Goal: Task Accomplishment & Management: Use online tool/utility

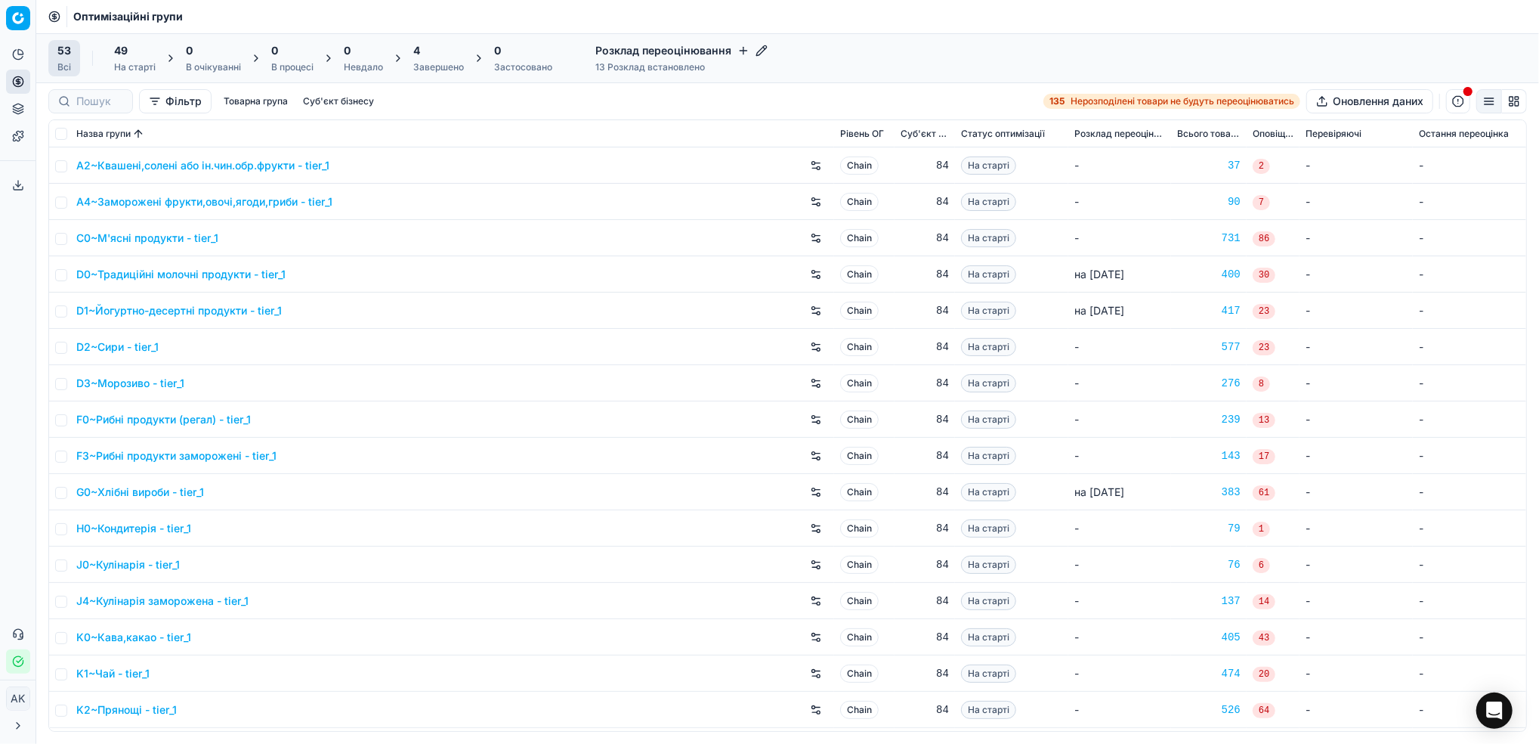
click at [435, 60] on div "4 Завершено" at bounding box center [438, 58] width 51 height 30
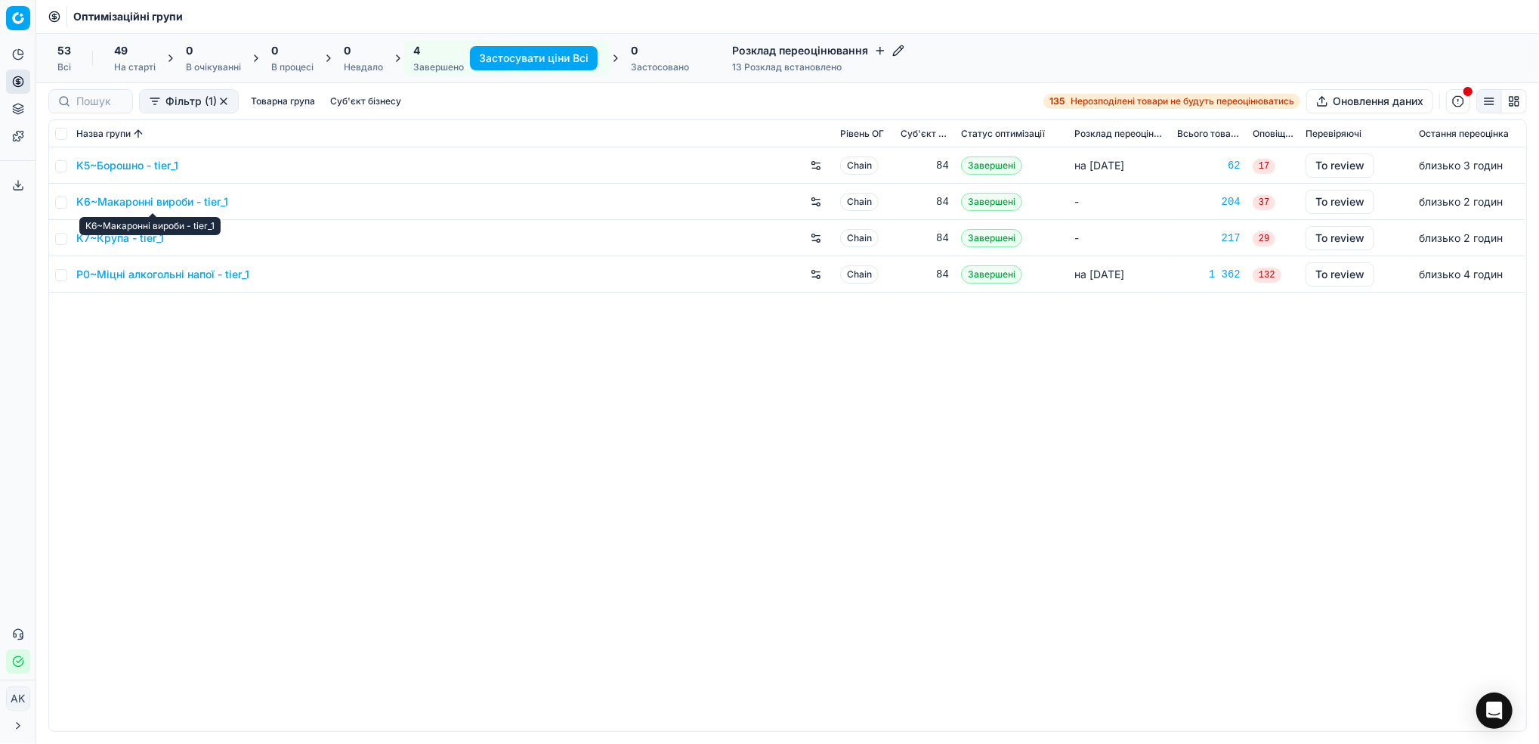
click at [110, 202] on link "K6~Макаронні вироби - tier_1" at bounding box center [152, 201] width 152 height 15
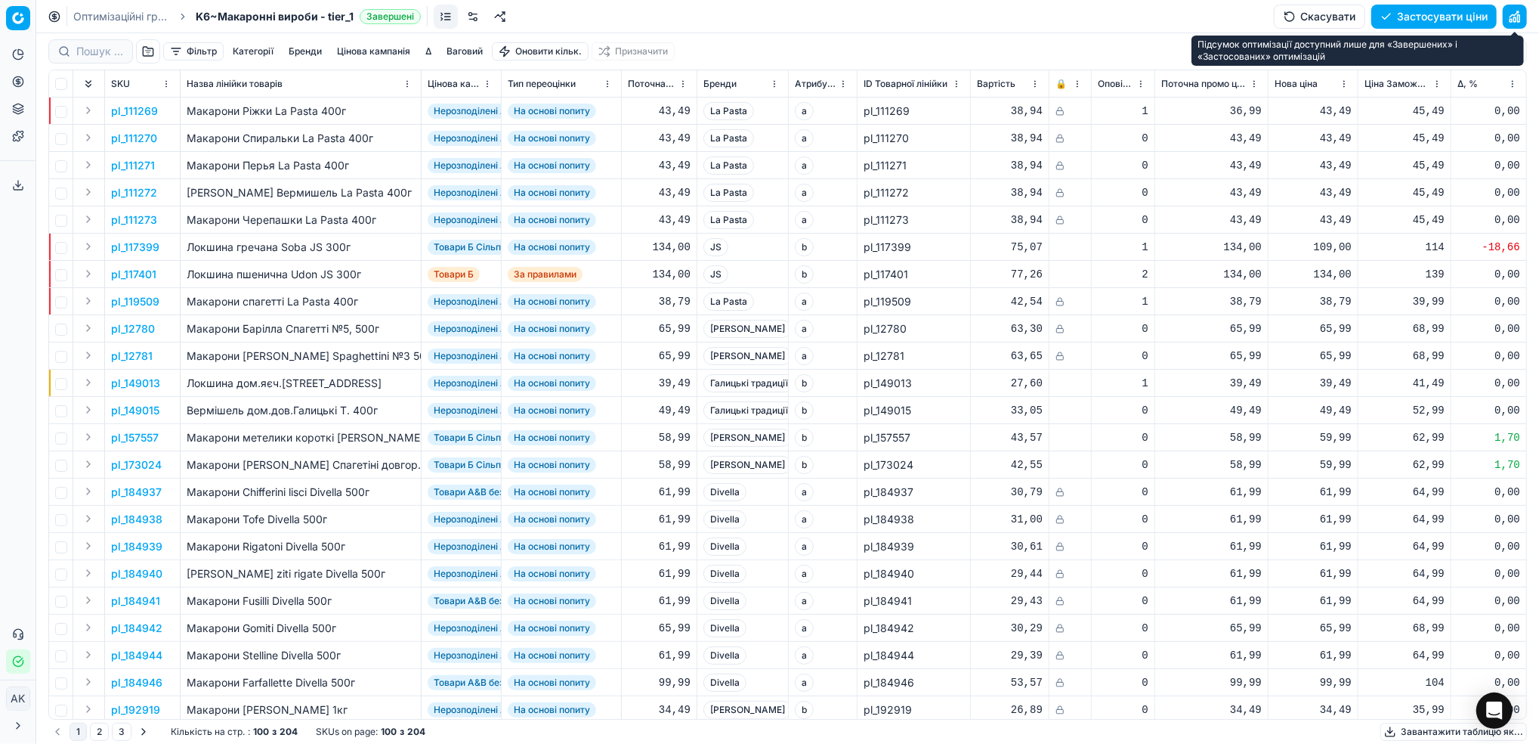
click at [1521, 14] on button "button" at bounding box center [1515, 17] width 24 height 24
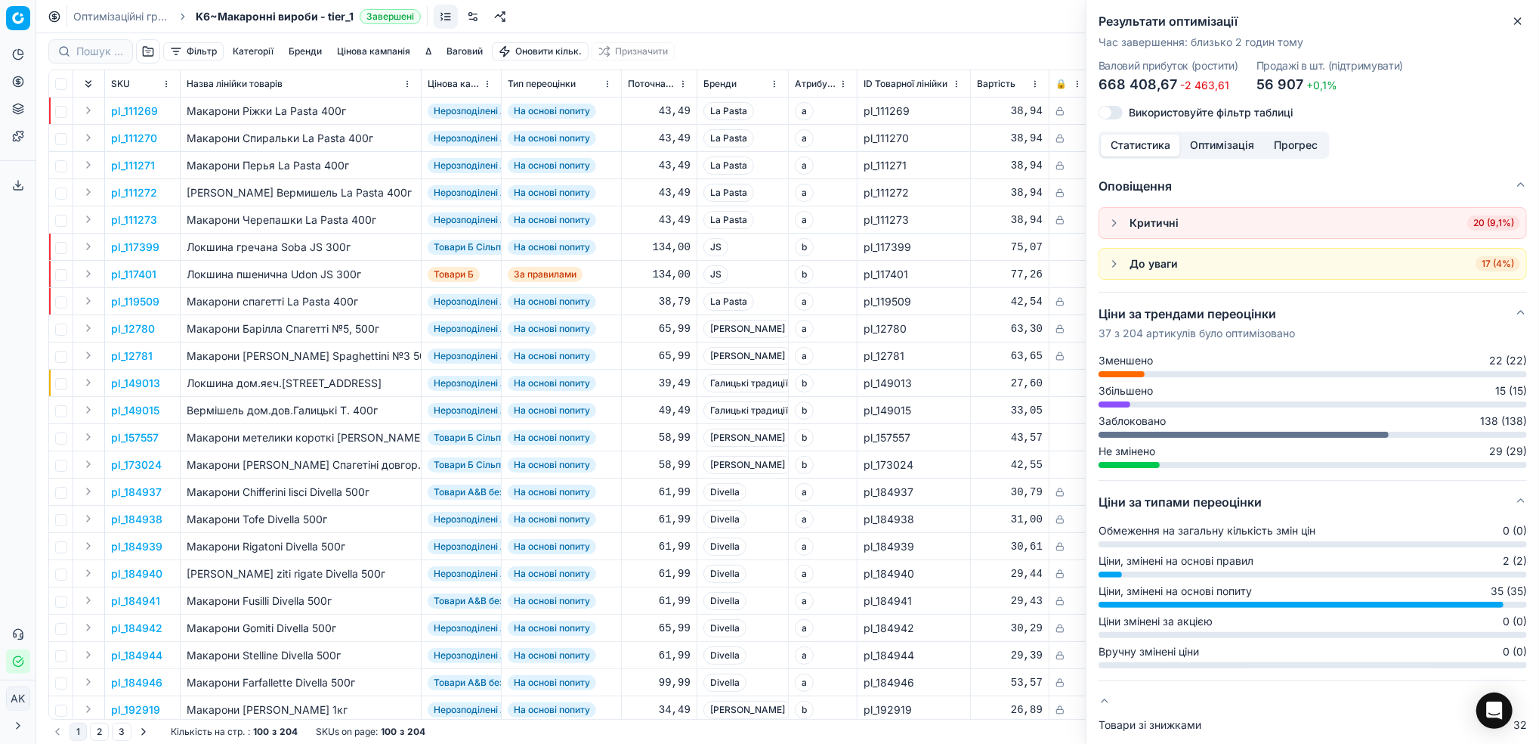
click at [1521, 22] on icon "button" at bounding box center [1518, 21] width 12 height 12
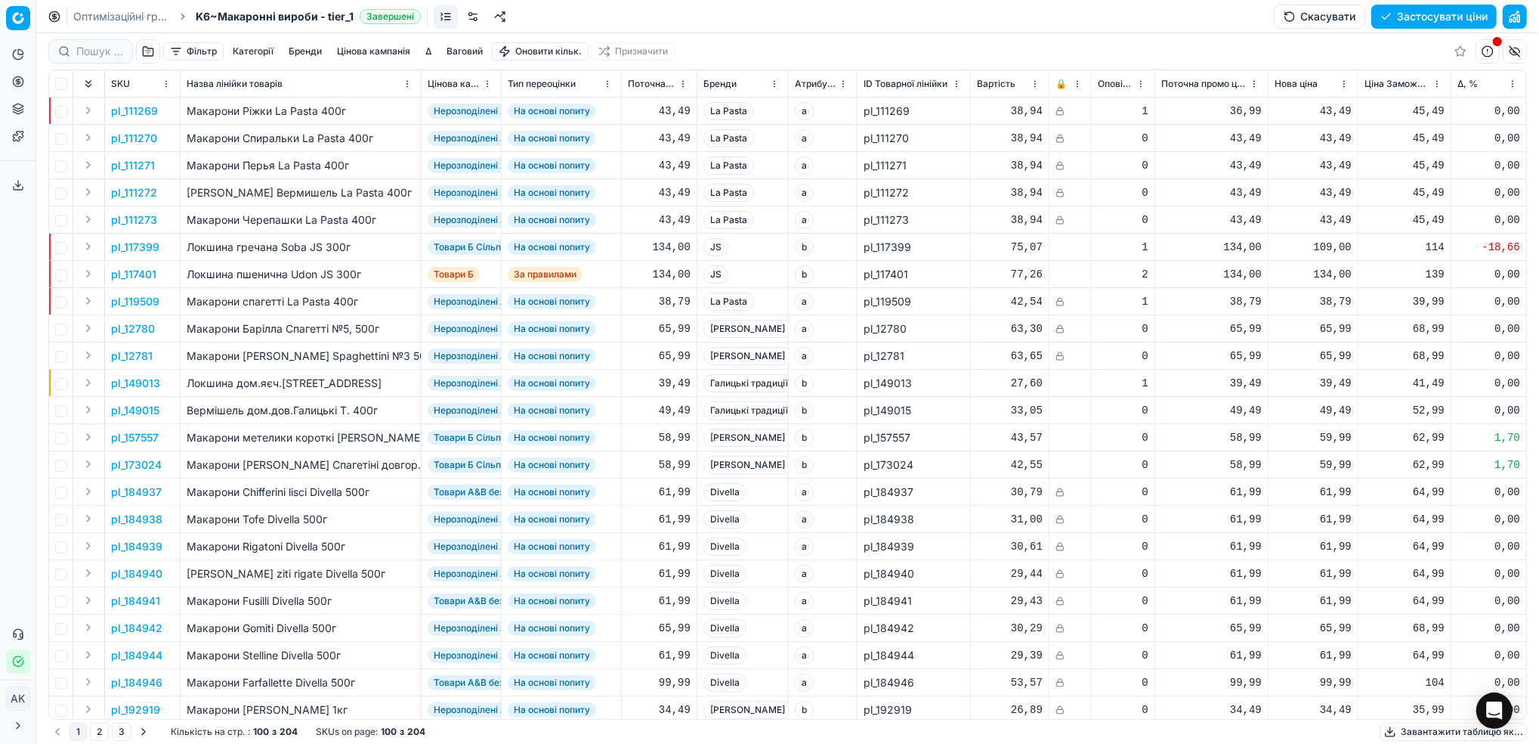
click at [368, 53] on button "Цінова кампанія" at bounding box center [373, 51] width 85 height 18
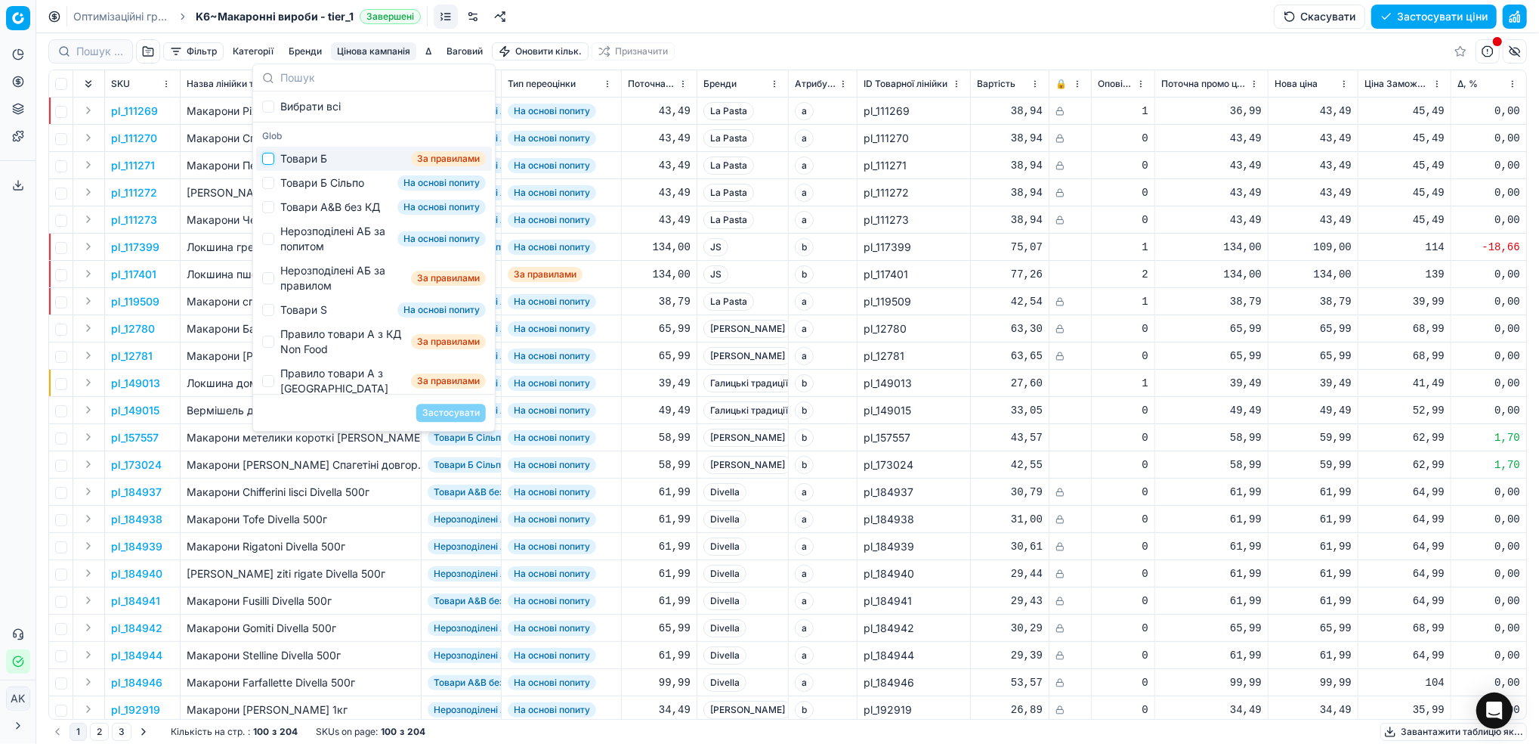
click at [269, 162] on input "Suggestions" at bounding box center [268, 159] width 12 height 12
checkbox input "true"
click at [441, 413] on button "Застосувати" at bounding box center [451, 413] width 70 height 18
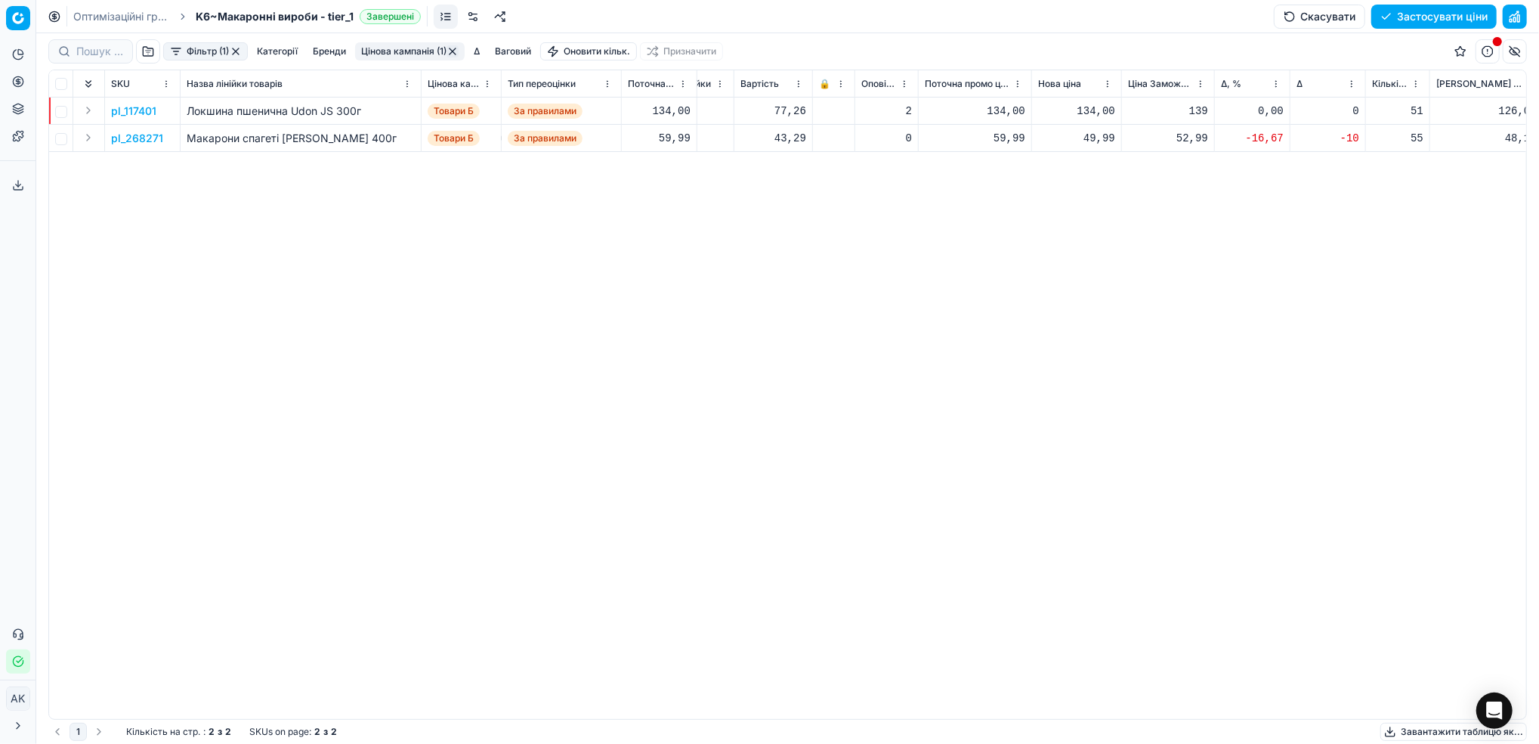
scroll to position [0, 305]
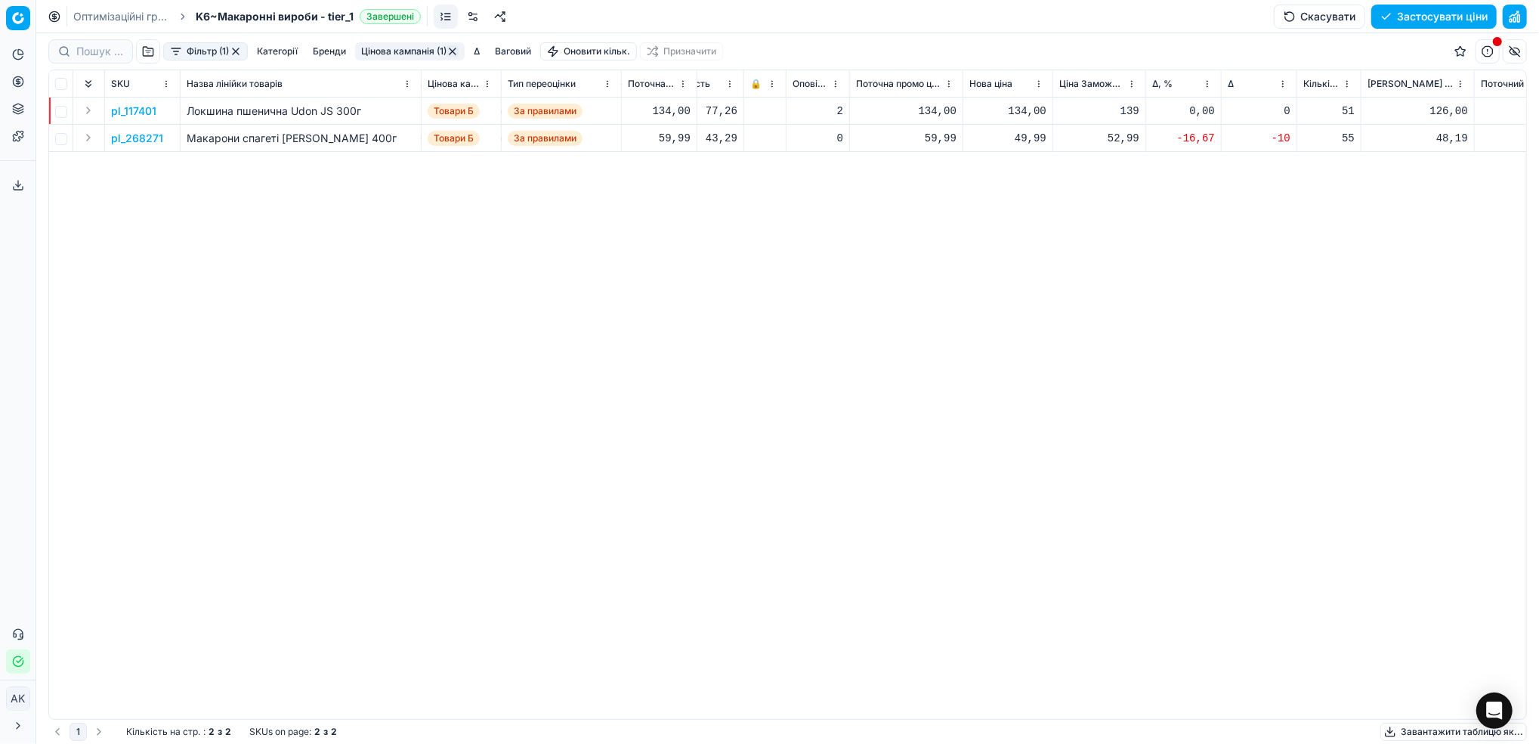
click at [1206, 82] on html "Pricing platform Аналітика Цінова оптимізація Асортимент продукції Шаблони Серв…" at bounding box center [769, 372] width 1539 height 744
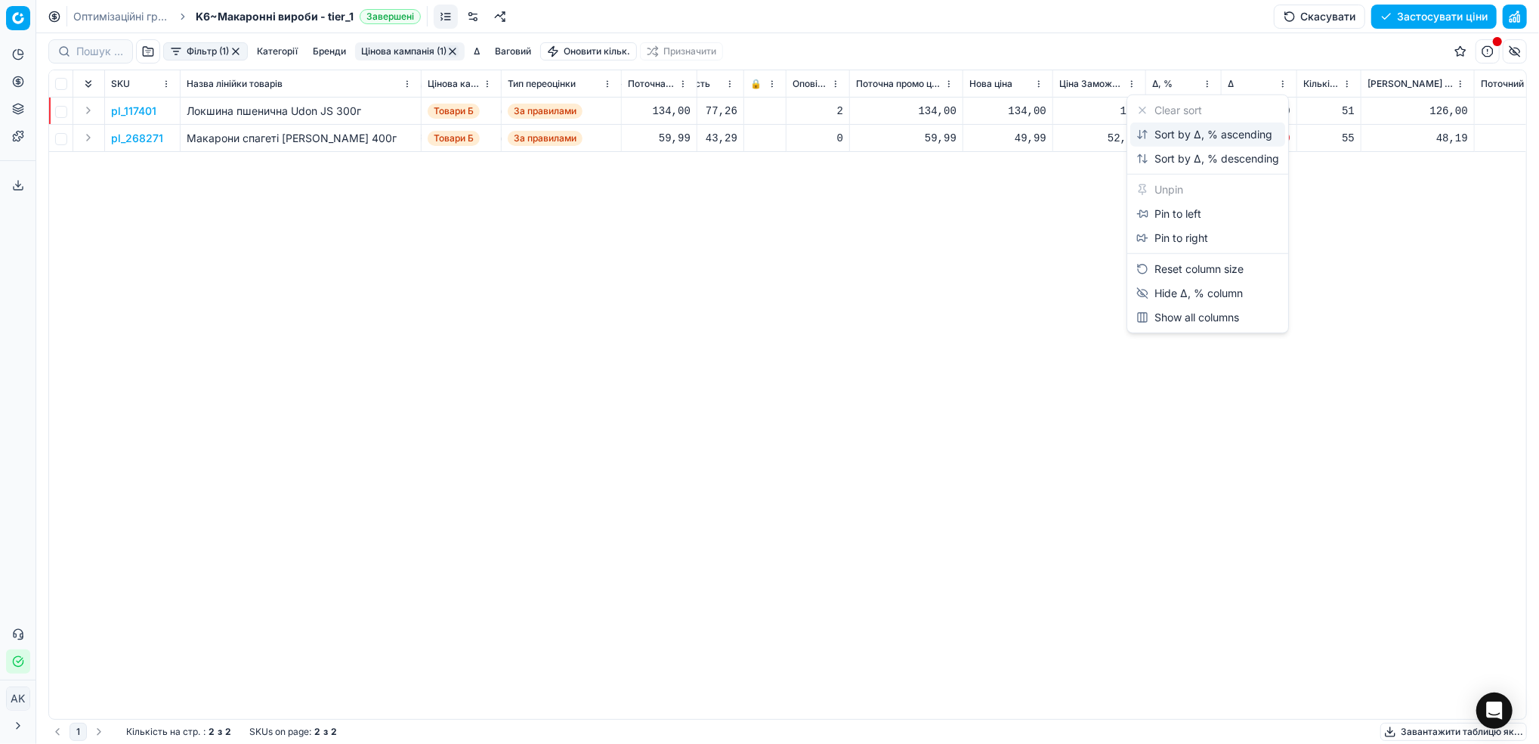
click at [1149, 135] on div "Sort by Δ, % ascending" at bounding box center [1205, 134] width 136 height 15
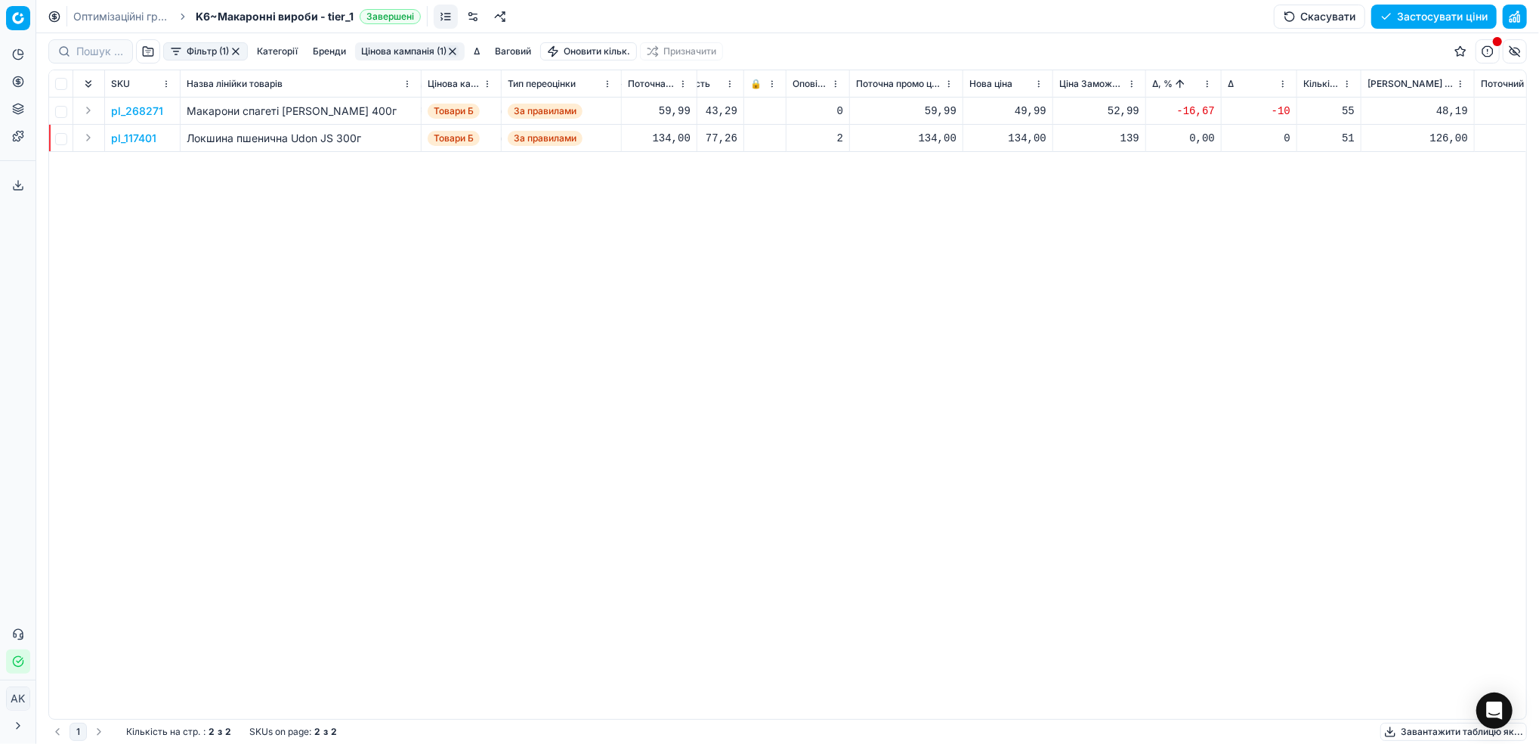
click at [138, 105] on p "pl_268271" at bounding box center [137, 111] width 52 height 15
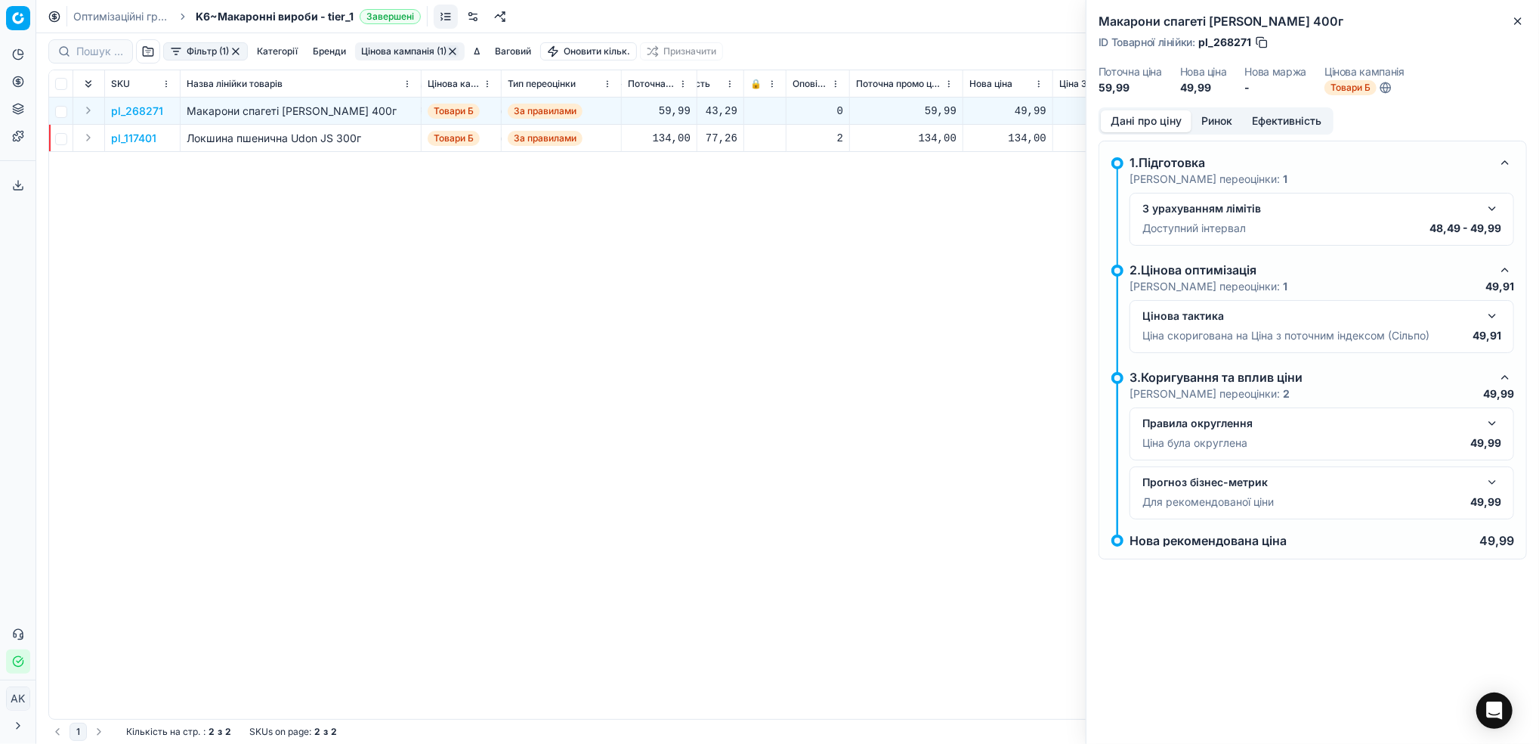
click at [1213, 120] on button "Ринок" at bounding box center [1217, 121] width 51 height 22
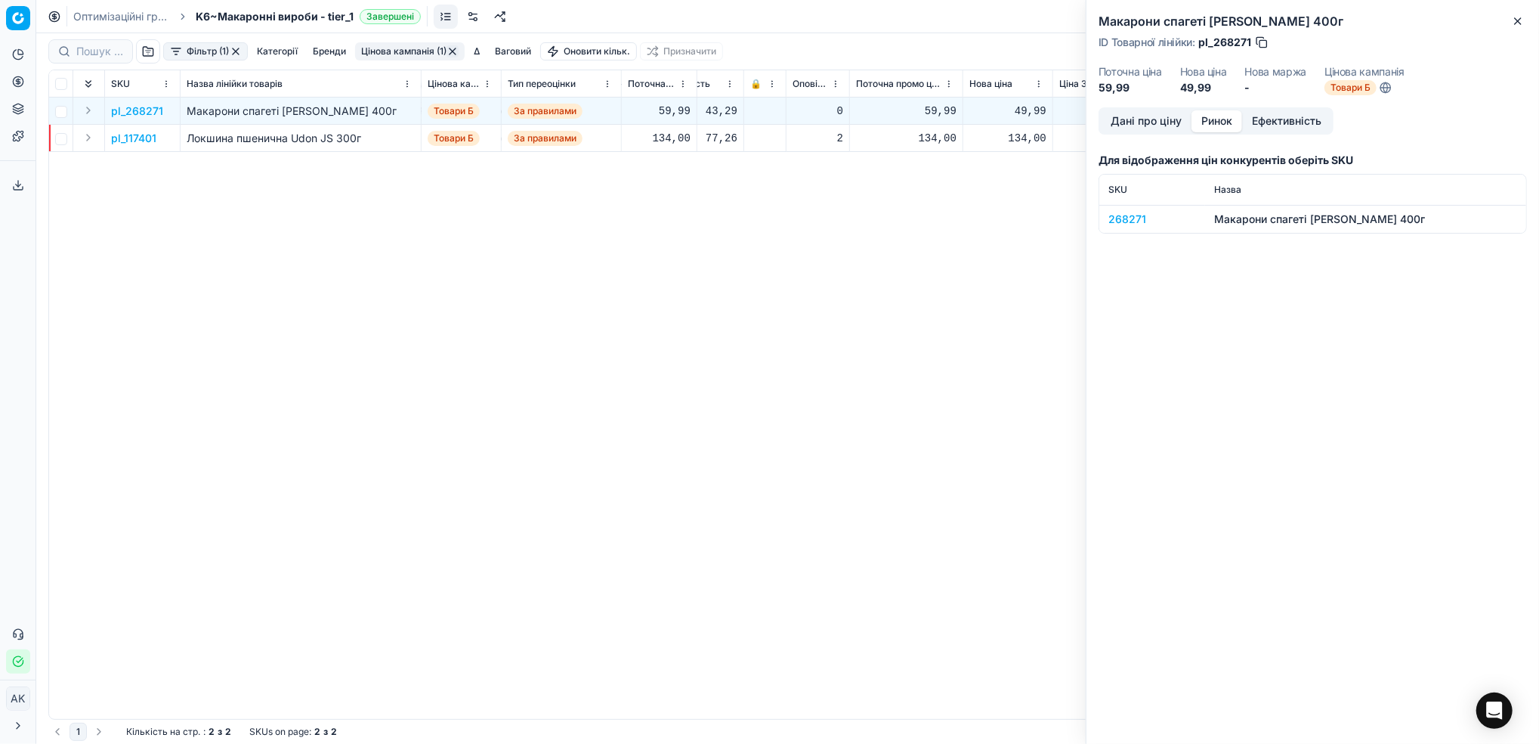
click at [1111, 218] on div "268271" at bounding box center [1153, 219] width 88 height 15
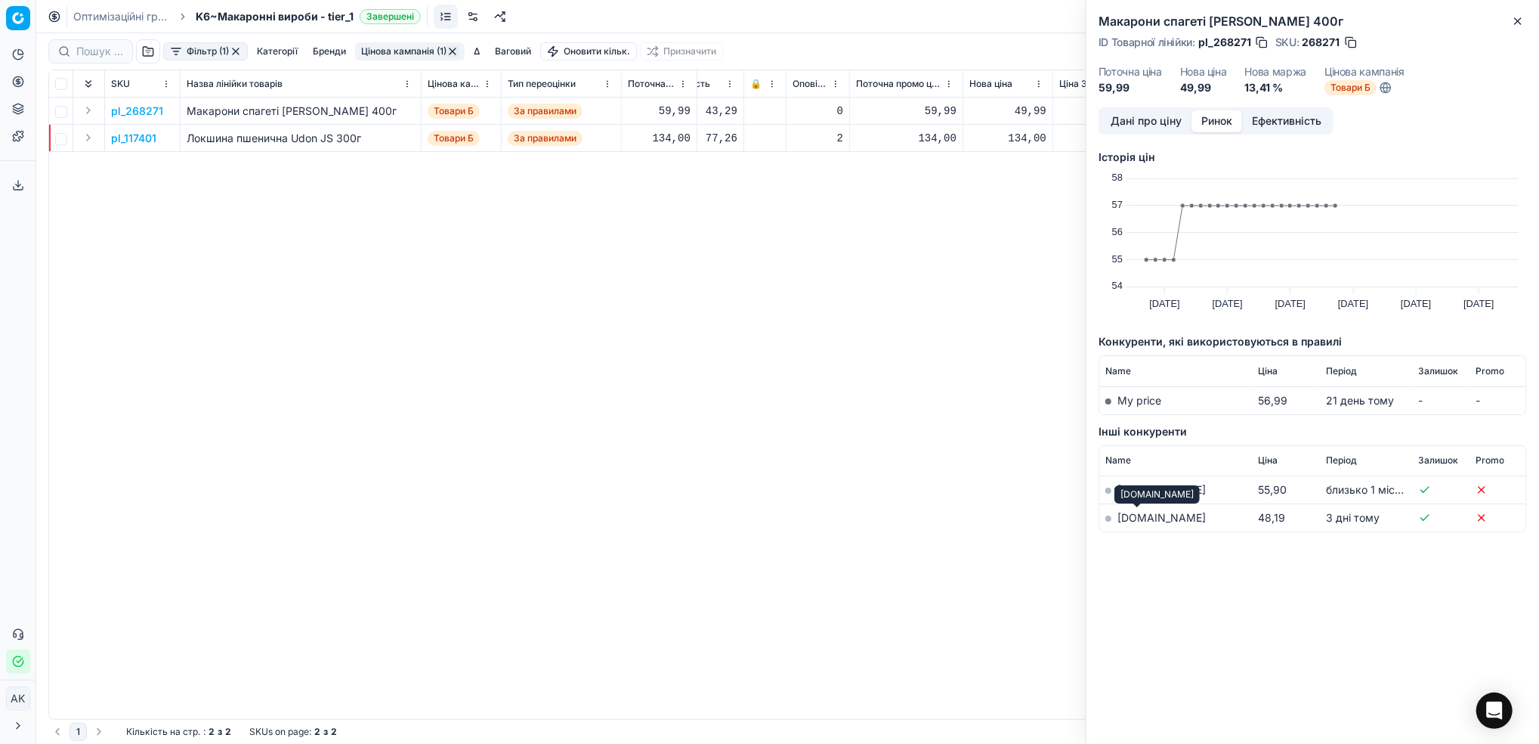
click at [1127, 519] on link "[DOMAIN_NAME]" at bounding box center [1162, 517] width 88 height 13
click at [1150, 119] on button "Дані про ціну" at bounding box center [1146, 121] width 91 height 22
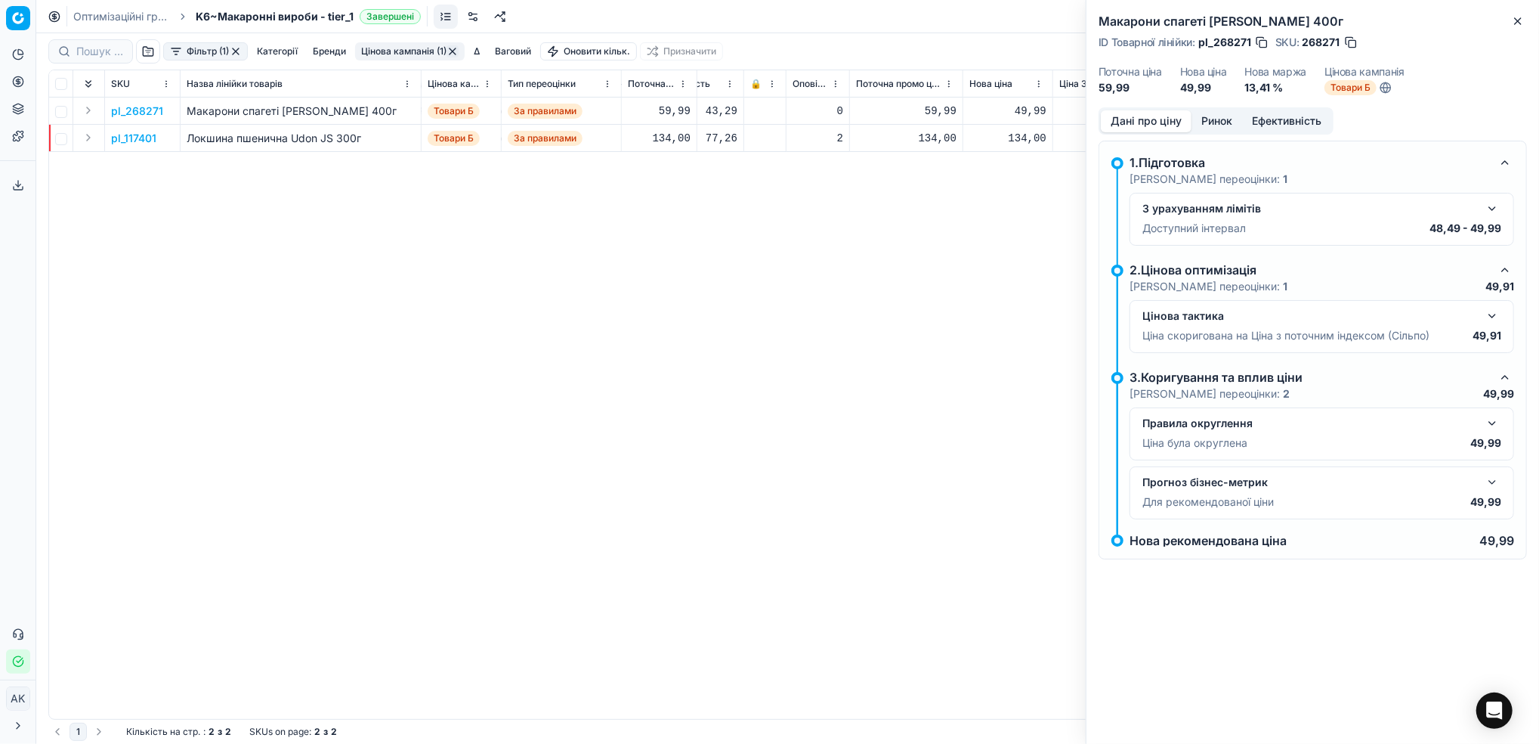
click at [1215, 122] on button "Ринок" at bounding box center [1217, 121] width 51 height 22
click at [1142, 123] on button "Дані про ціну" at bounding box center [1146, 121] width 91 height 22
click at [1521, 22] on icon "button" at bounding box center [1518, 21] width 12 height 12
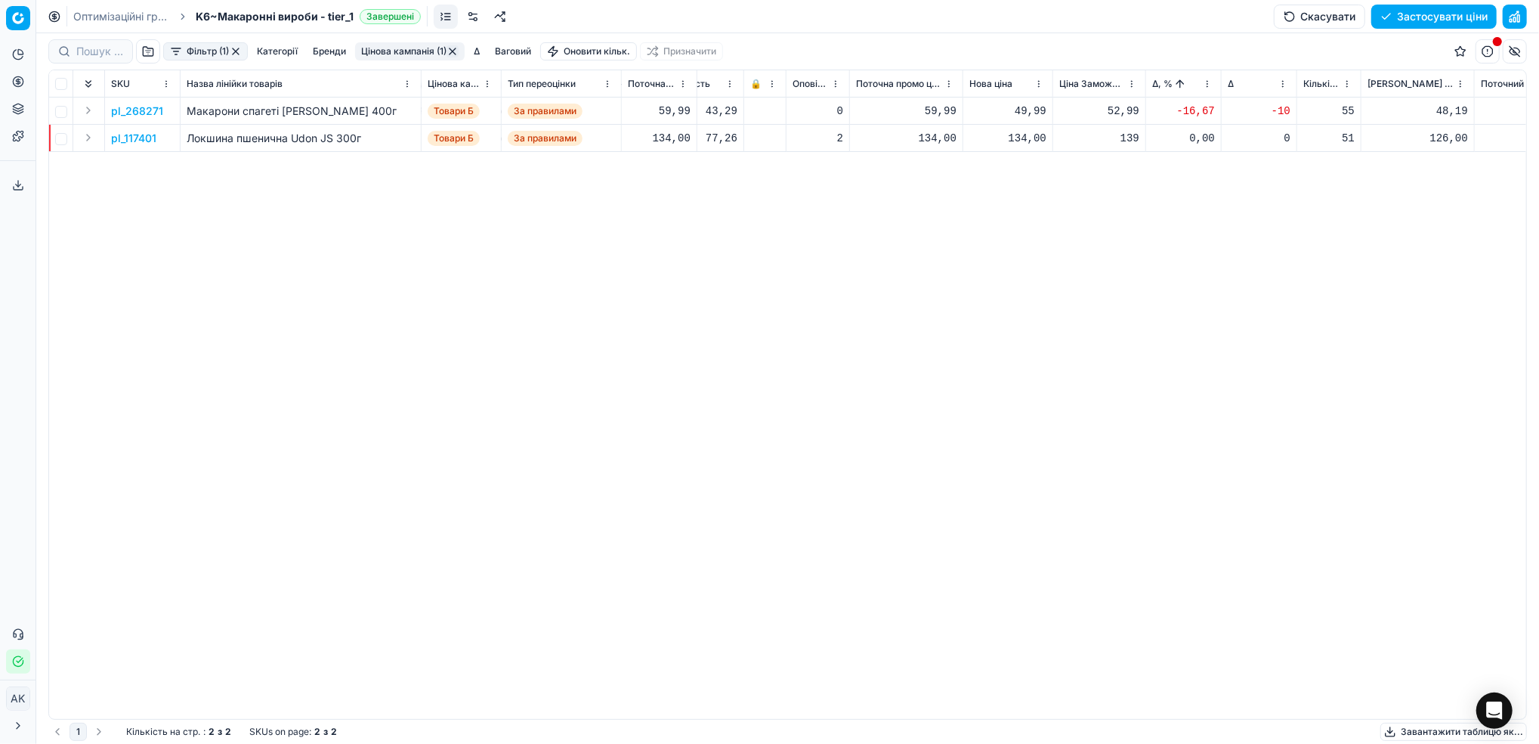
drag, startPoint x: 1021, startPoint y: 110, endPoint x: 1025, endPoint y: 119, distance: 9.8
click at [1022, 110] on div "49,99" at bounding box center [1008, 111] width 77 height 15
click at [1026, 246] on input "49.99" at bounding box center [1061, 245] width 109 height 24
type input "56.99"
click at [139, 141] on p "pl_117401" at bounding box center [133, 138] width 45 height 15
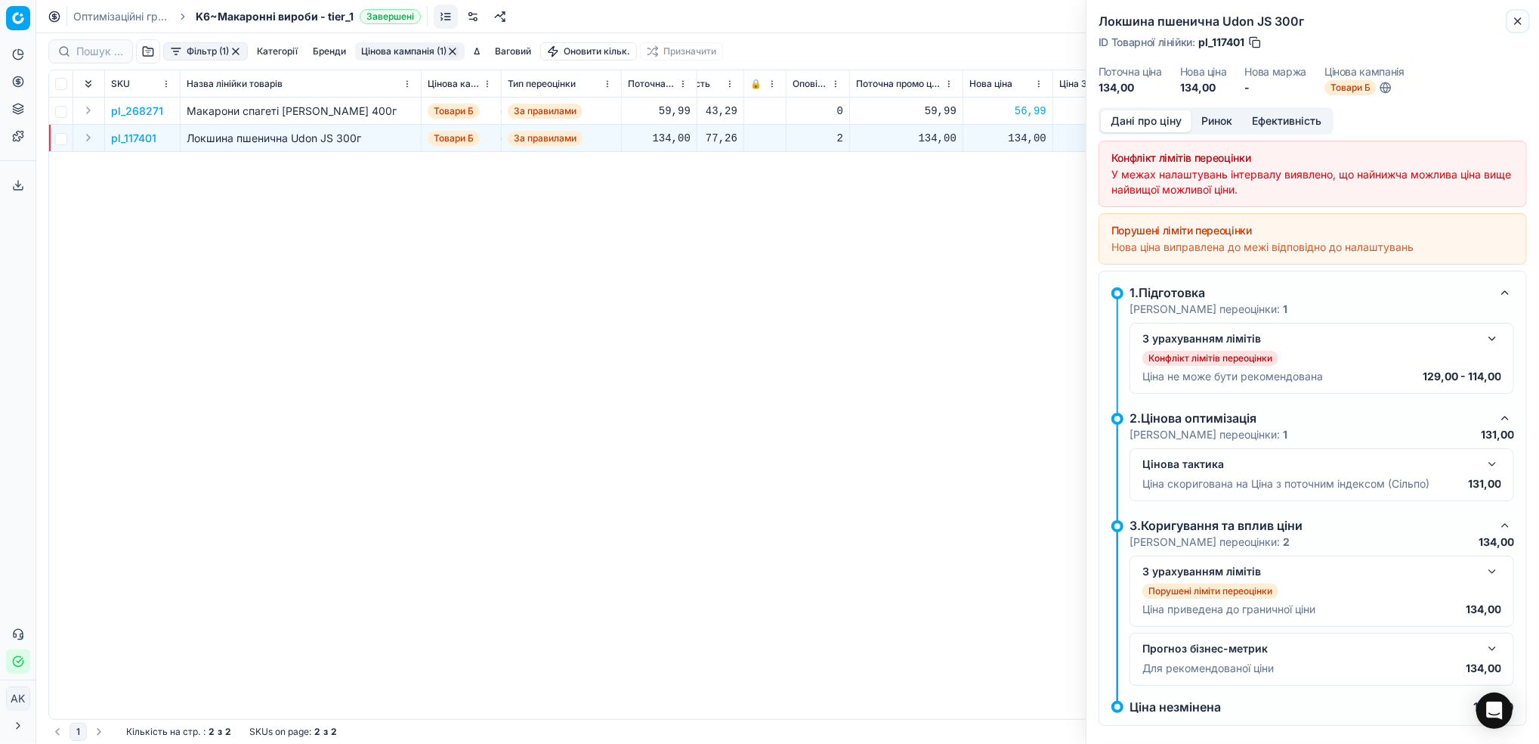
click at [1521, 26] on icon "button" at bounding box center [1518, 21] width 12 height 12
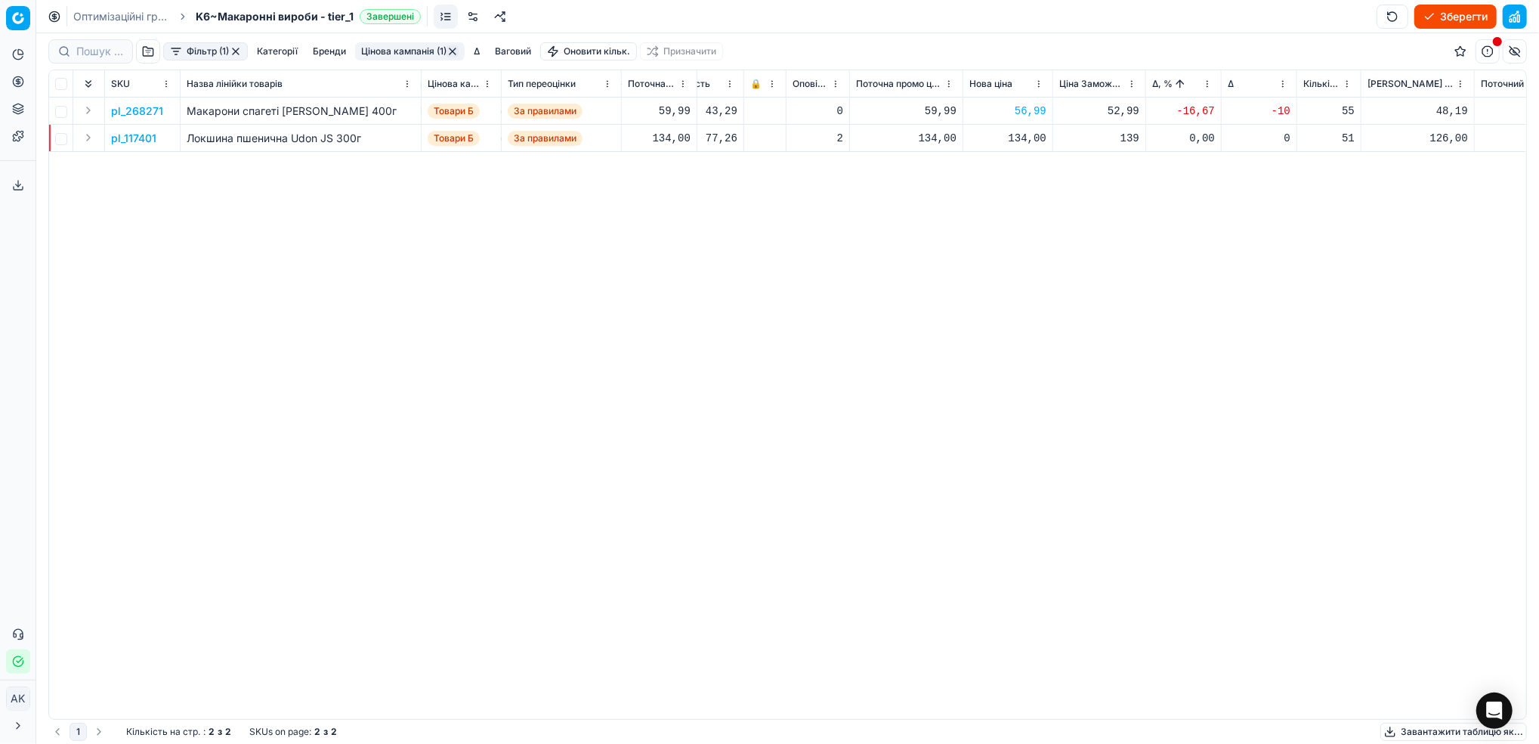
click at [131, 140] on p "pl_117401" at bounding box center [133, 138] width 45 height 15
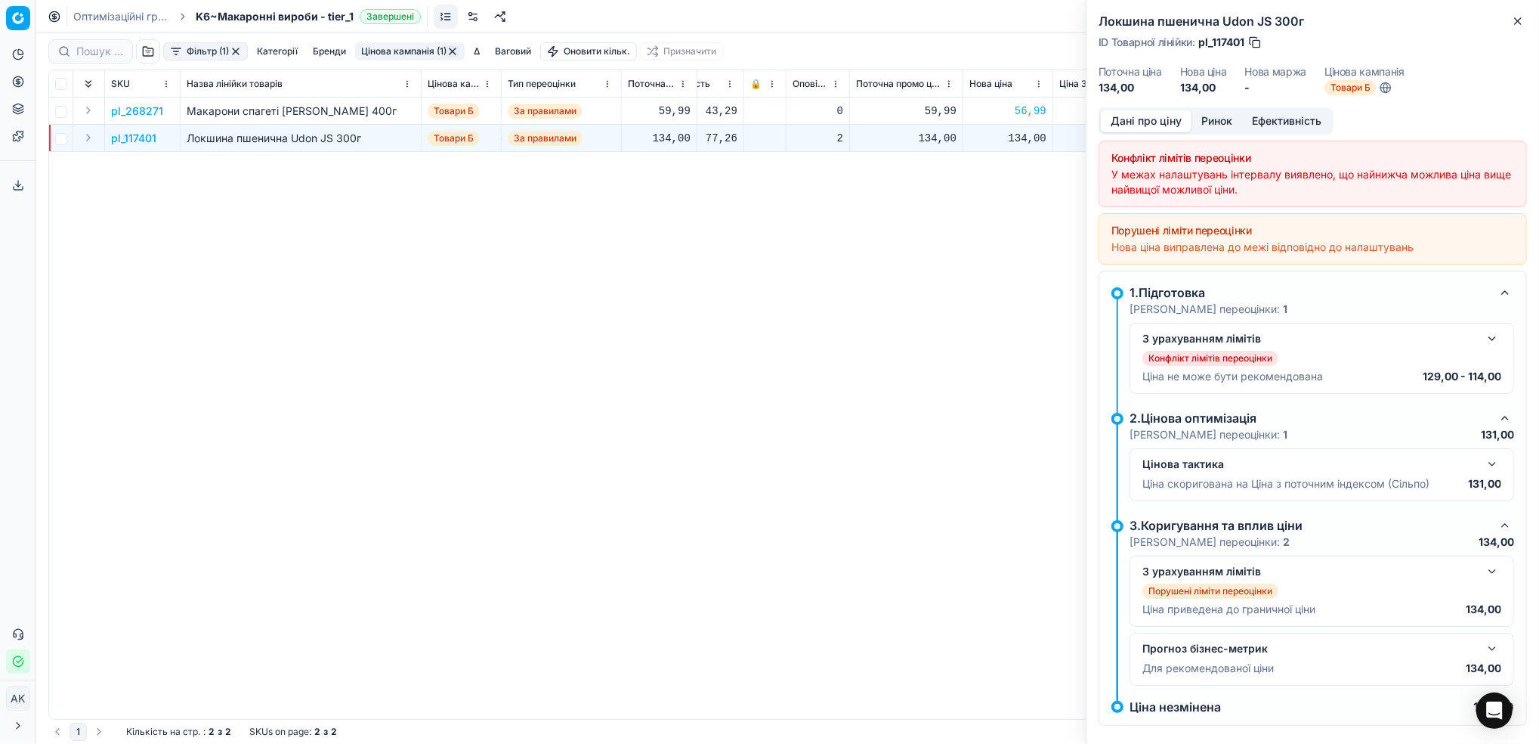
click at [1223, 119] on button "Ринок" at bounding box center [1217, 121] width 51 height 22
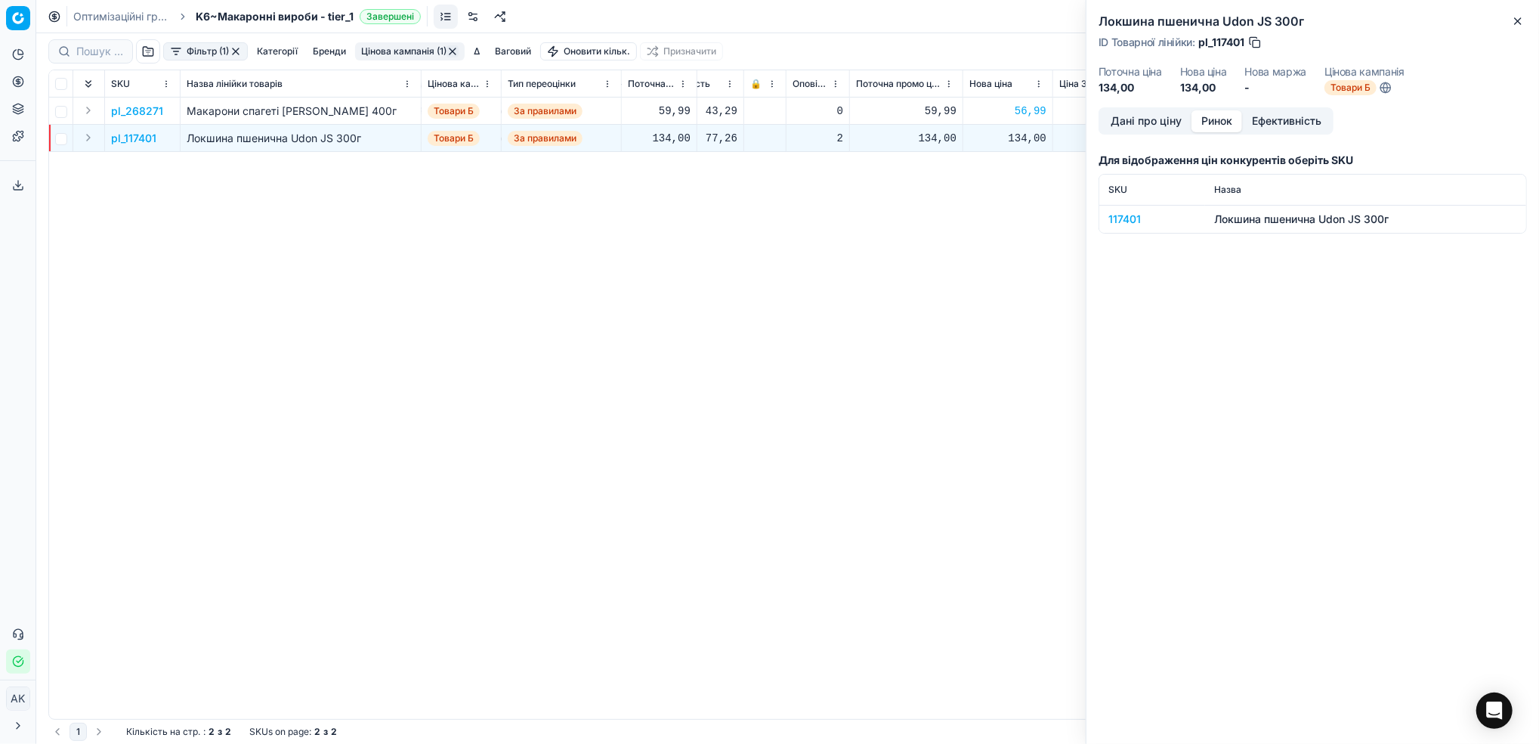
click at [1112, 209] on td "117401" at bounding box center [1153, 219] width 106 height 28
click at [1117, 221] on div "117401" at bounding box center [1153, 219] width 88 height 15
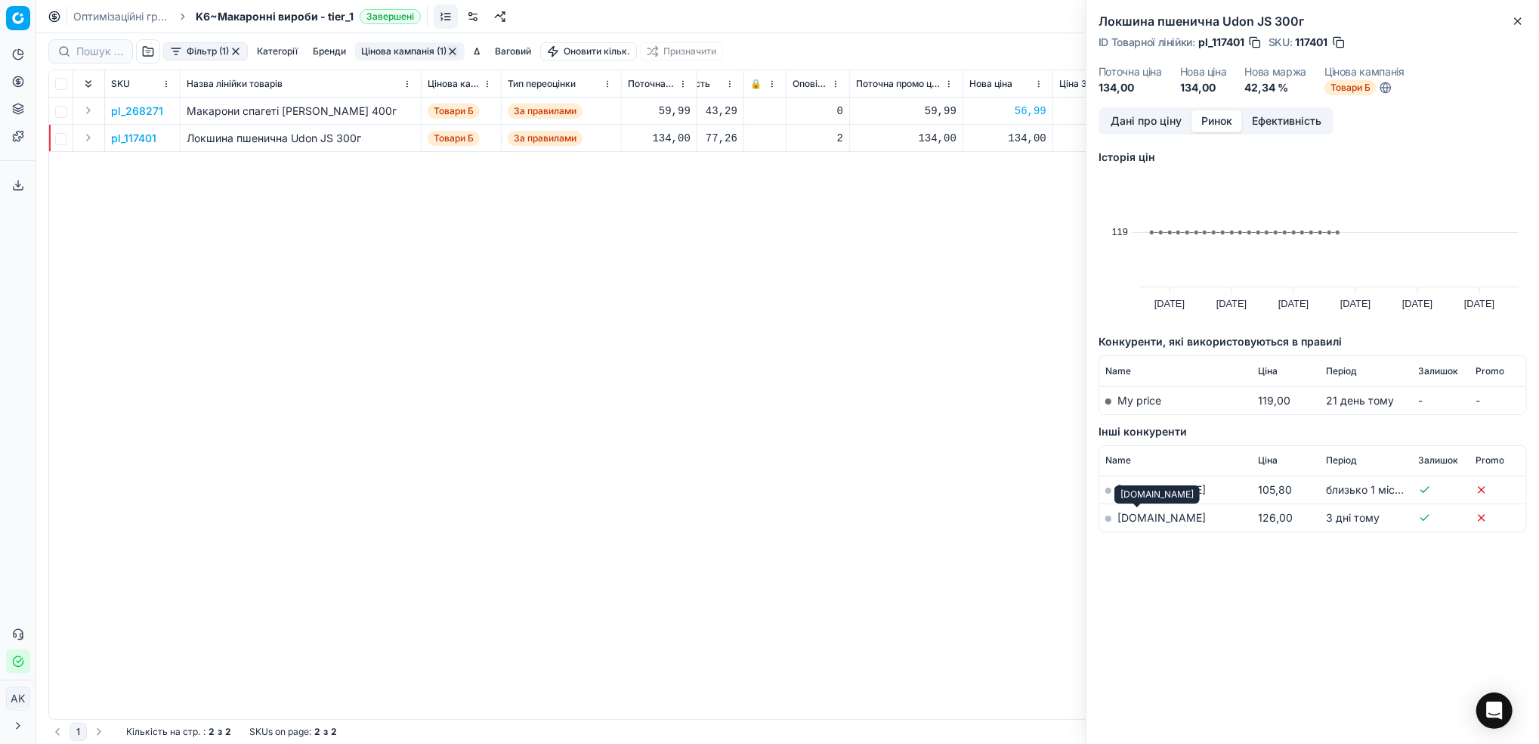
click at [1135, 514] on link "[DOMAIN_NAME]" at bounding box center [1162, 517] width 88 height 13
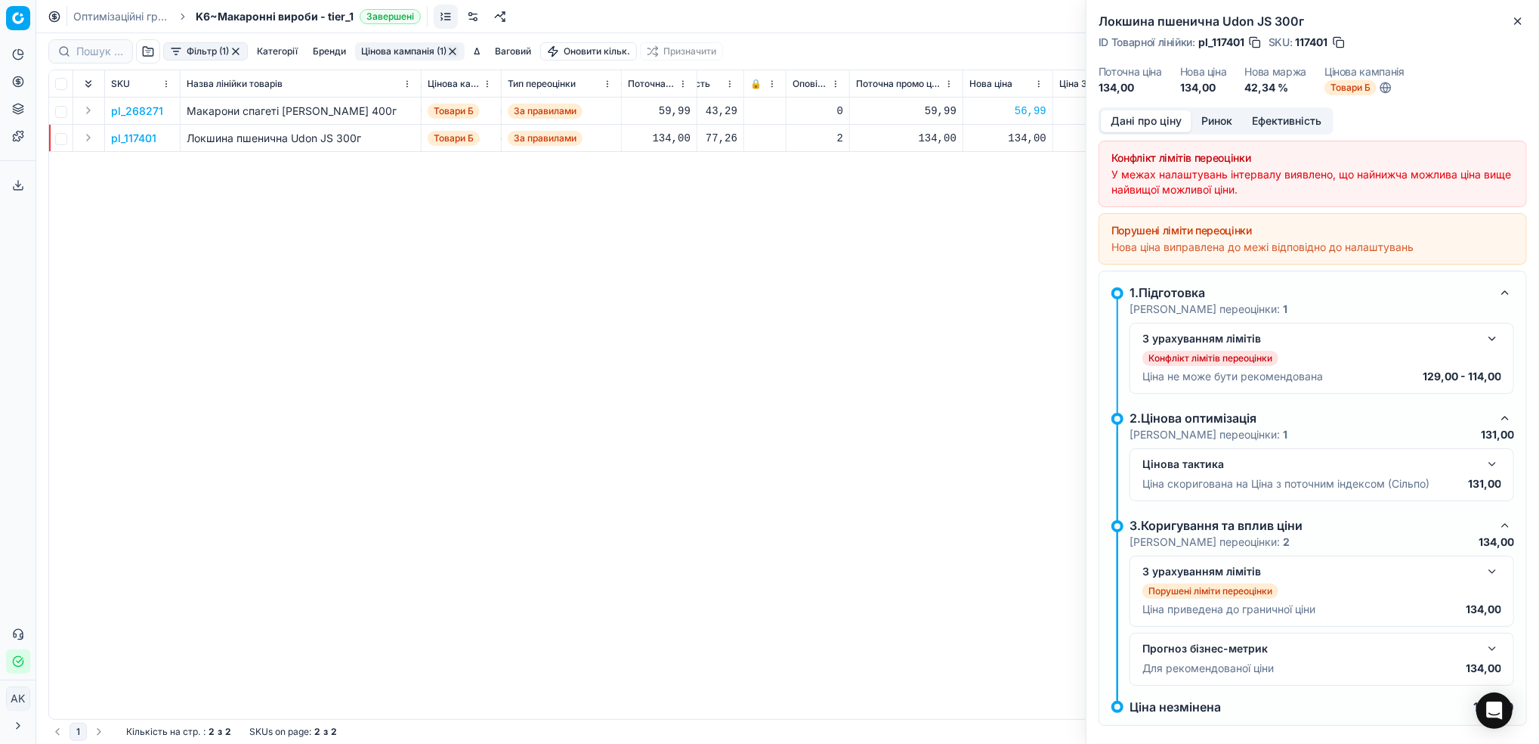
click at [1137, 129] on button "Дані про ціну" at bounding box center [1146, 121] width 91 height 22
click at [1517, 28] on button "Close" at bounding box center [1518, 21] width 18 height 18
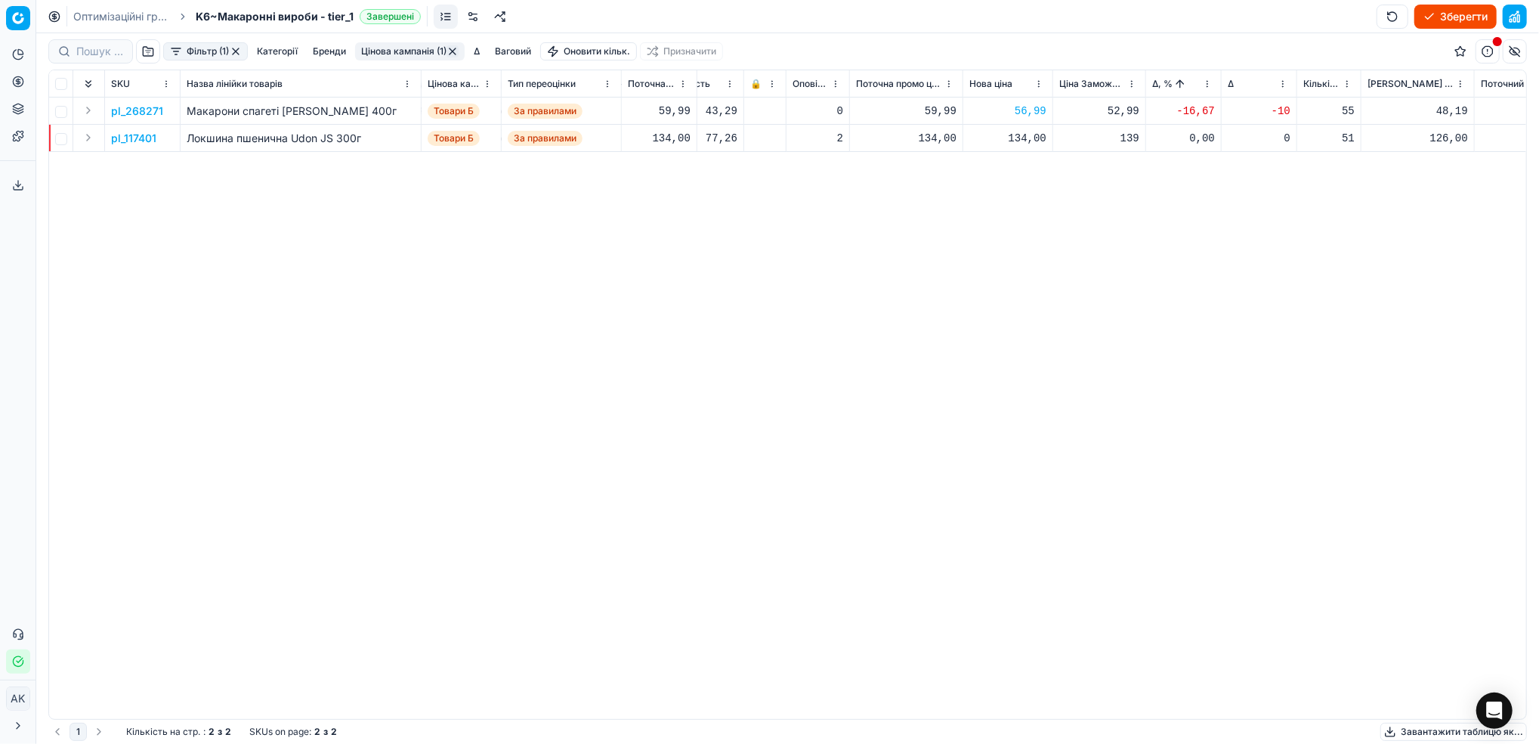
click at [1017, 145] on div "134,00" at bounding box center [1008, 138] width 77 height 26
drag, startPoint x: 1033, startPoint y: 275, endPoint x: 1022, endPoint y: 277, distance: 11.6
click at [1022, 277] on input "134.00" at bounding box center [1061, 271] width 109 height 24
type input "129.00"
click at [425, 53] on button "Цінова кампанія (1)" at bounding box center [410, 51] width 110 height 18
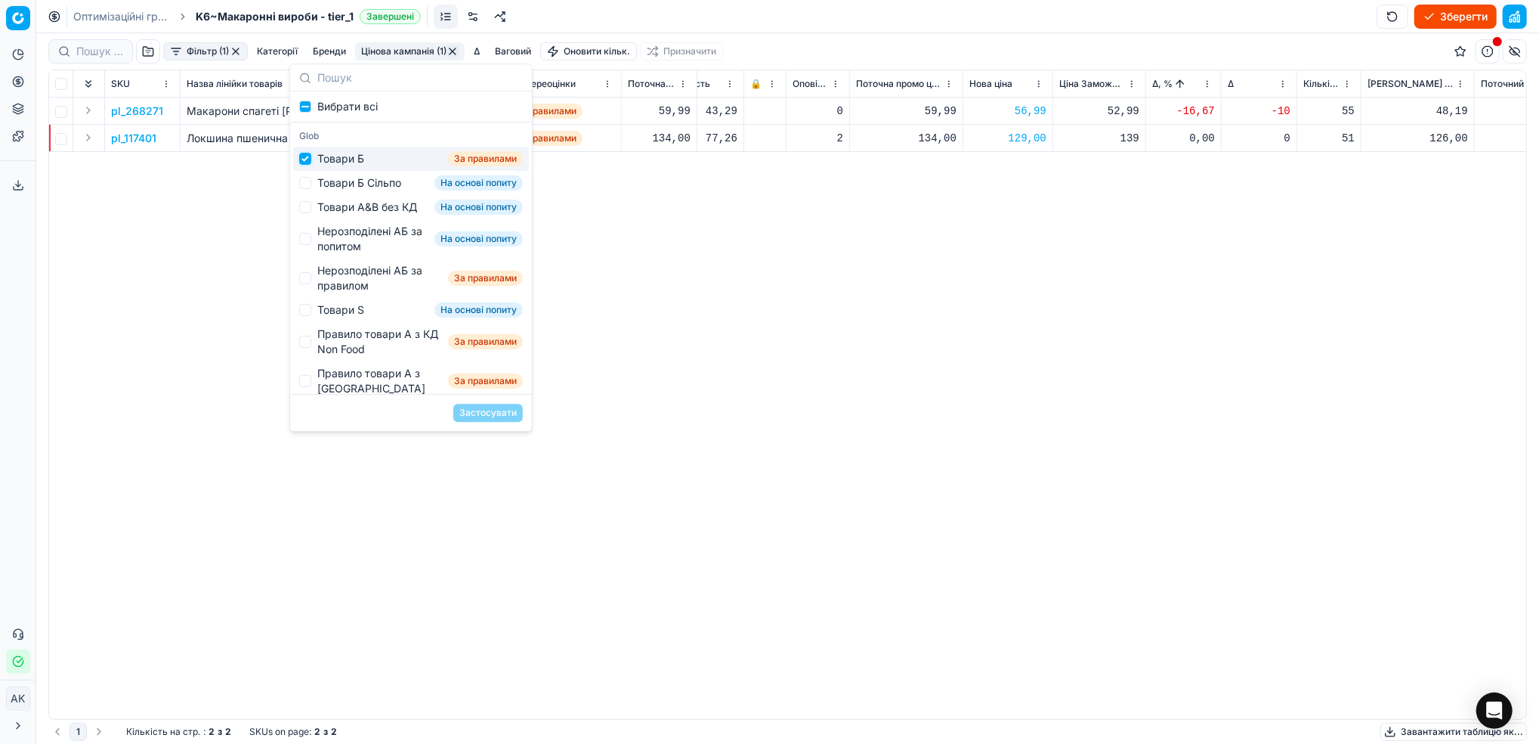
click at [302, 160] on input "Suggestions" at bounding box center [305, 159] width 12 height 12
checkbox input "false"
click at [295, 187] on div "Товари Б Сільпо На основі попиту" at bounding box center [411, 183] width 236 height 24
checkbox input "true"
click at [484, 410] on button "Застосувати" at bounding box center [488, 413] width 70 height 18
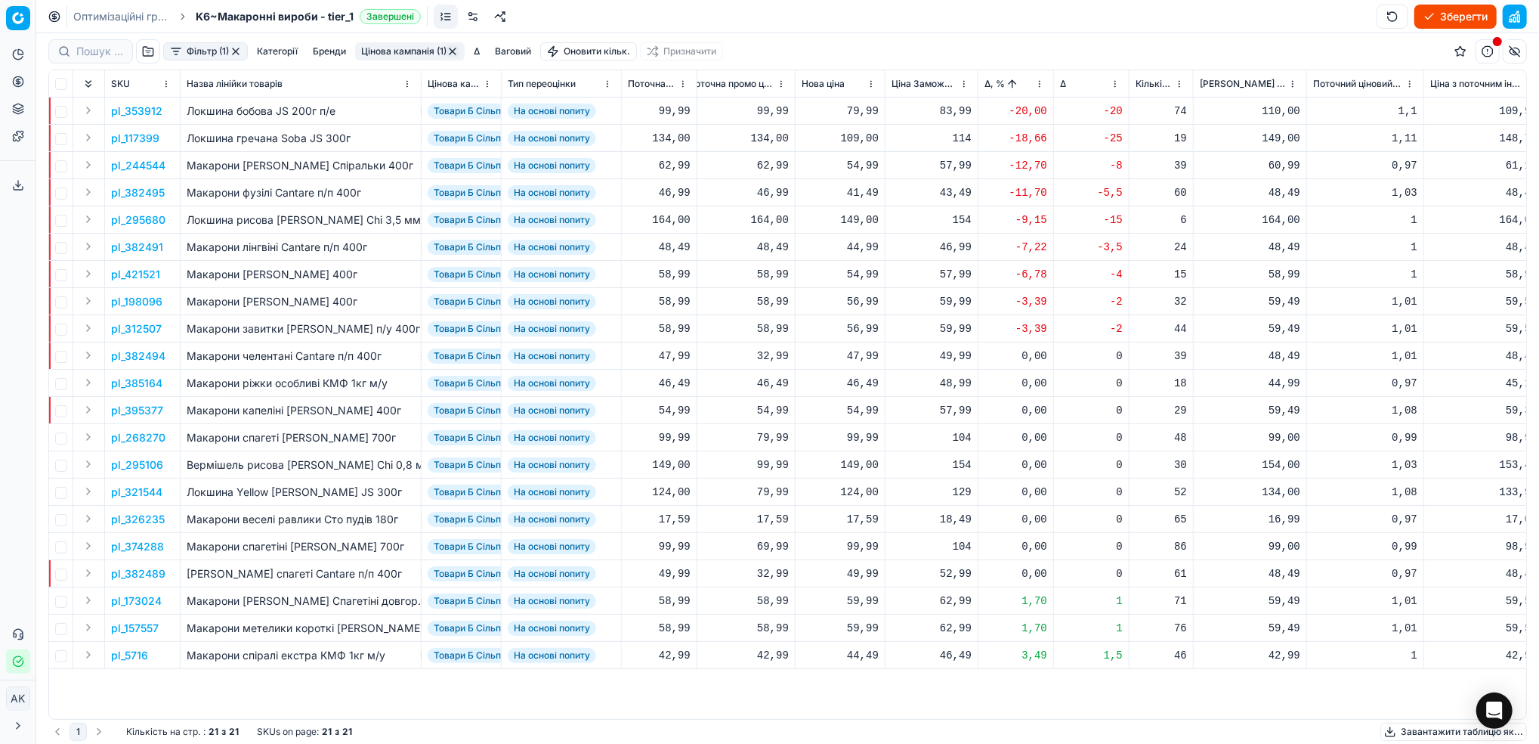
scroll to position [0, 454]
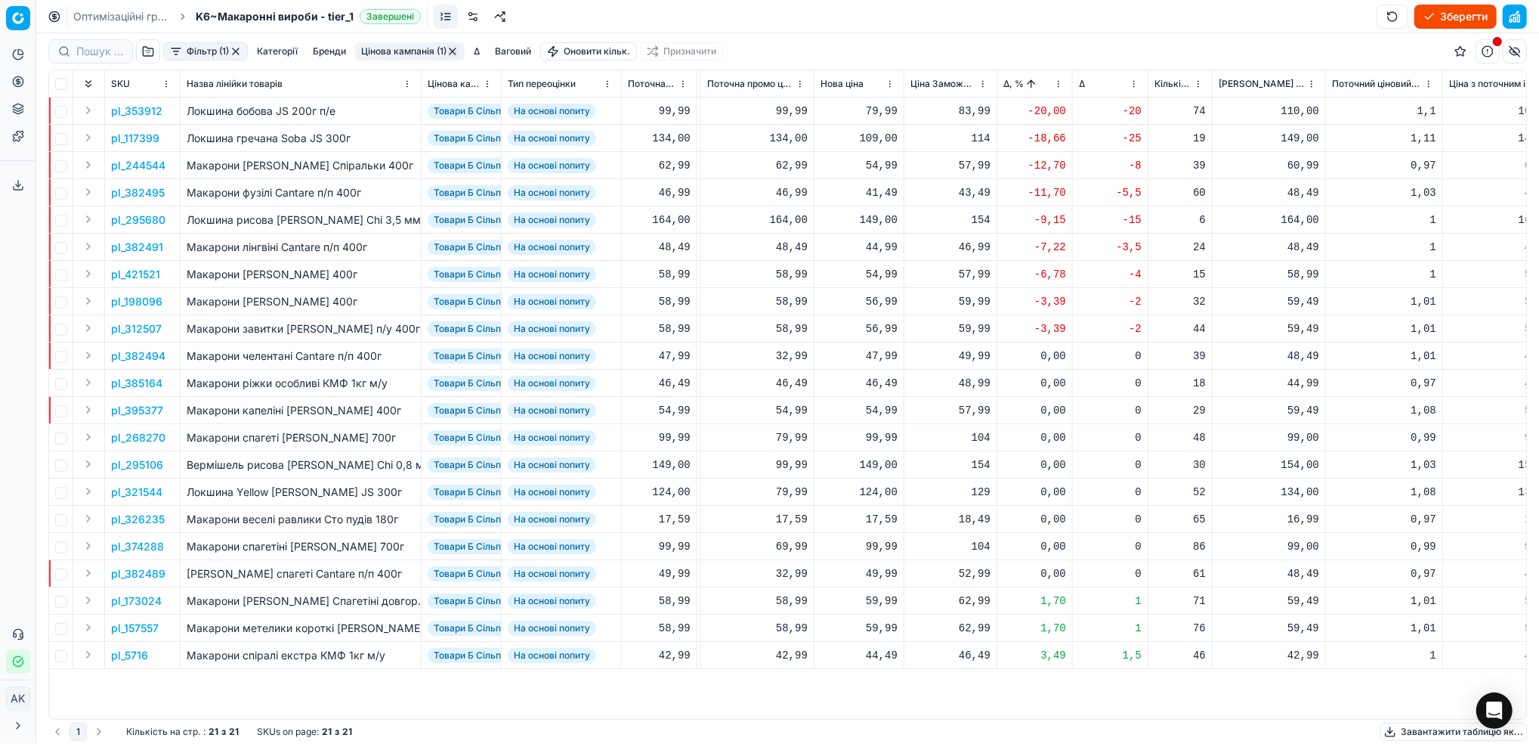
click at [136, 110] on p "pl_353912" at bounding box center [136, 111] width 51 height 15
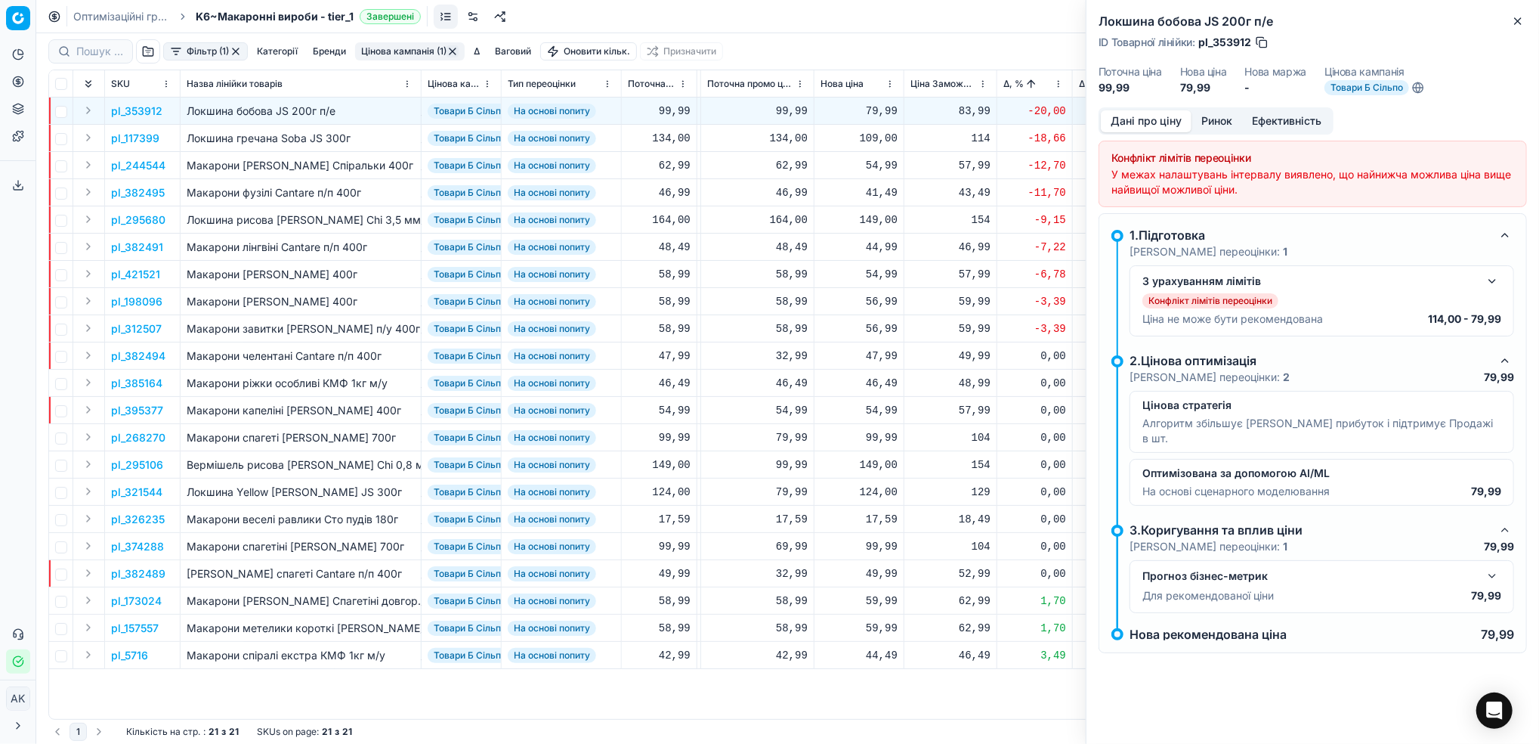
click at [1217, 121] on button "Ринок" at bounding box center [1217, 121] width 51 height 22
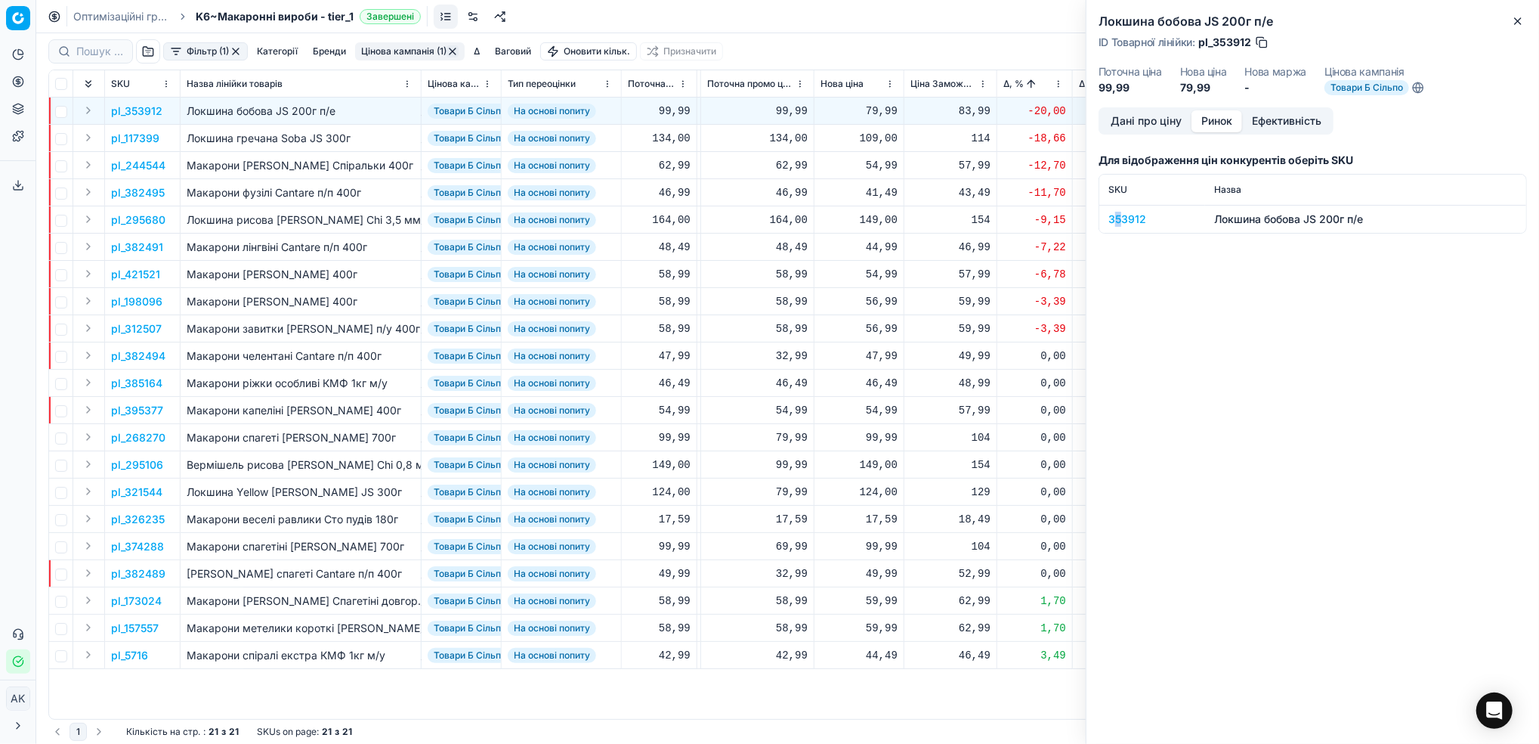
click at [1118, 217] on div "353912" at bounding box center [1153, 219] width 88 height 15
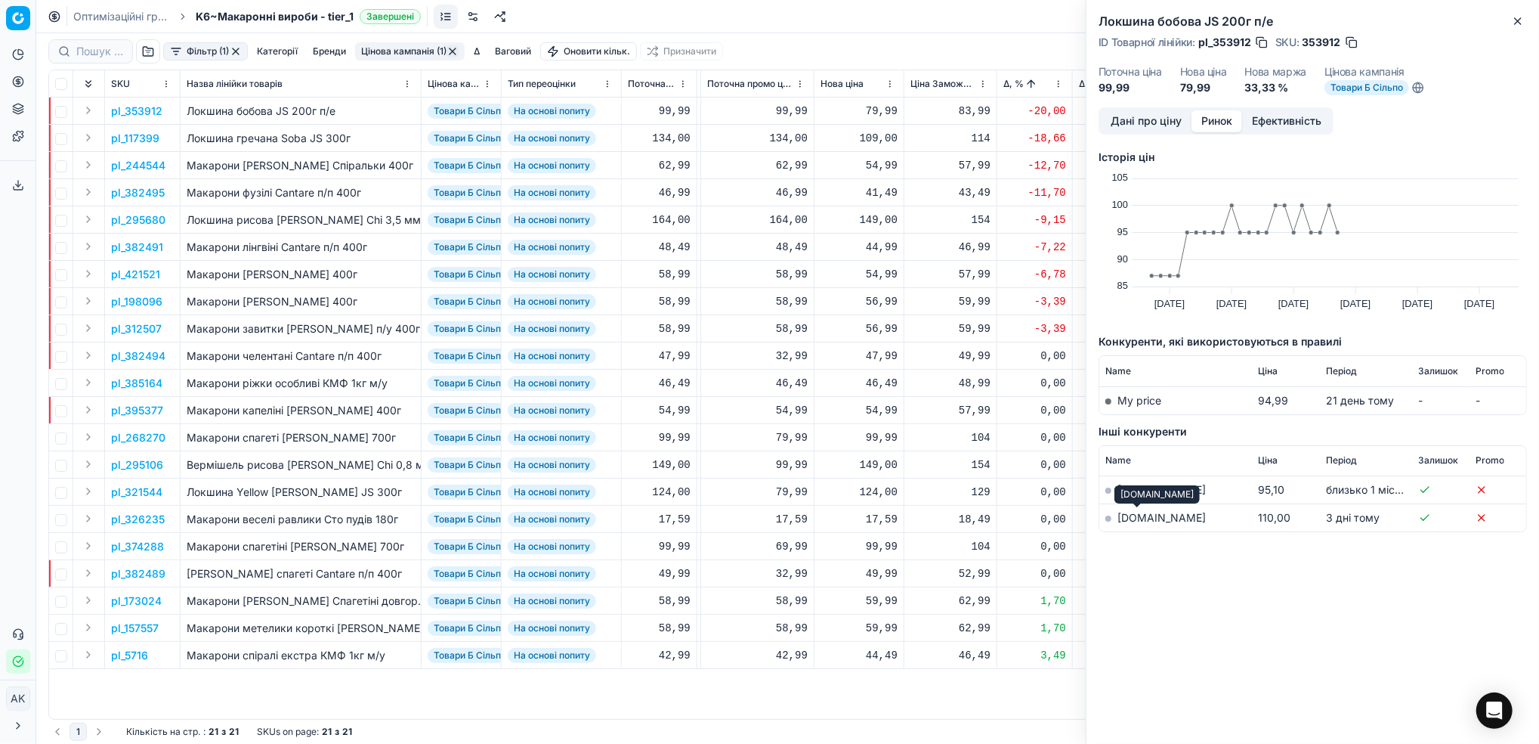
click at [1122, 521] on link "[DOMAIN_NAME]" at bounding box center [1162, 517] width 88 height 13
click at [1143, 107] on div "Дані про ціну Ринок Ефективність" at bounding box center [1216, 120] width 235 height 27
click at [1140, 115] on button "Дані про ціну" at bounding box center [1146, 121] width 91 height 22
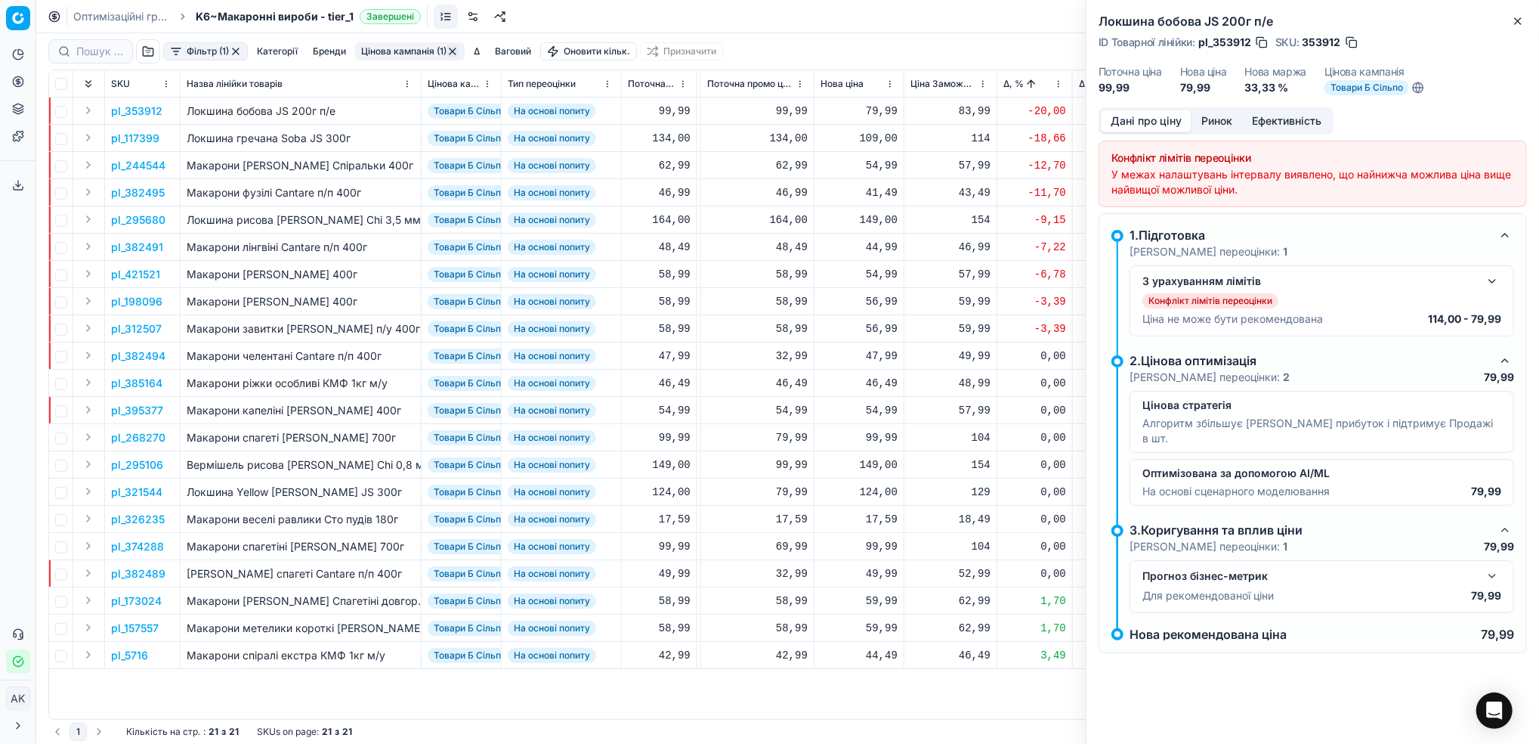
click at [1492, 288] on button "button" at bounding box center [1493, 281] width 18 height 18
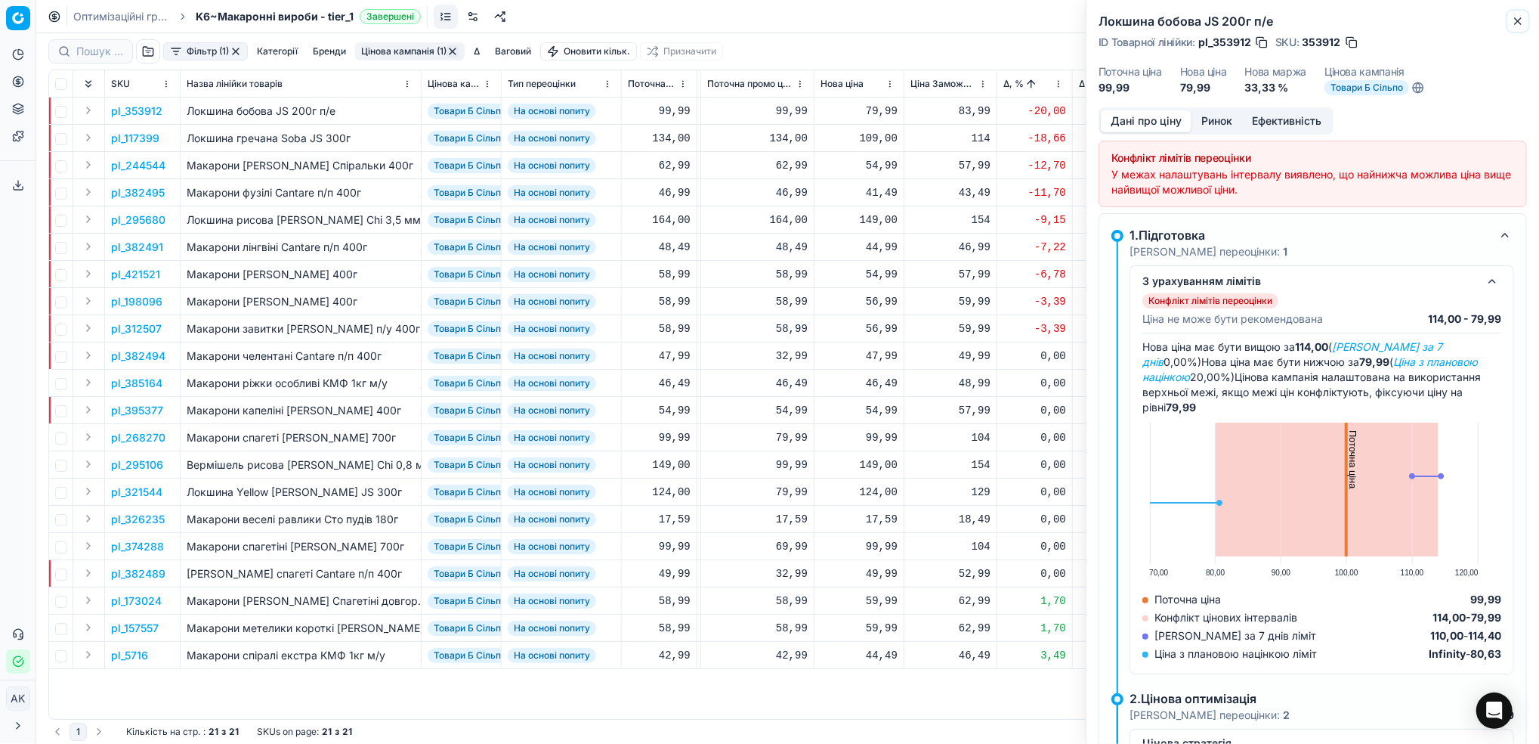
click at [1524, 27] on button "Close" at bounding box center [1518, 21] width 18 height 18
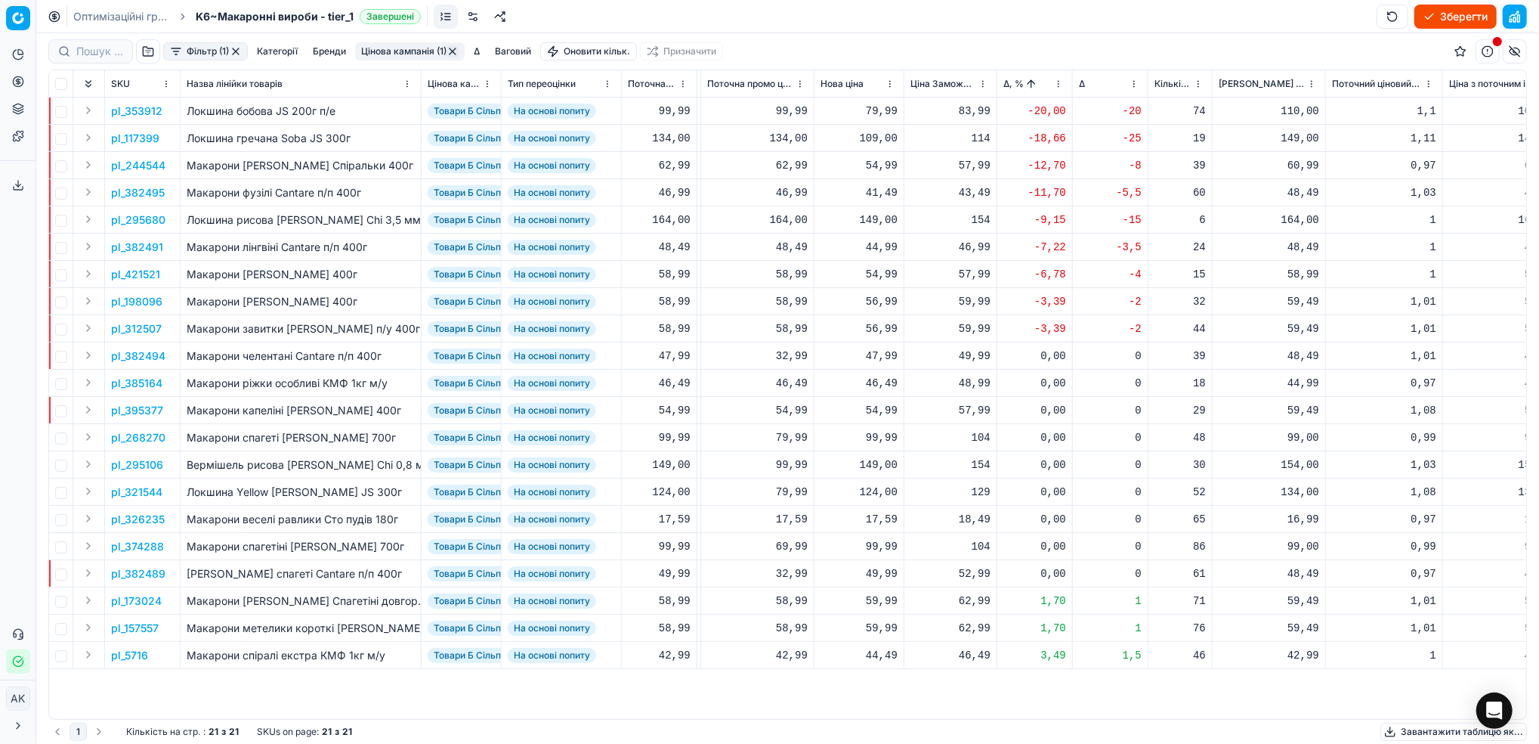
click at [147, 107] on p "pl_353912" at bounding box center [136, 111] width 51 height 15
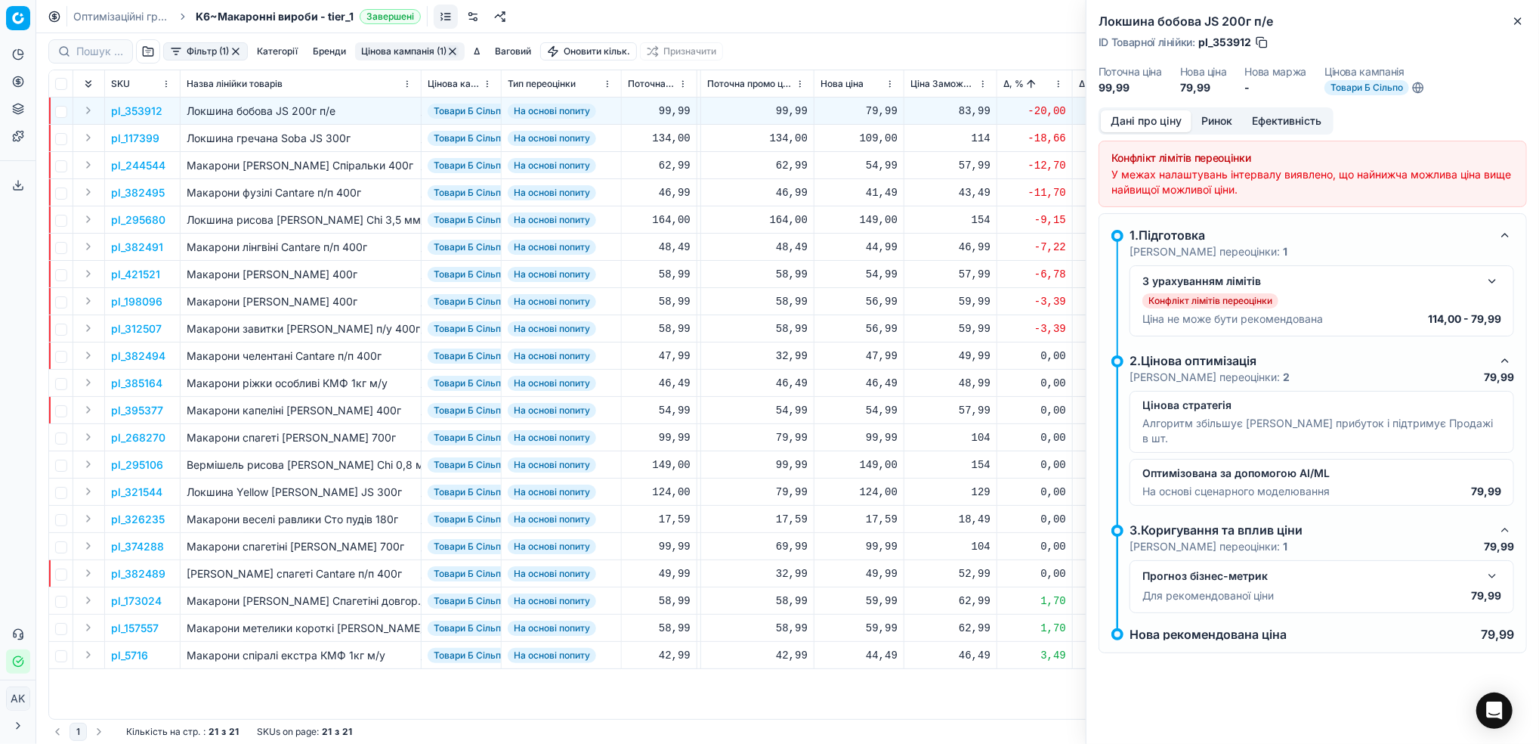
click at [1493, 281] on button "button" at bounding box center [1493, 281] width 18 height 18
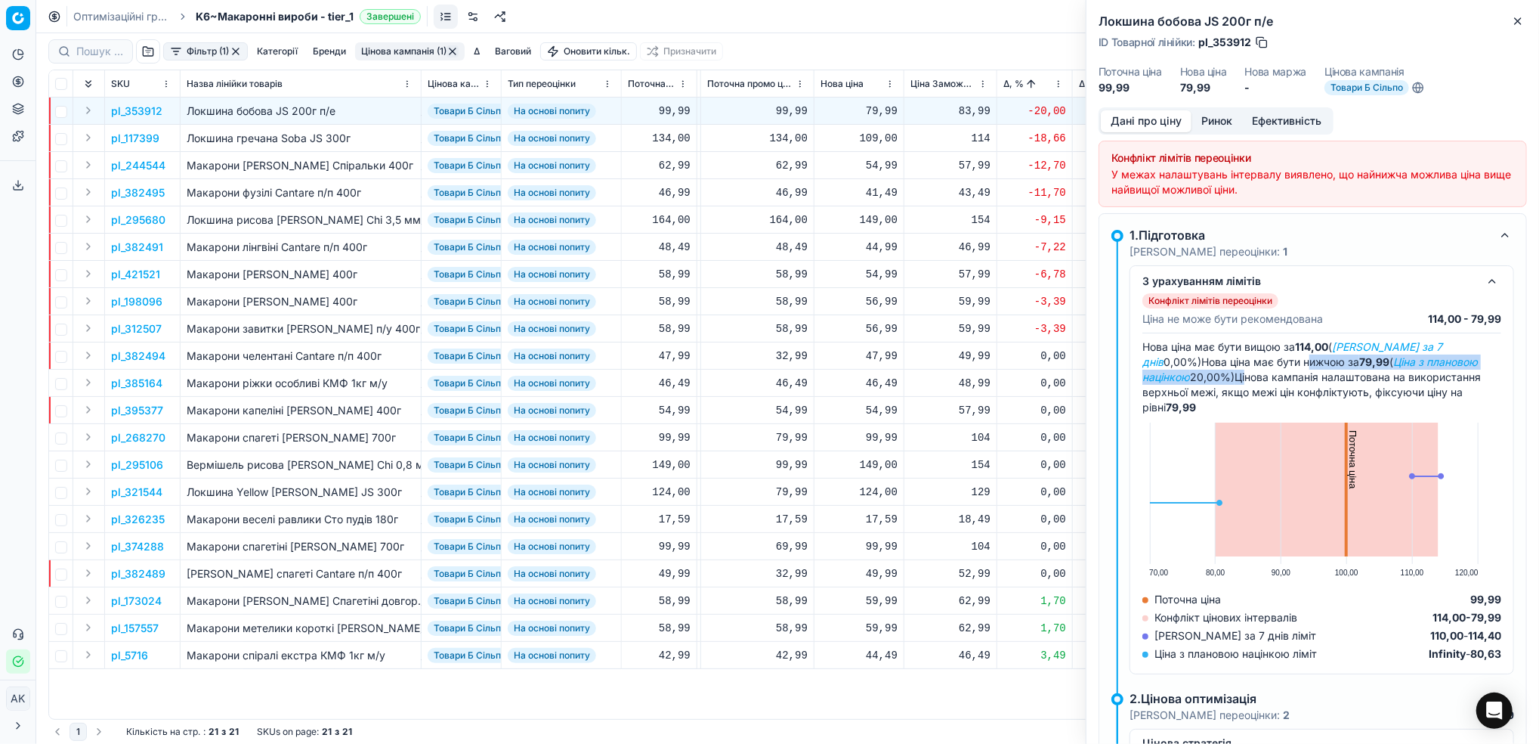
drag, startPoint x: 1304, startPoint y: 369, endPoint x: 1248, endPoint y: 382, distance: 56.8
click at [1248, 382] on div "Нова ціна має бути вищою за 114,00 ( Ціна Сільпо за 7 днів 0,00%) Нова ціна має…" at bounding box center [1322, 500] width 359 height 322
click at [1220, 129] on button "Ринок" at bounding box center [1217, 121] width 51 height 22
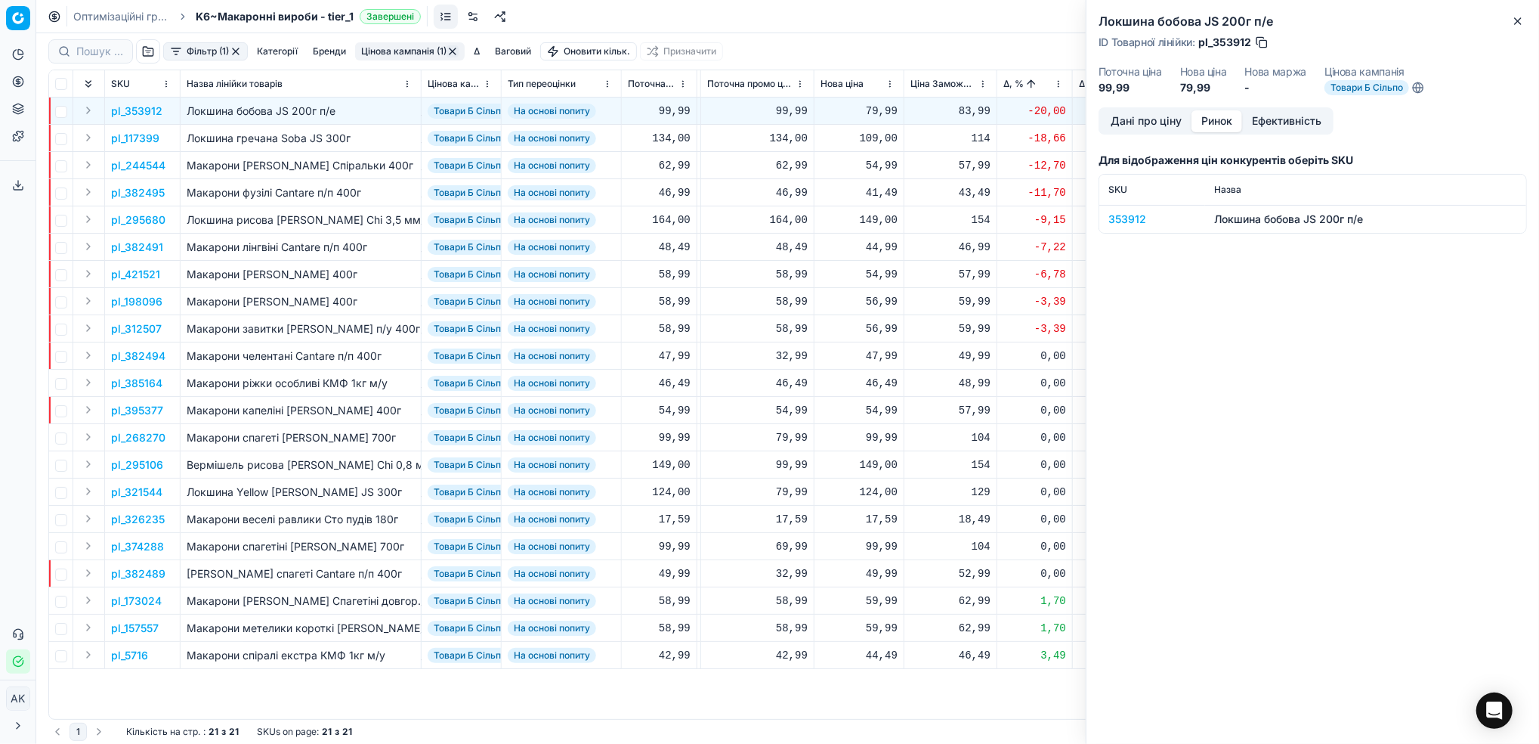
click at [1118, 222] on div "353912" at bounding box center [1153, 219] width 88 height 15
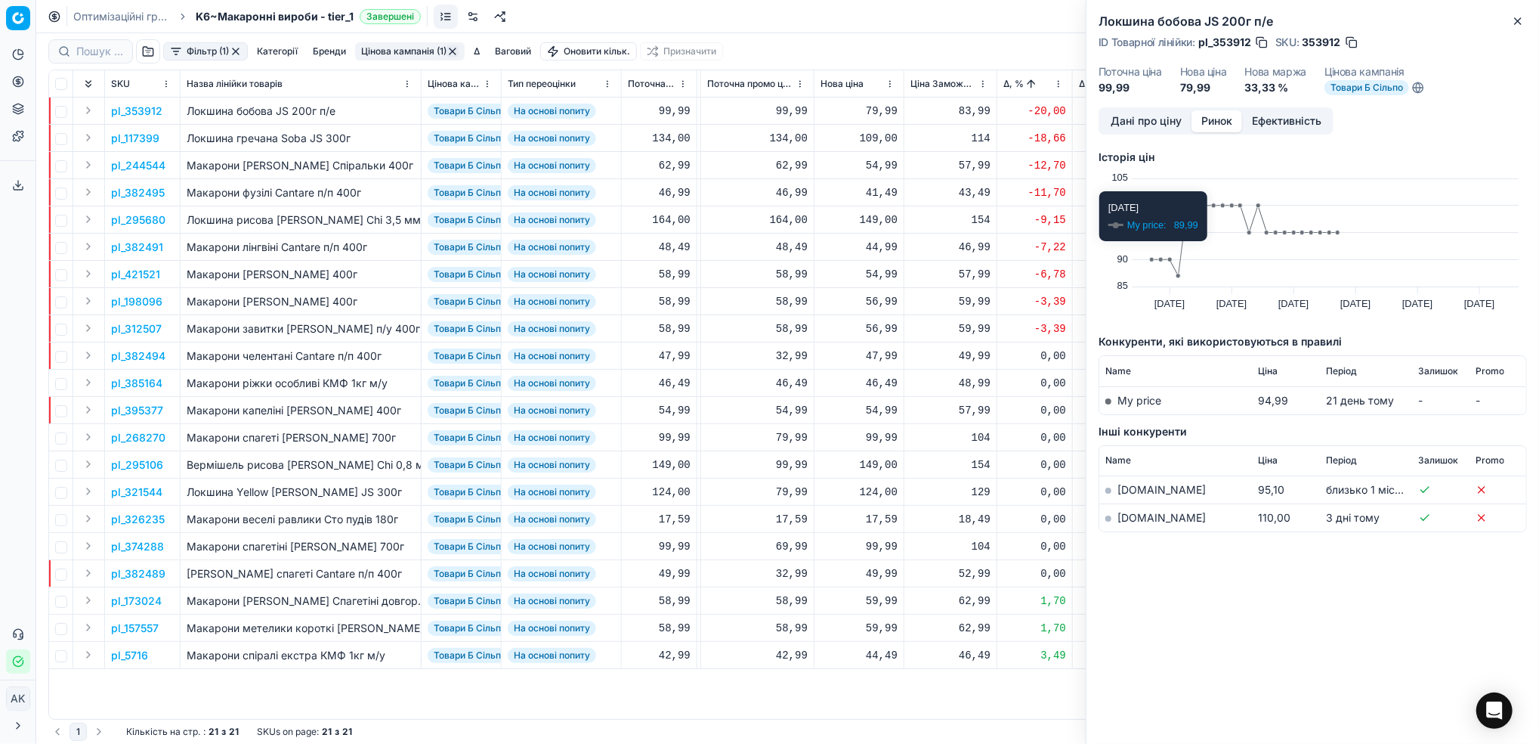
click at [1132, 118] on button "Дані про ціну" at bounding box center [1146, 121] width 91 height 22
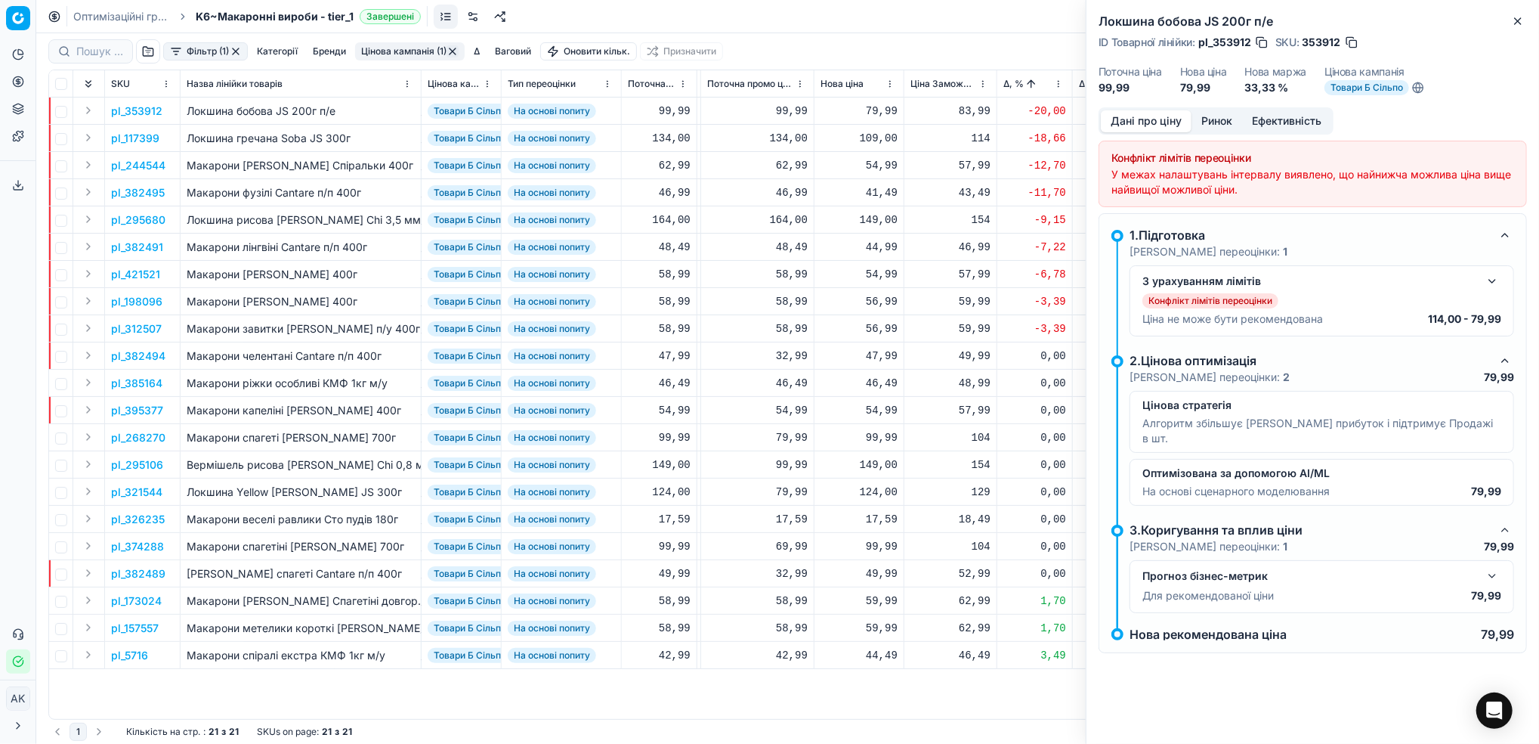
click at [1490, 289] on button "button" at bounding box center [1493, 281] width 18 height 18
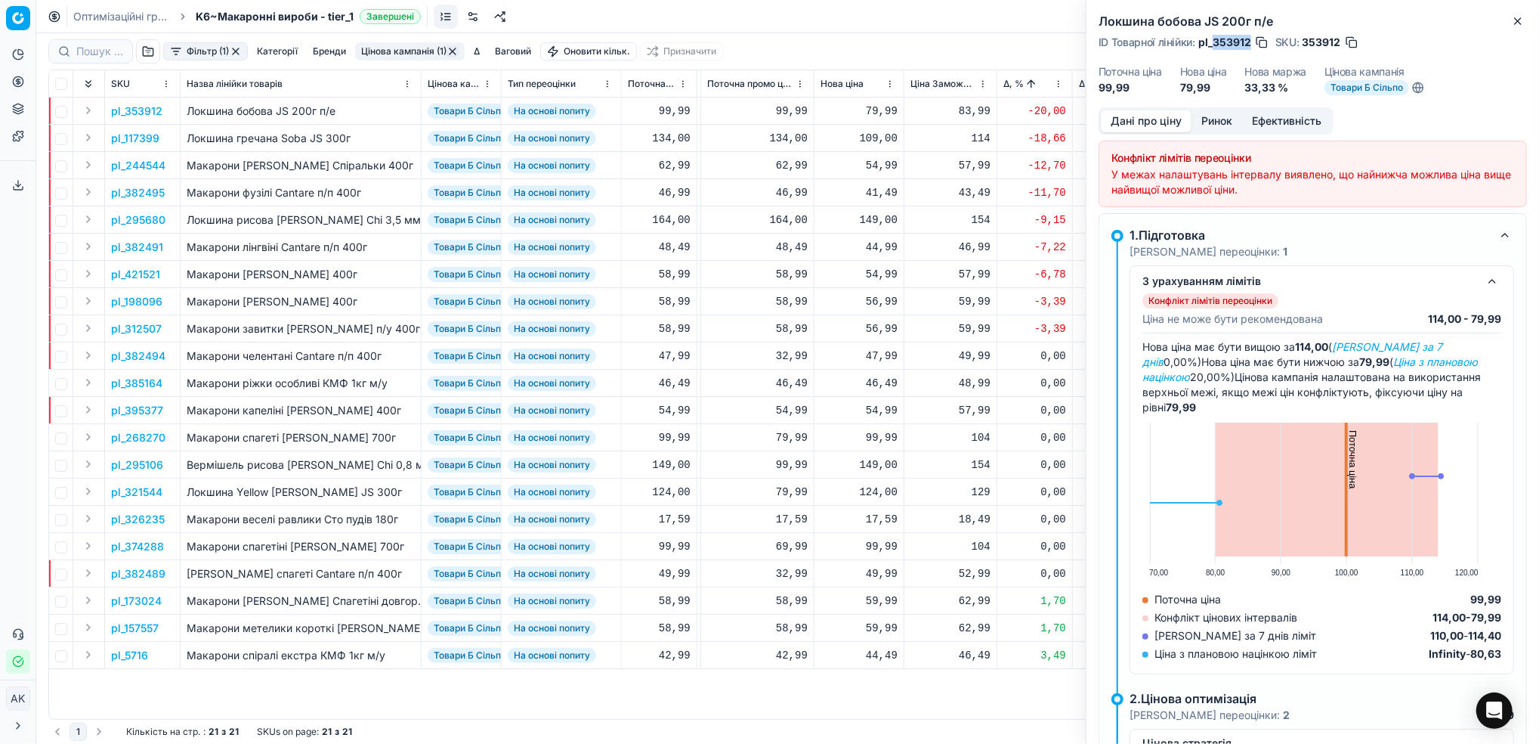
drag, startPoint x: 1251, startPoint y: 41, endPoint x: 1216, endPoint y: 40, distance: 34.8
click at [1216, 40] on span "pl_353912" at bounding box center [1225, 42] width 53 height 15
copy span "353912"
drag, startPoint x: 1339, startPoint y: 359, endPoint x: 1236, endPoint y: 379, distance: 104.8
click at [1236, 379] on div "Нова ціна має бути вищою за 114,00 ( Ціна Сільпо за 7 днів 0,00%) Нова ціна має…" at bounding box center [1322, 500] width 359 height 322
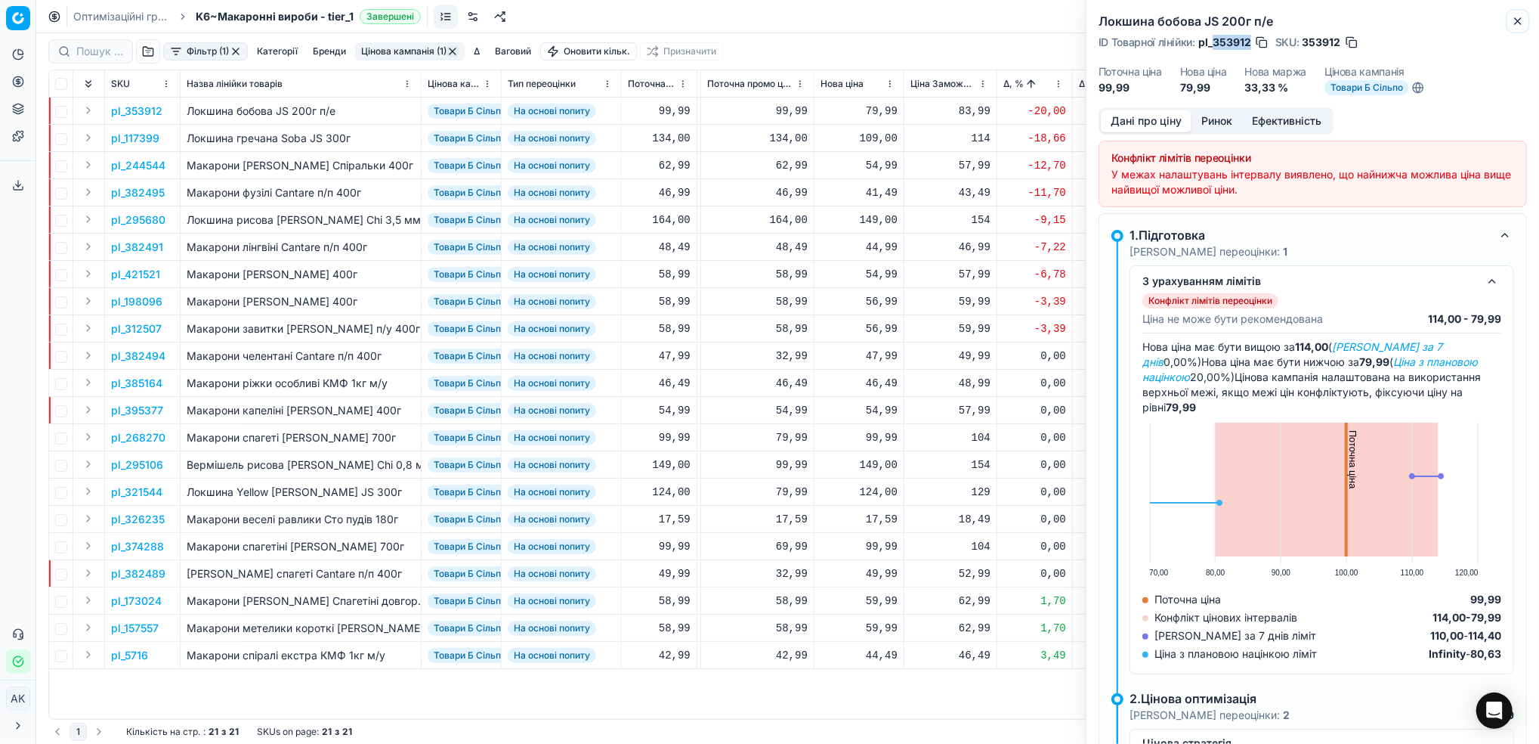
click at [1518, 21] on icon "button" at bounding box center [1518, 21] width 6 height 6
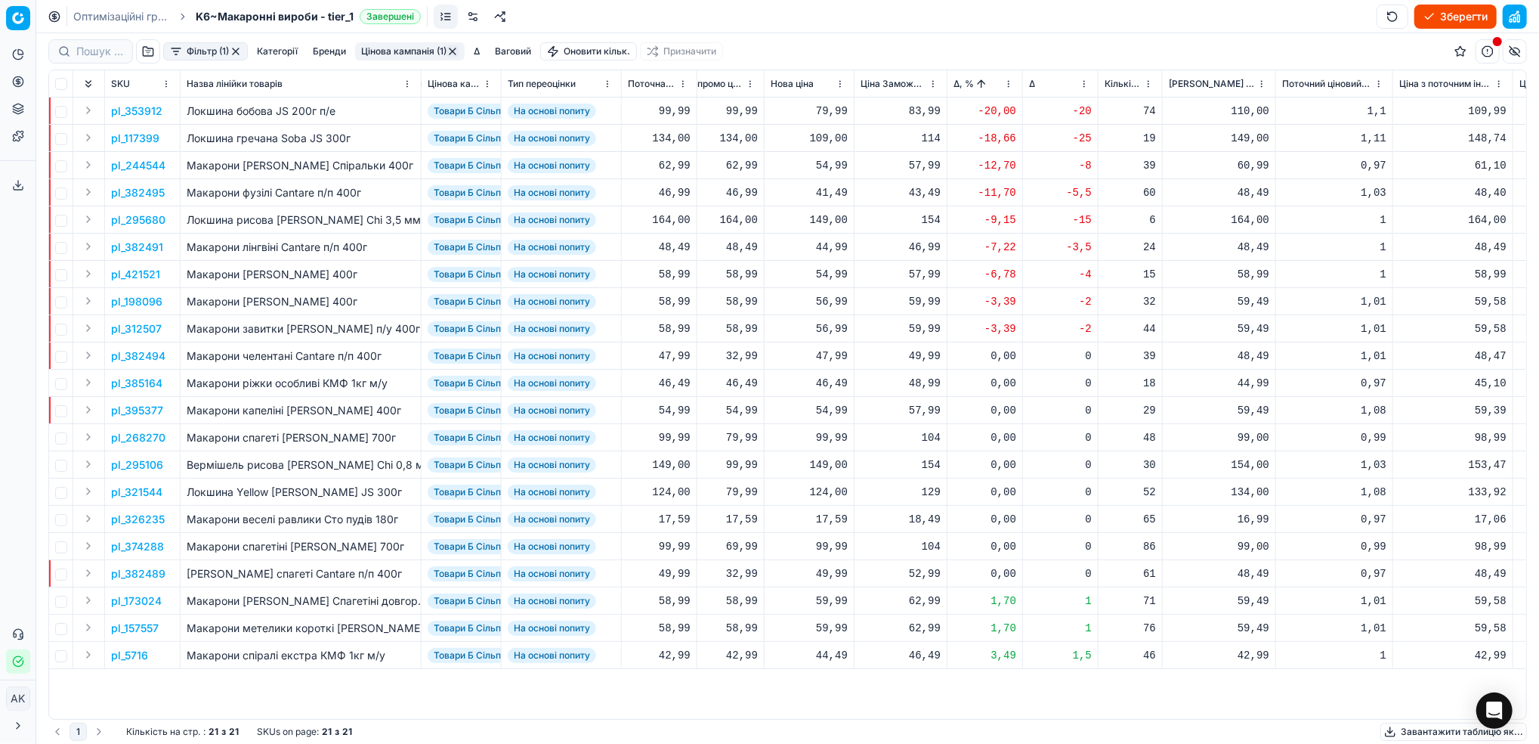
scroll to position [0, 467]
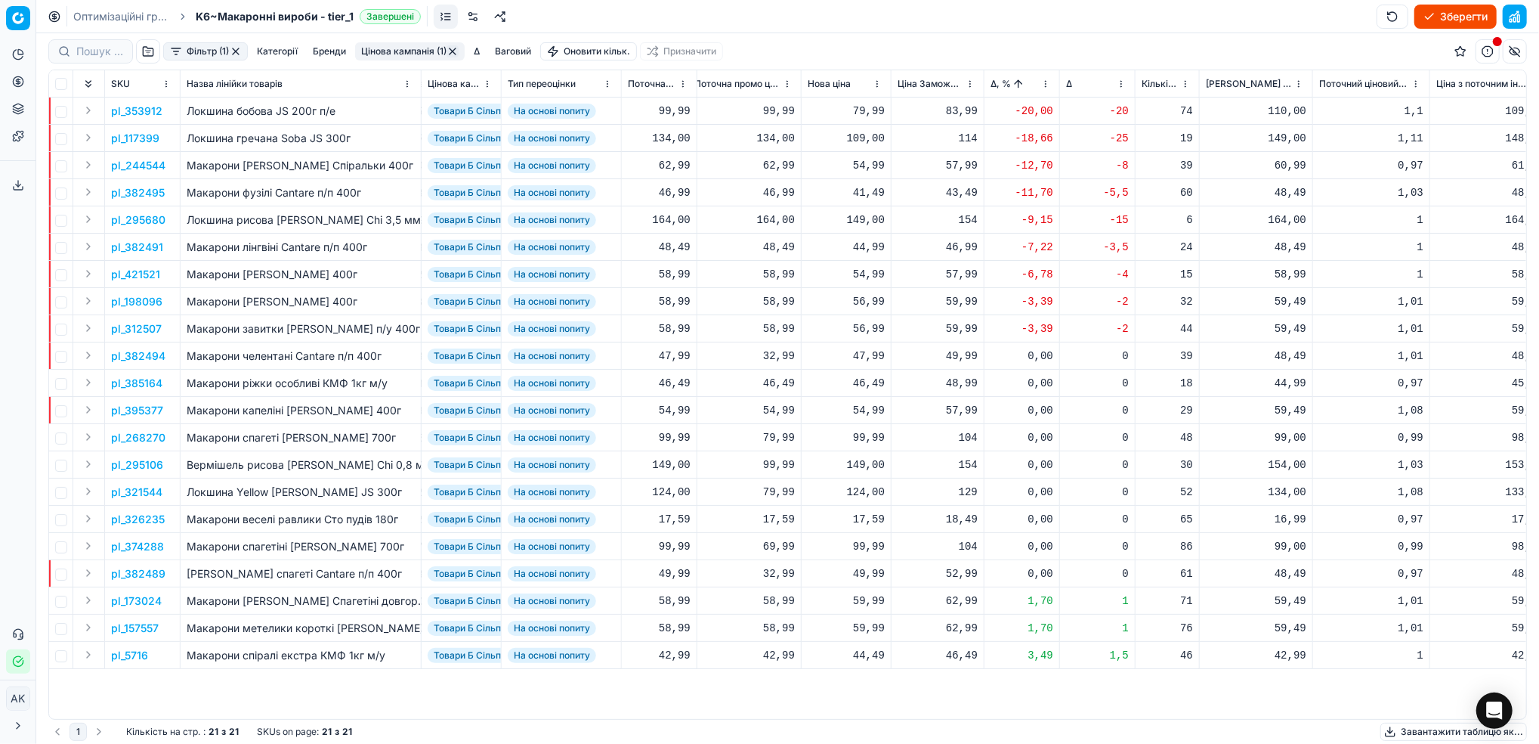
click at [149, 115] on p "pl_353912" at bounding box center [136, 111] width 51 height 15
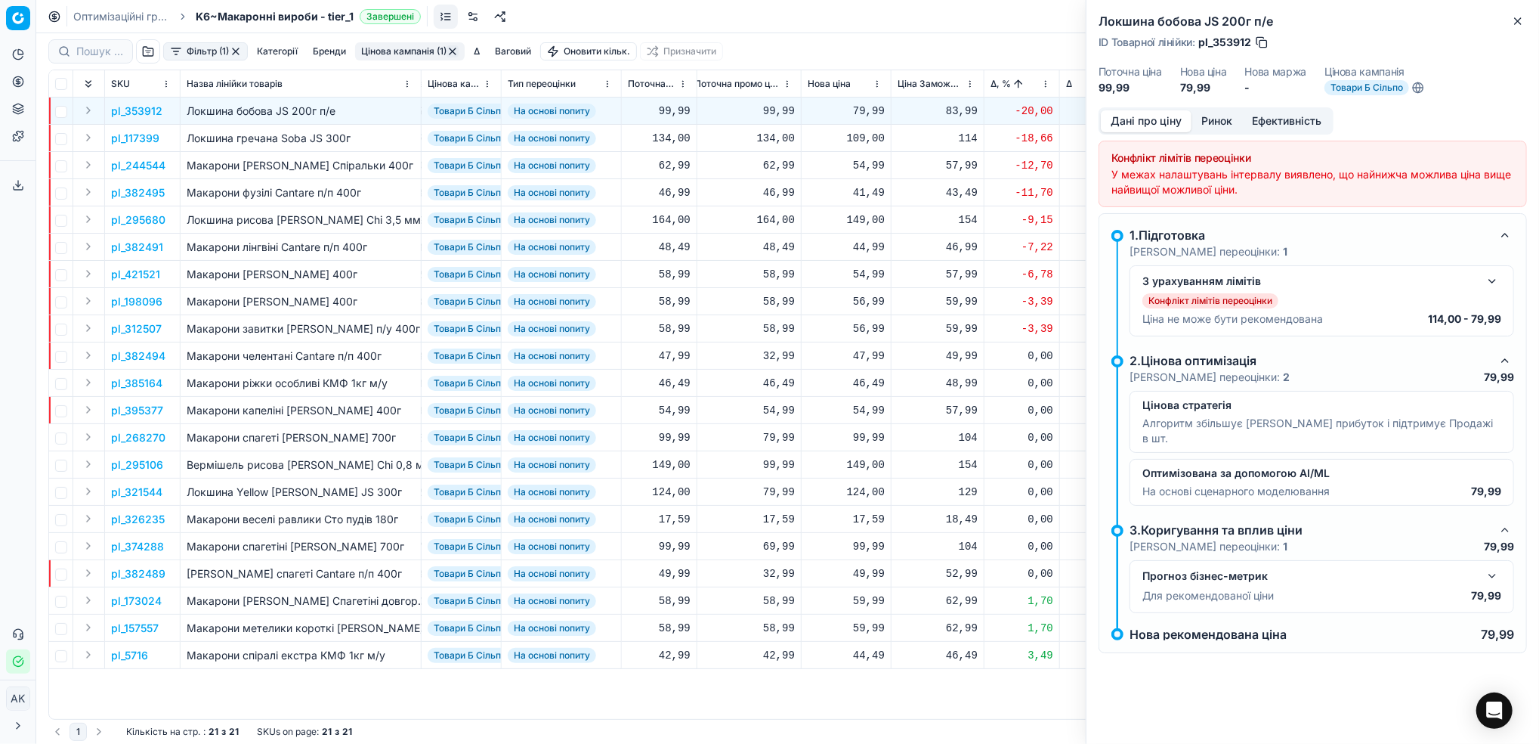
click at [1490, 278] on button "button" at bounding box center [1493, 281] width 18 height 18
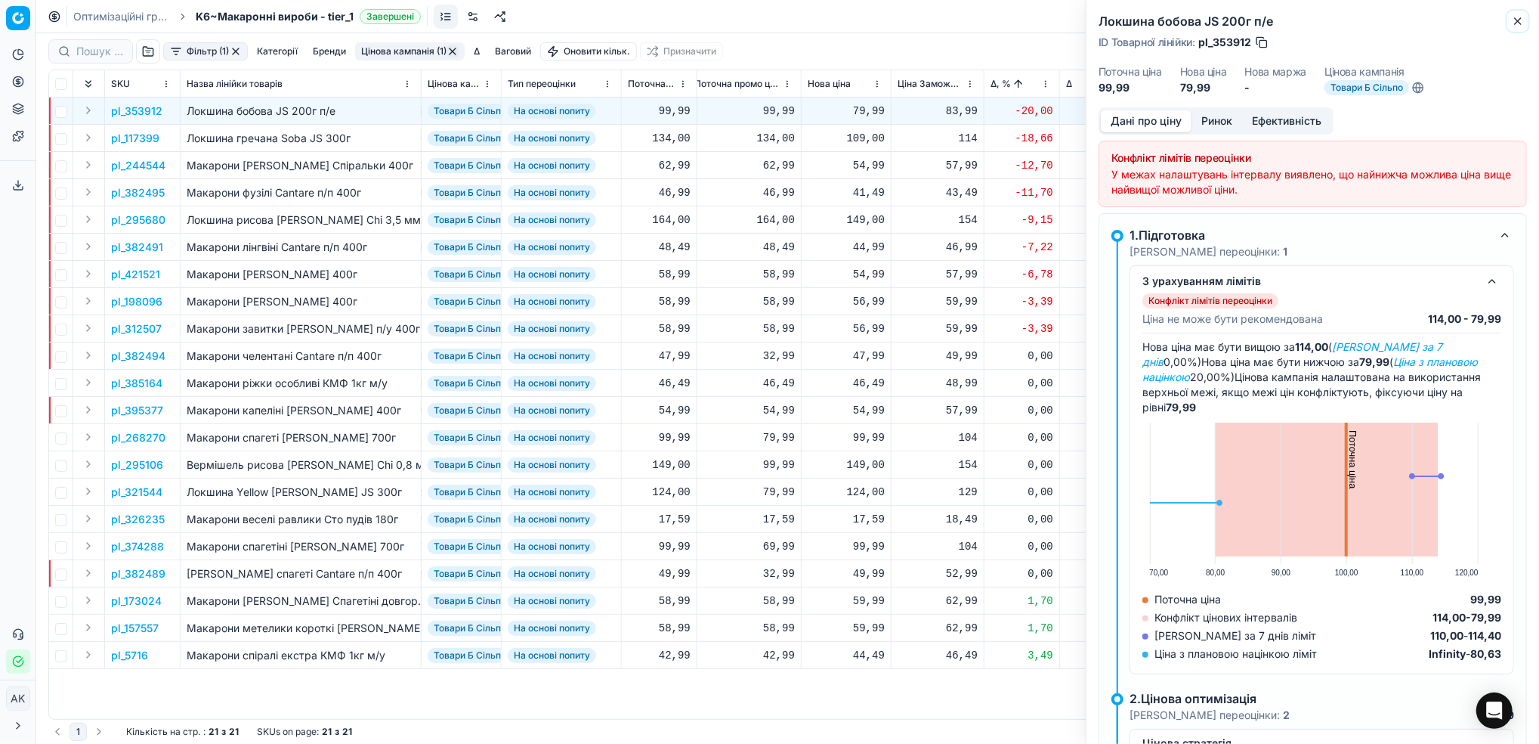
click at [1521, 27] on button "Close" at bounding box center [1518, 21] width 18 height 18
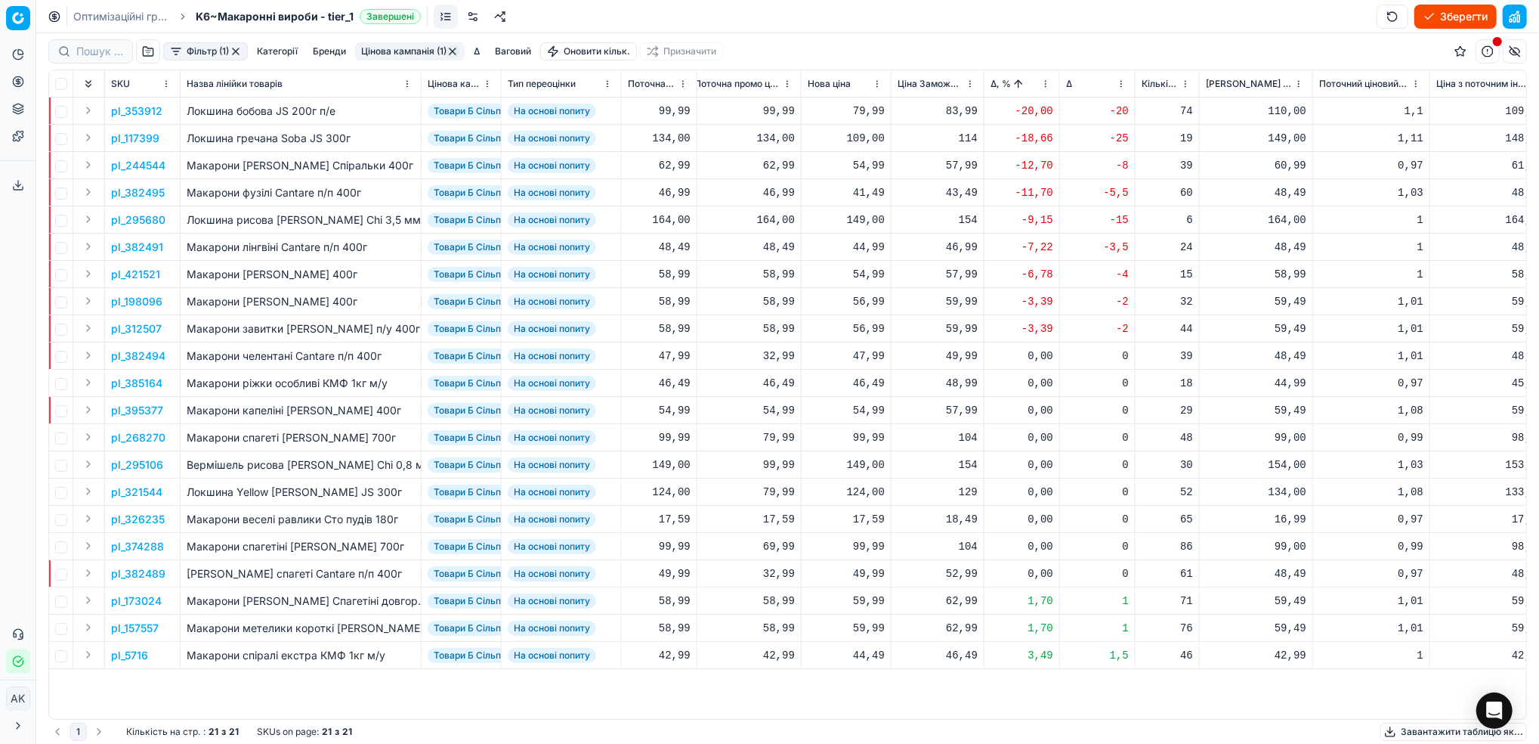
click at [135, 109] on p "pl_353912" at bounding box center [136, 111] width 51 height 15
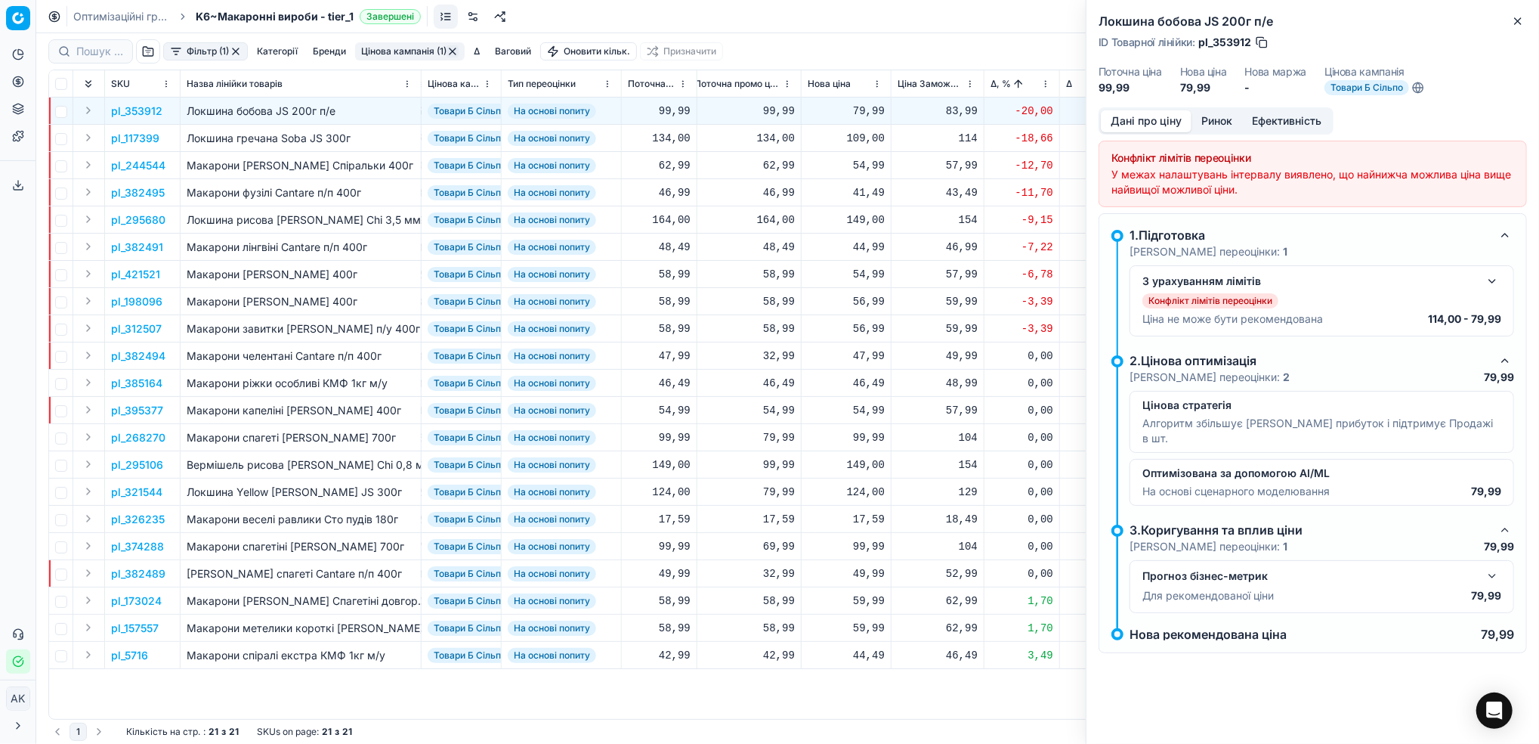
click at [1496, 280] on button "button" at bounding box center [1493, 281] width 18 height 18
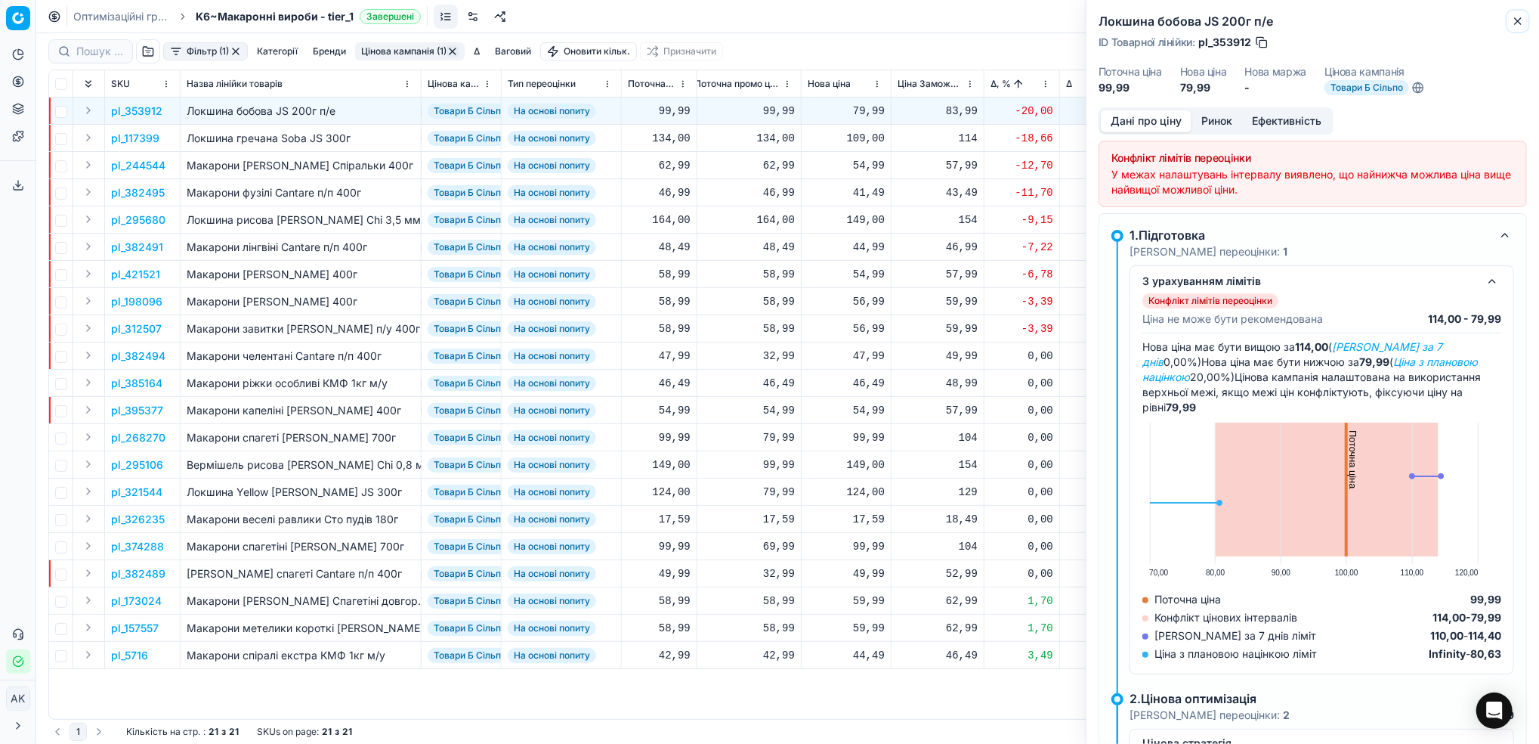
click at [1513, 20] on icon "button" at bounding box center [1518, 21] width 12 height 12
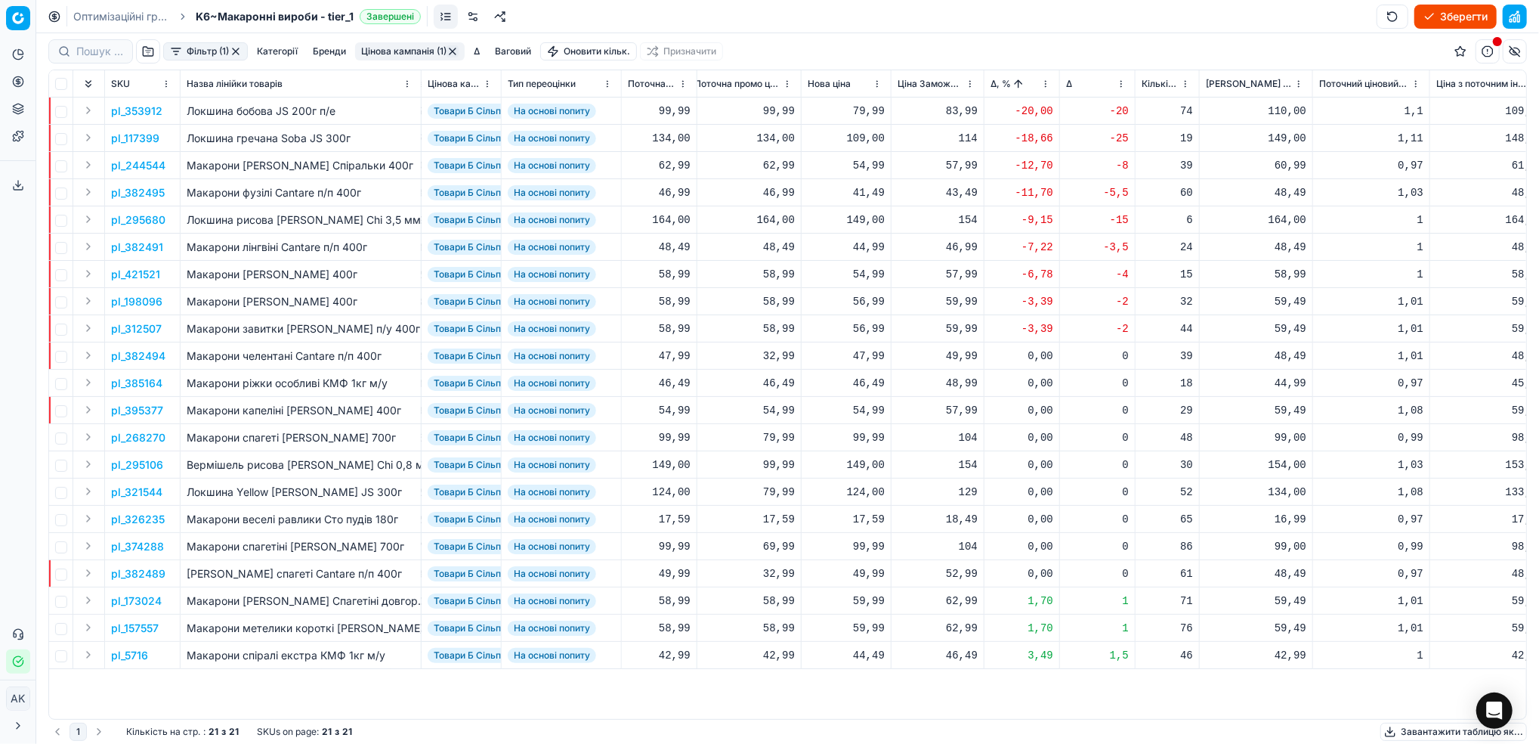
click at [138, 141] on p "pl_117399" at bounding box center [135, 138] width 48 height 15
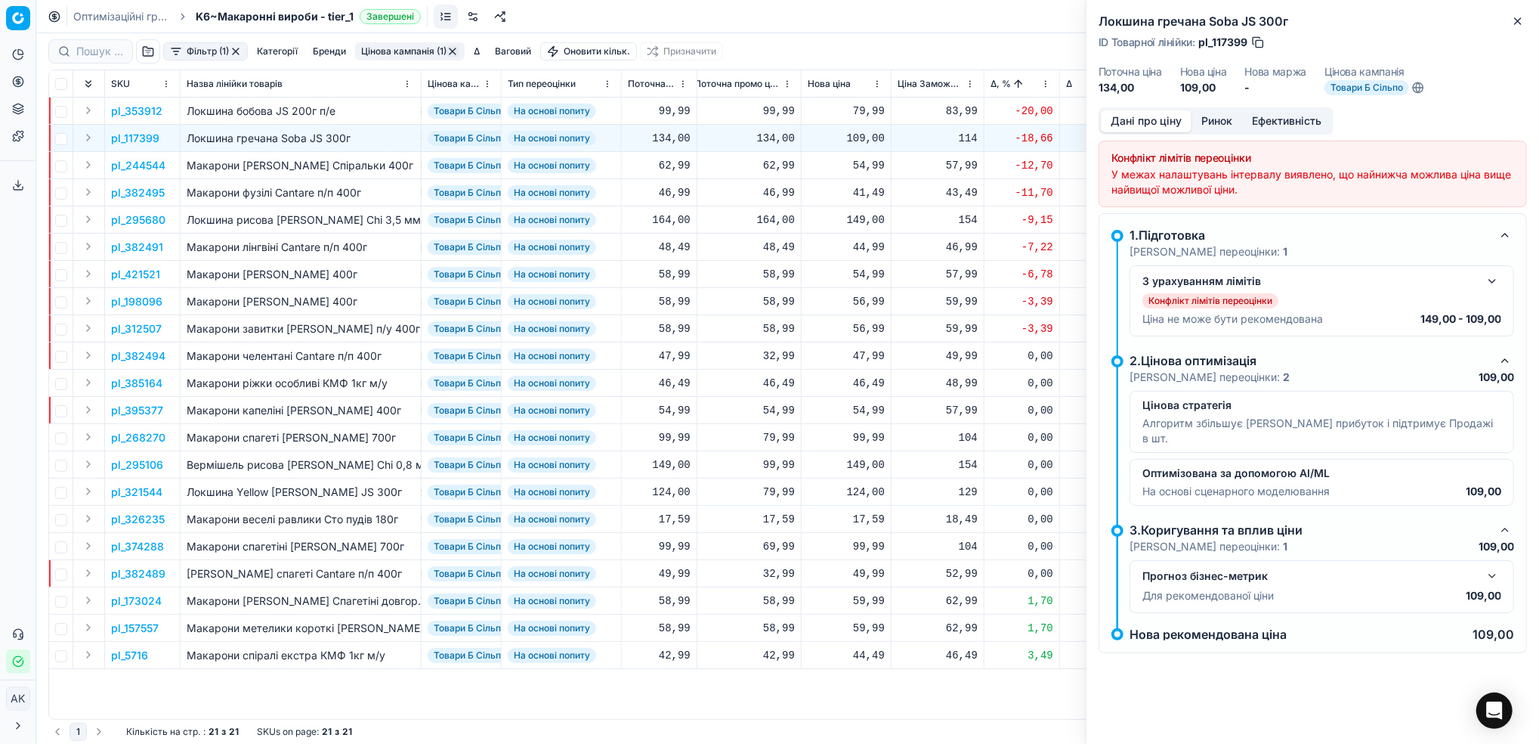
click at [1218, 122] on button "Ринок" at bounding box center [1217, 121] width 51 height 22
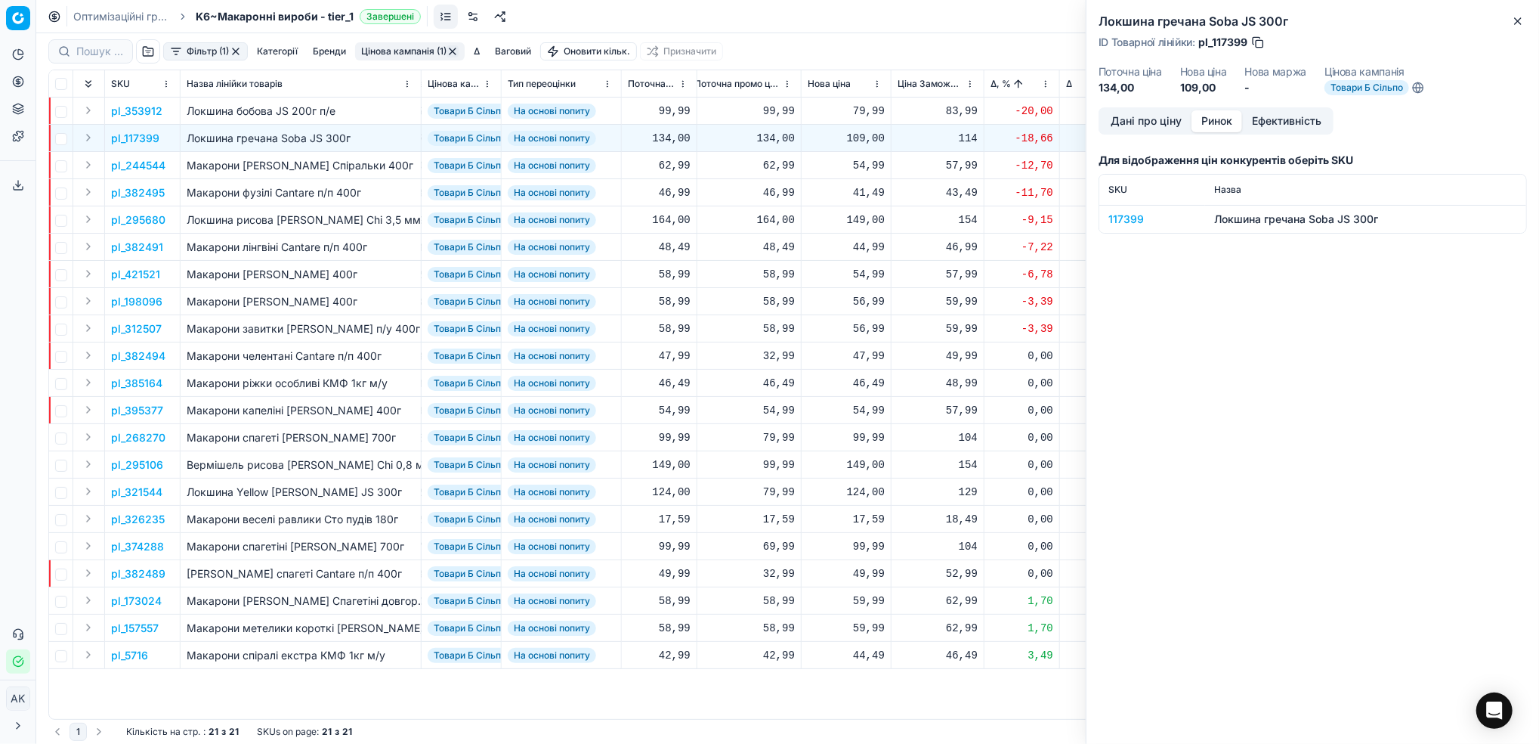
click at [1118, 218] on div "117399" at bounding box center [1153, 219] width 88 height 15
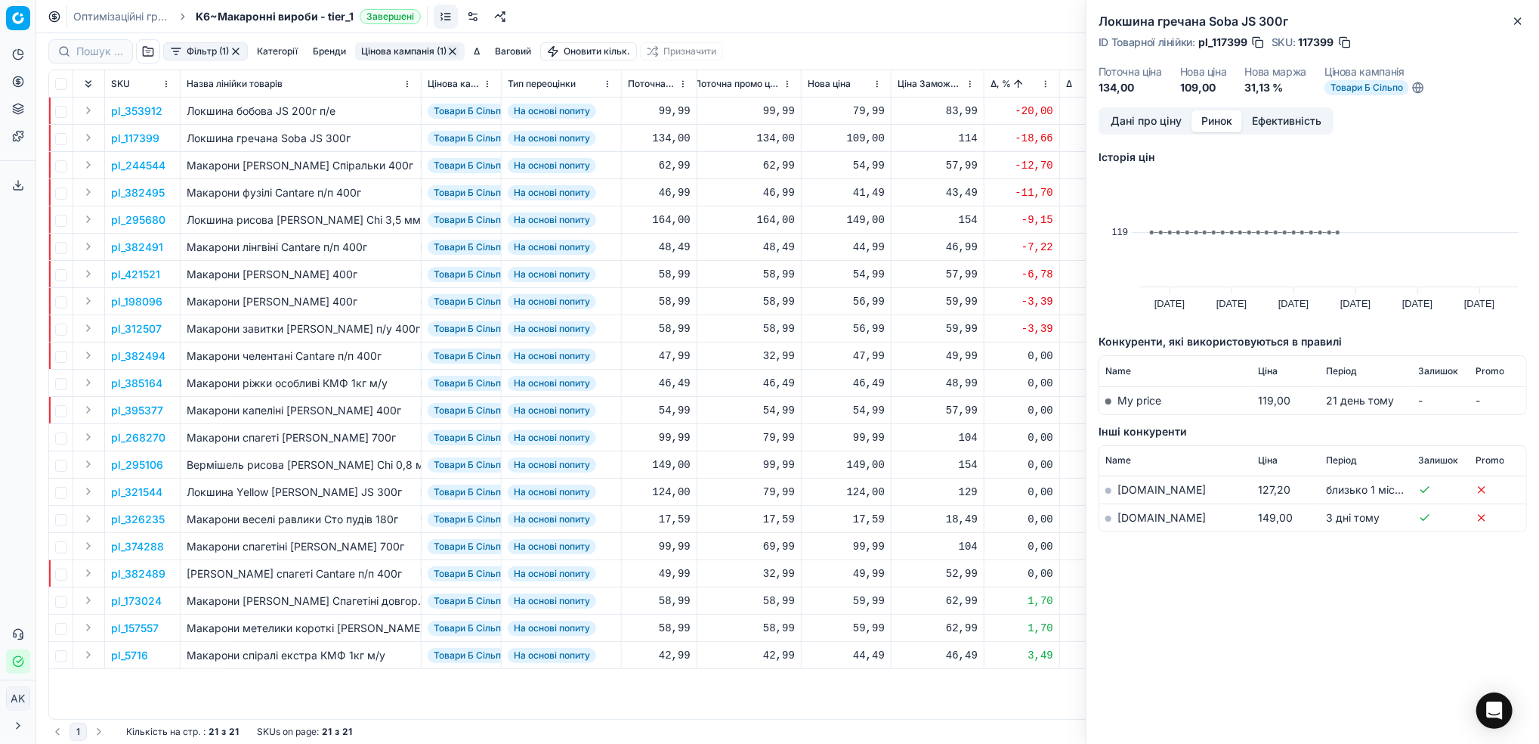
click at [1127, 524] on td "[DOMAIN_NAME]" at bounding box center [1176, 518] width 153 height 28
click at [1131, 517] on link "[DOMAIN_NAME]" at bounding box center [1162, 517] width 88 height 13
click at [1116, 125] on button "Дані про ціну" at bounding box center [1146, 121] width 91 height 22
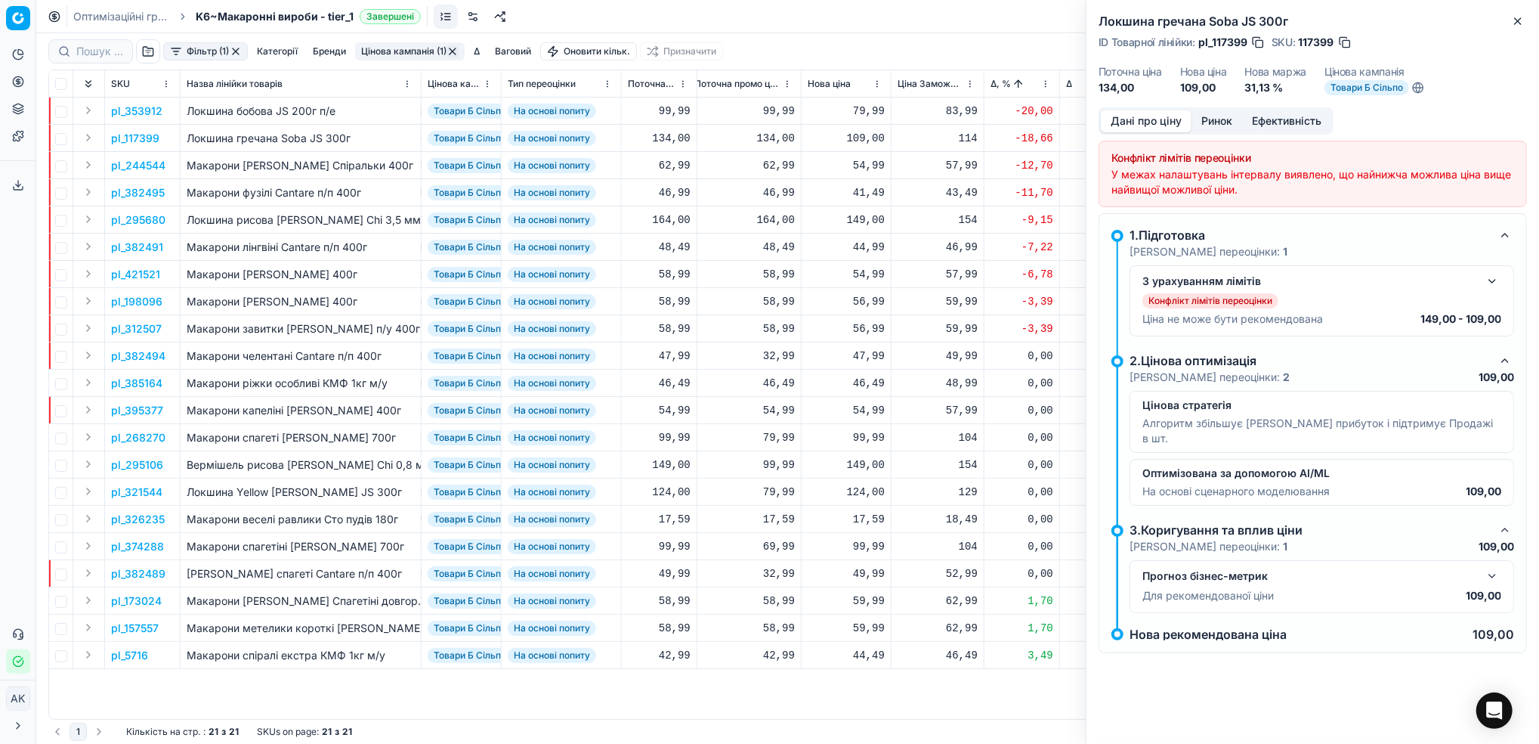
click at [1496, 282] on button "button" at bounding box center [1493, 281] width 18 height 18
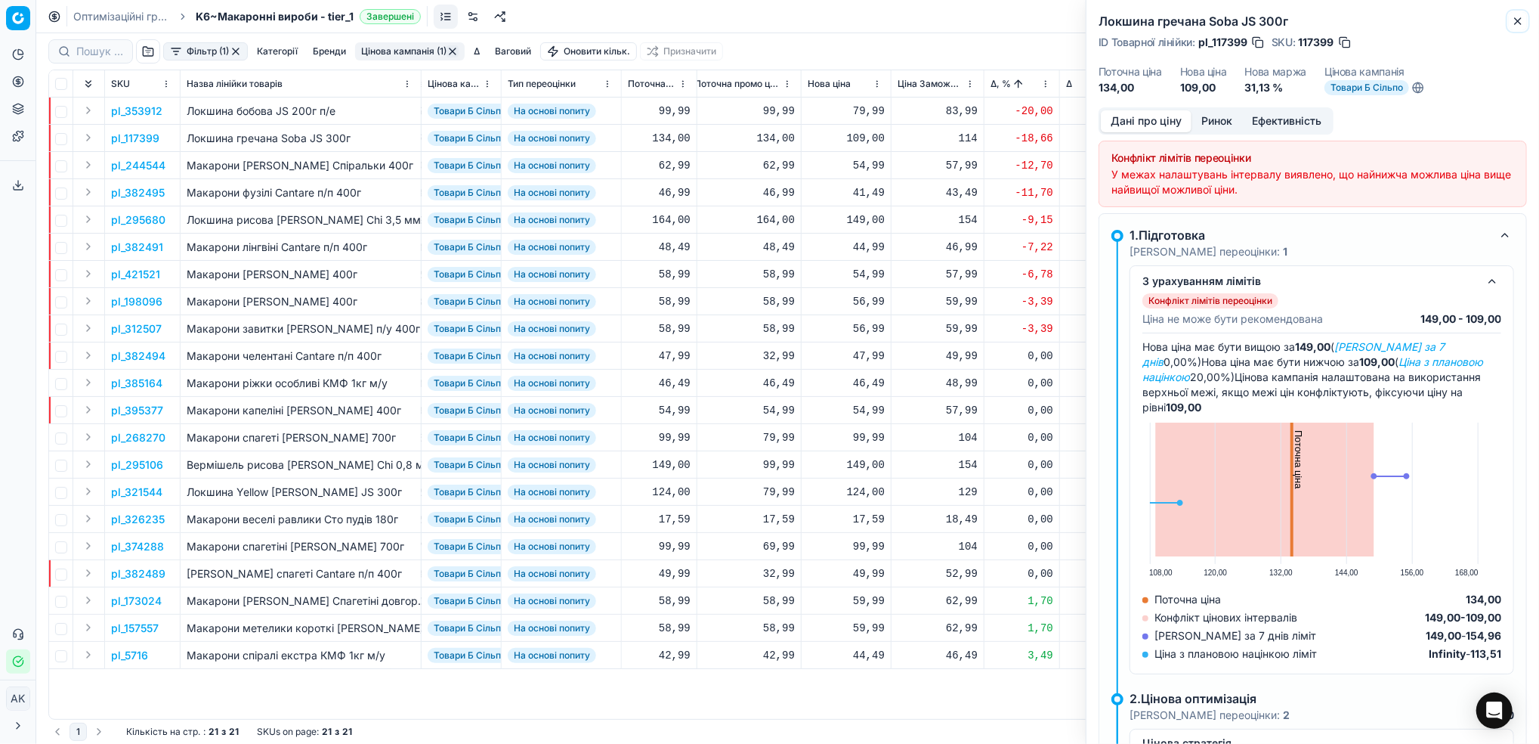
click at [1520, 20] on icon "button" at bounding box center [1518, 21] width 12 height 12
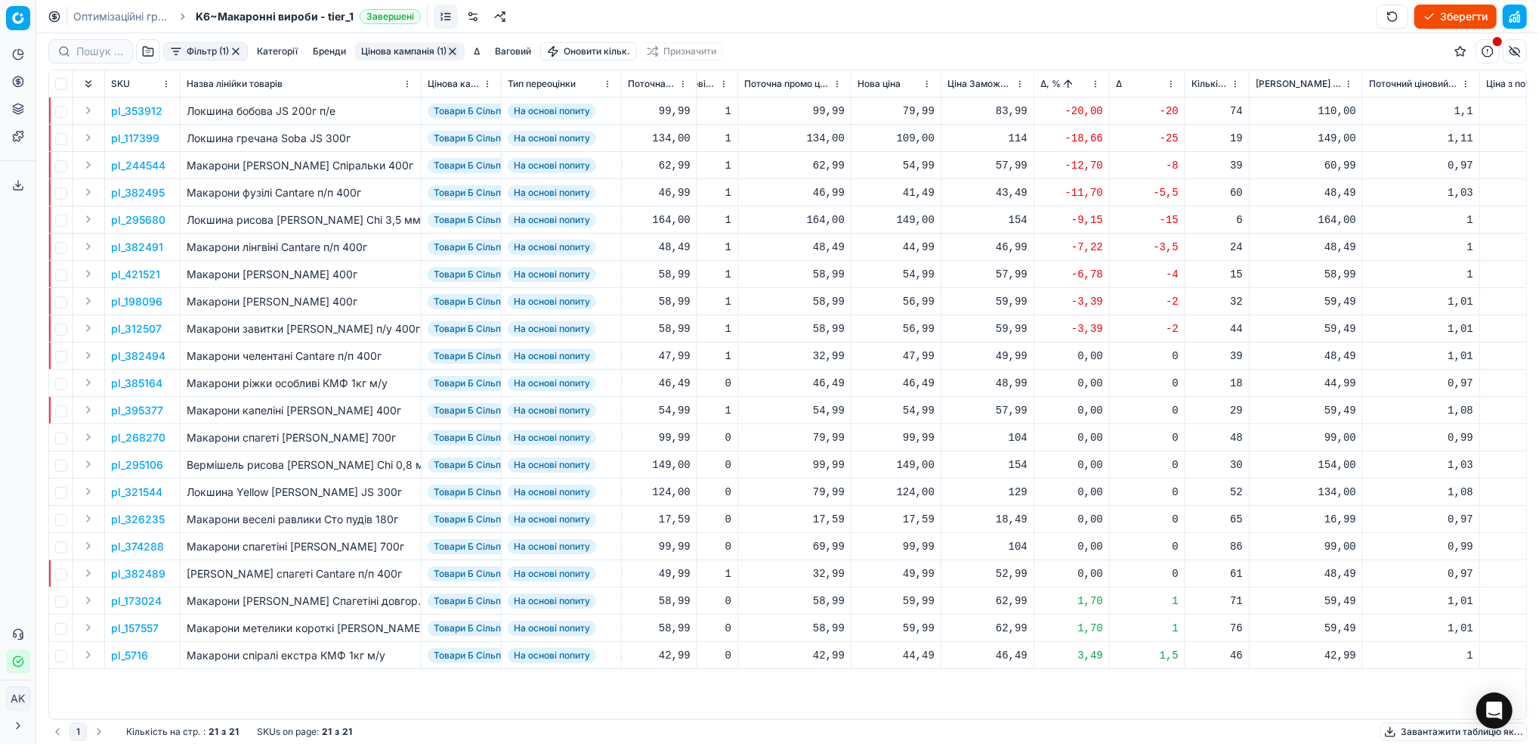
scroll to position [0, 411]
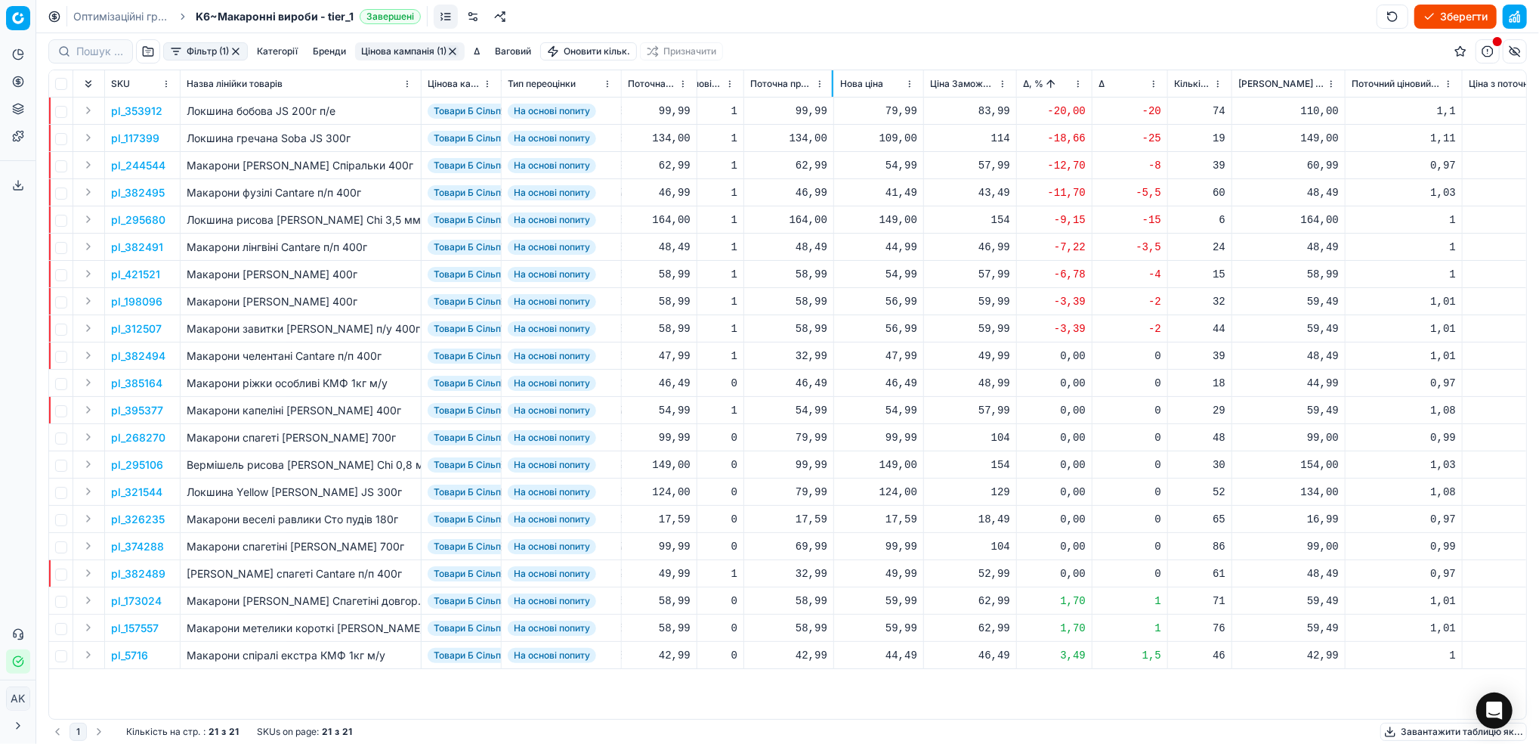
drag, startPoint x: 855, startPoint y: 82, endPoint x: 831, endPoint y: 80, distance: 23.5
click at [832, 80] on div at bounding box center [833, 83] width 2 height 26
click at [885, 116] on div "79,99" at bounding box center [878, 111] width 77 height 15
click at [886, 250] on input "79.99" at bounding box center [933, 245] width 109 height 24
type input "89.99"
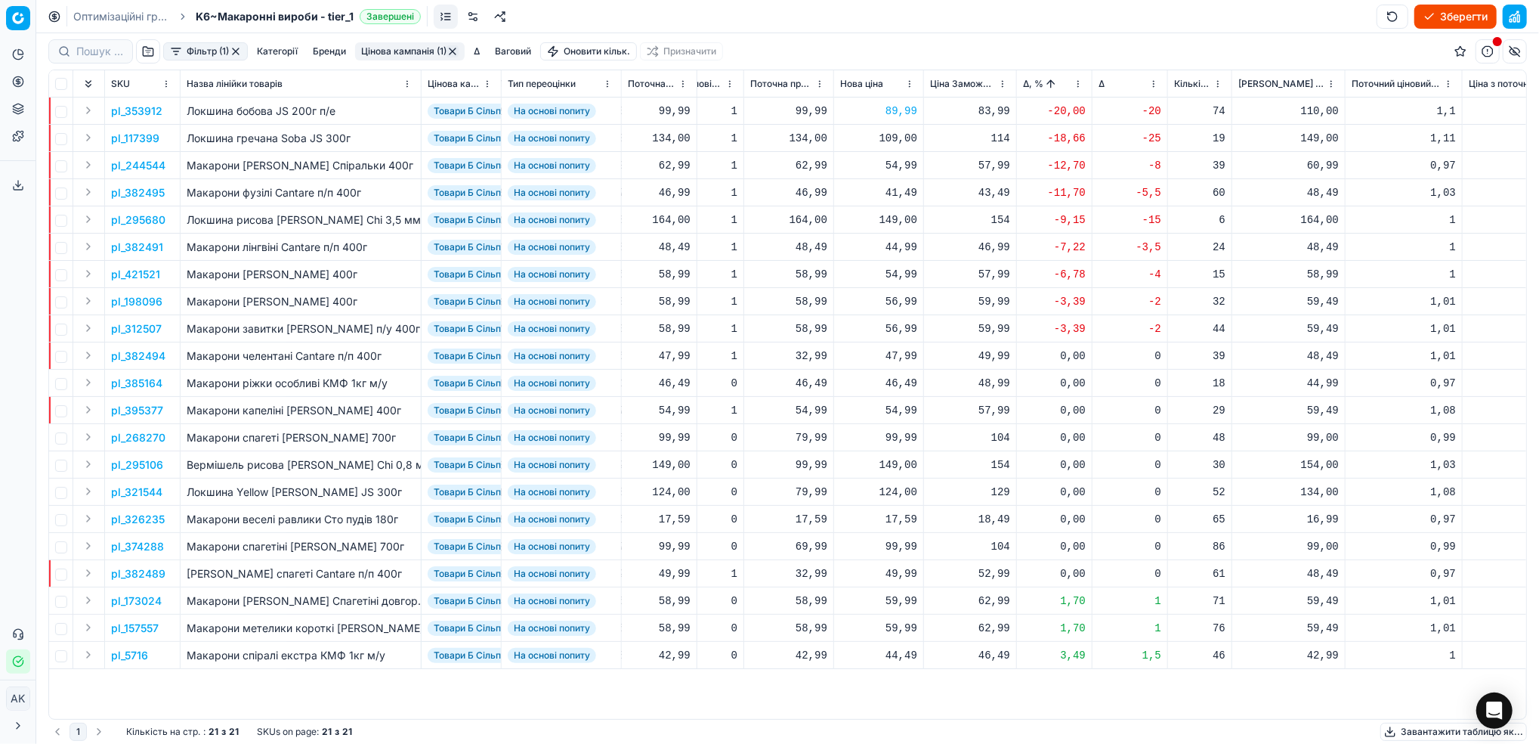
click at [133, 107] on p "pl_353912" at bounding box center [136, 111] width 51 height 15
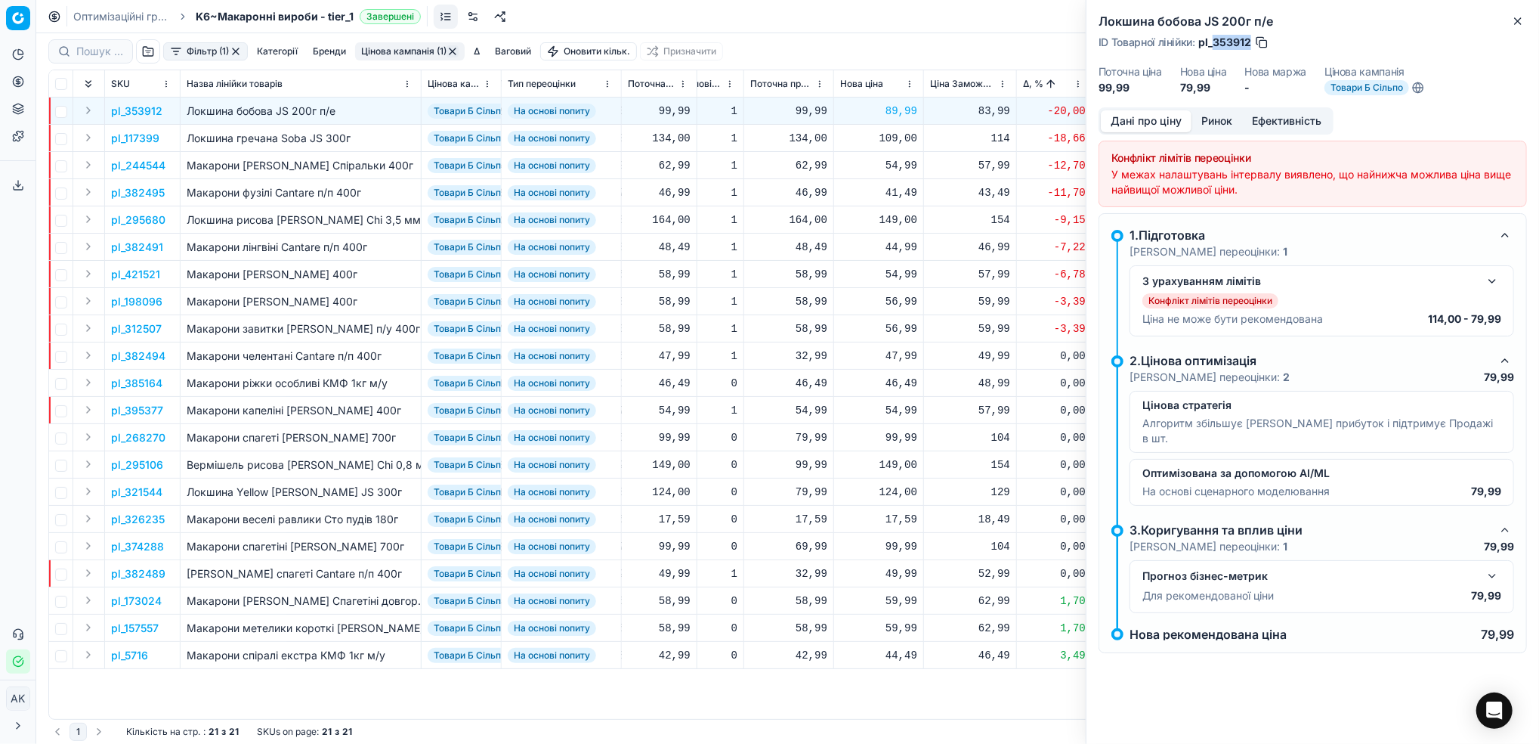
drag, startPoint x: 1251, startPoint y: 43, endPoint x: 1215, endPoint y: 43, distance: 35.5
click at [1215, 43] on span "pl_353912" at bounding box center [1225, 42] width 53 height 15
copy span "353912"
click at [131, 142] on p "pl_117399" at bounding box center [135, 138] width 48 height 15
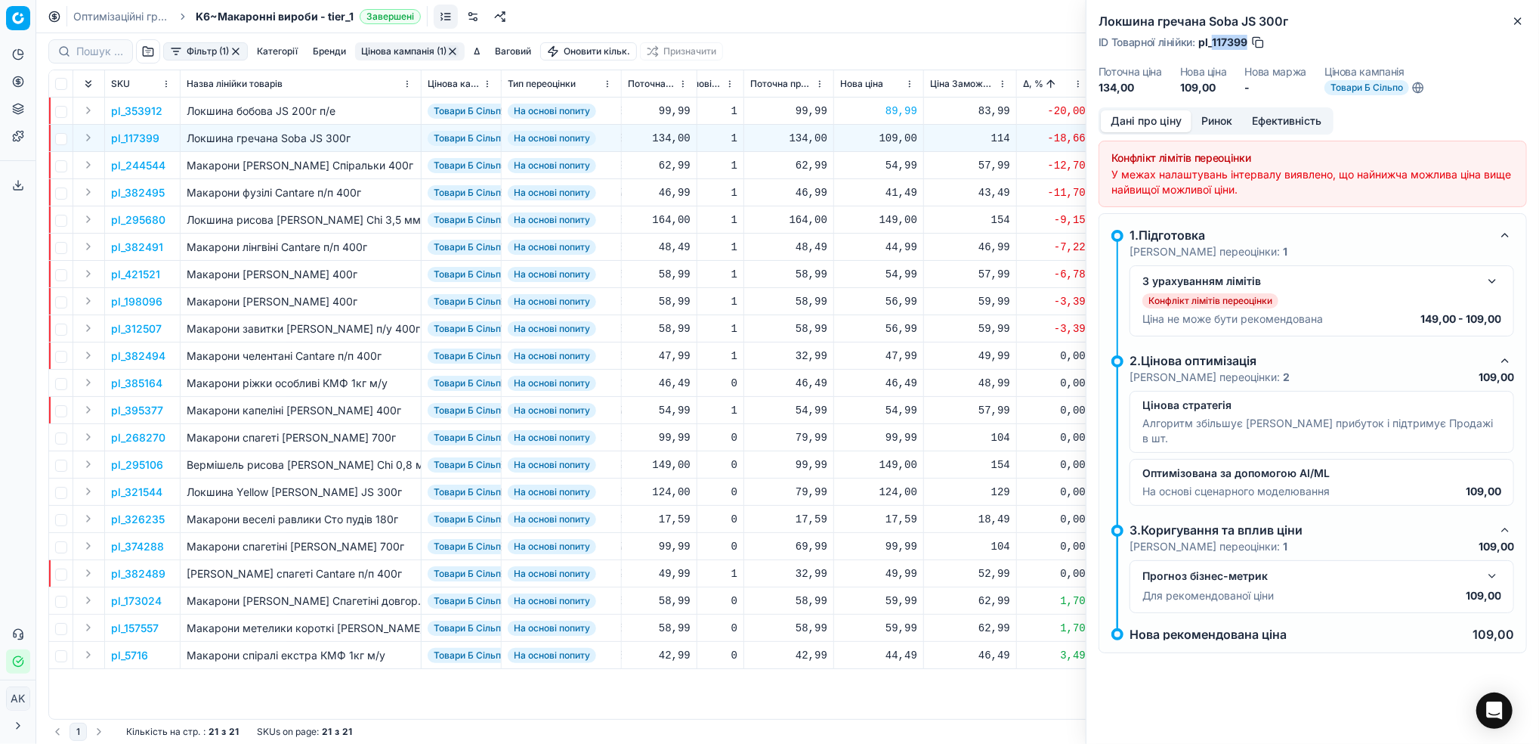
drag, startPoint x: 1246, startPoint y: 44, endPoint x: 1213, endPoint y: 39, distance: 33.6
click at [1213, 39] on span "pl_117399" at bounding box center [1223, 42] width 49 height 15
copy span "117399"
click at [1513, 19] on icon "button" at bounding box center [1518, 21] width 12 height 12
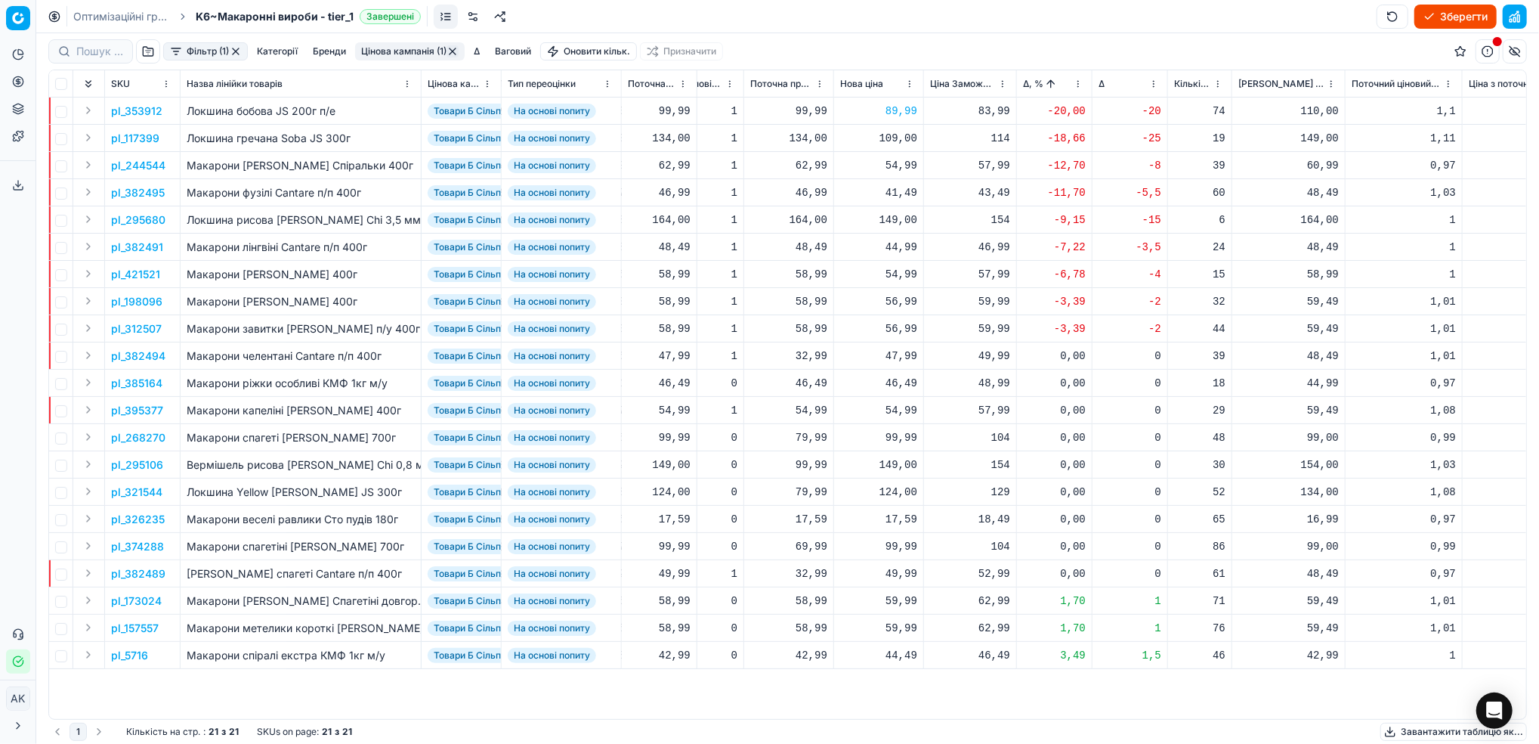
click at [890, 140] on div "109,00" at bounding box center [878, 138] width 77 height 15
click at [892, 270] on input "109.00" at bounding box center [933, 271] width 109 height 24
type input "119.00"
click at [141, 171] on p "pl_244544" at bounding box center [138, 165] width 54 height 15
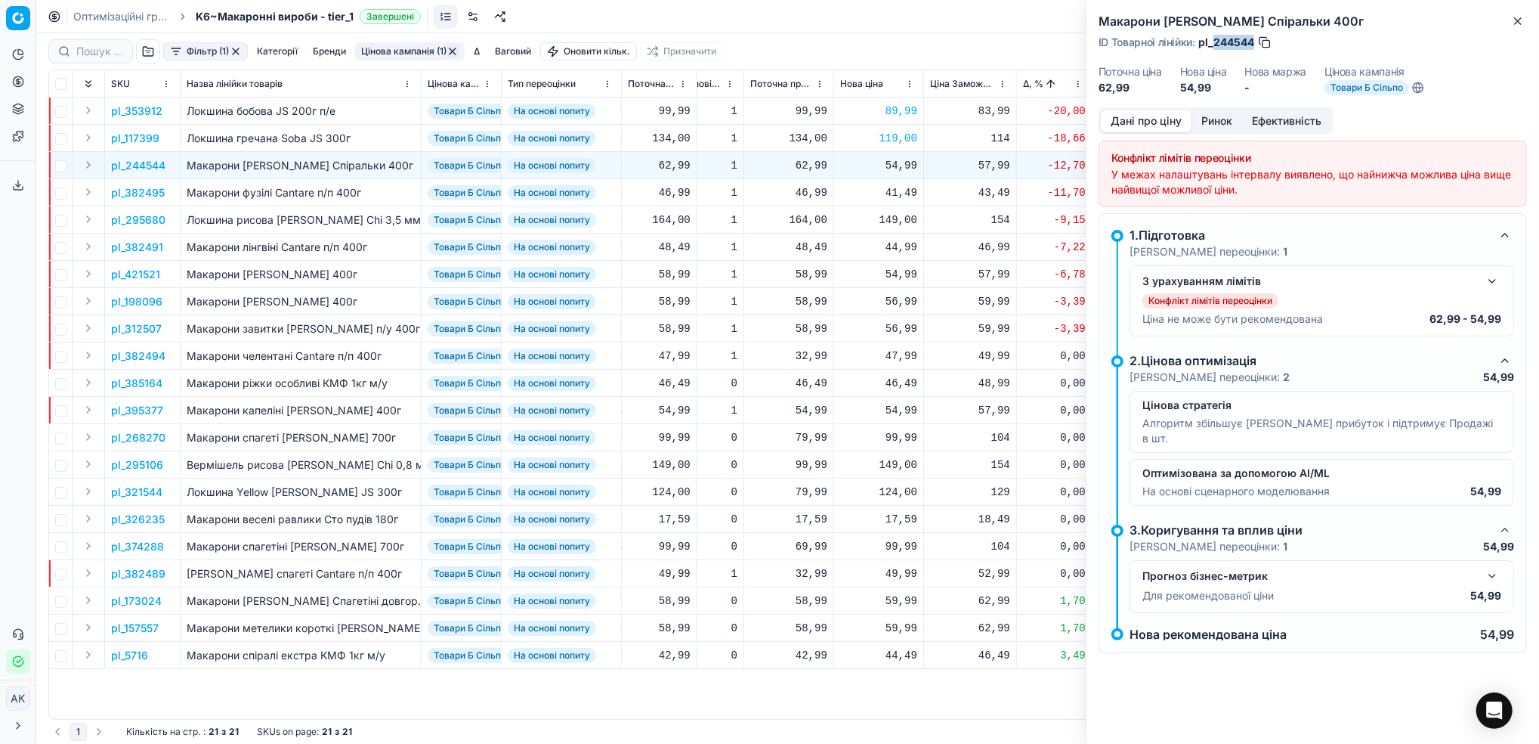
drag, startPoint x: 1255, startPoint y: 42, endPoint x: 1216, endPoint y: 42, distance: 38.5
click at [1216, 42] on span "pl_244544" at bounding box center [1227, 42] width 56 height 15
copy span "244544"
click at [1519, 21] on icon "button" at bounding box center [1518, 21] width 12 height 12
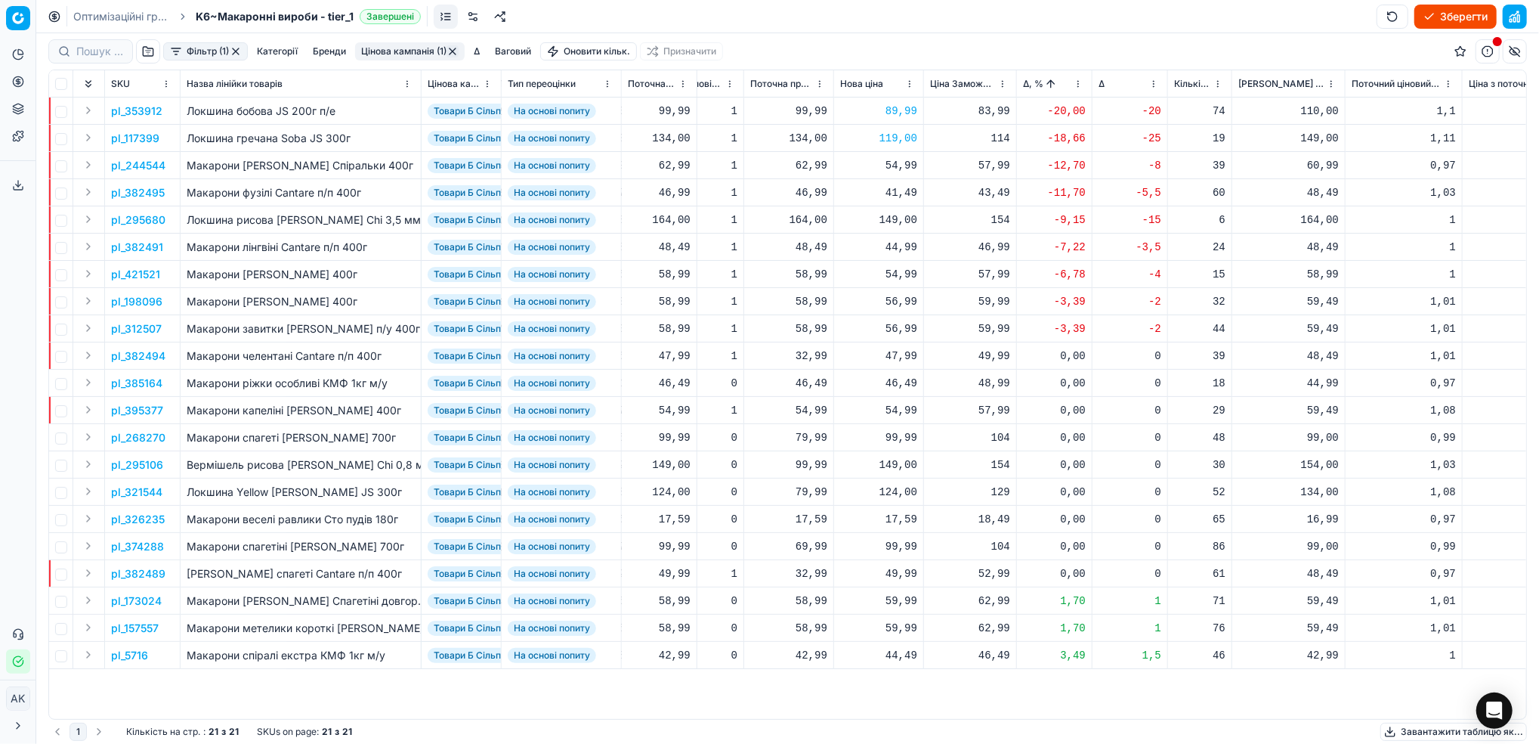
click at [147, 166] on p "pl_244544" at bounding box center [138, 165] width 54 height 15
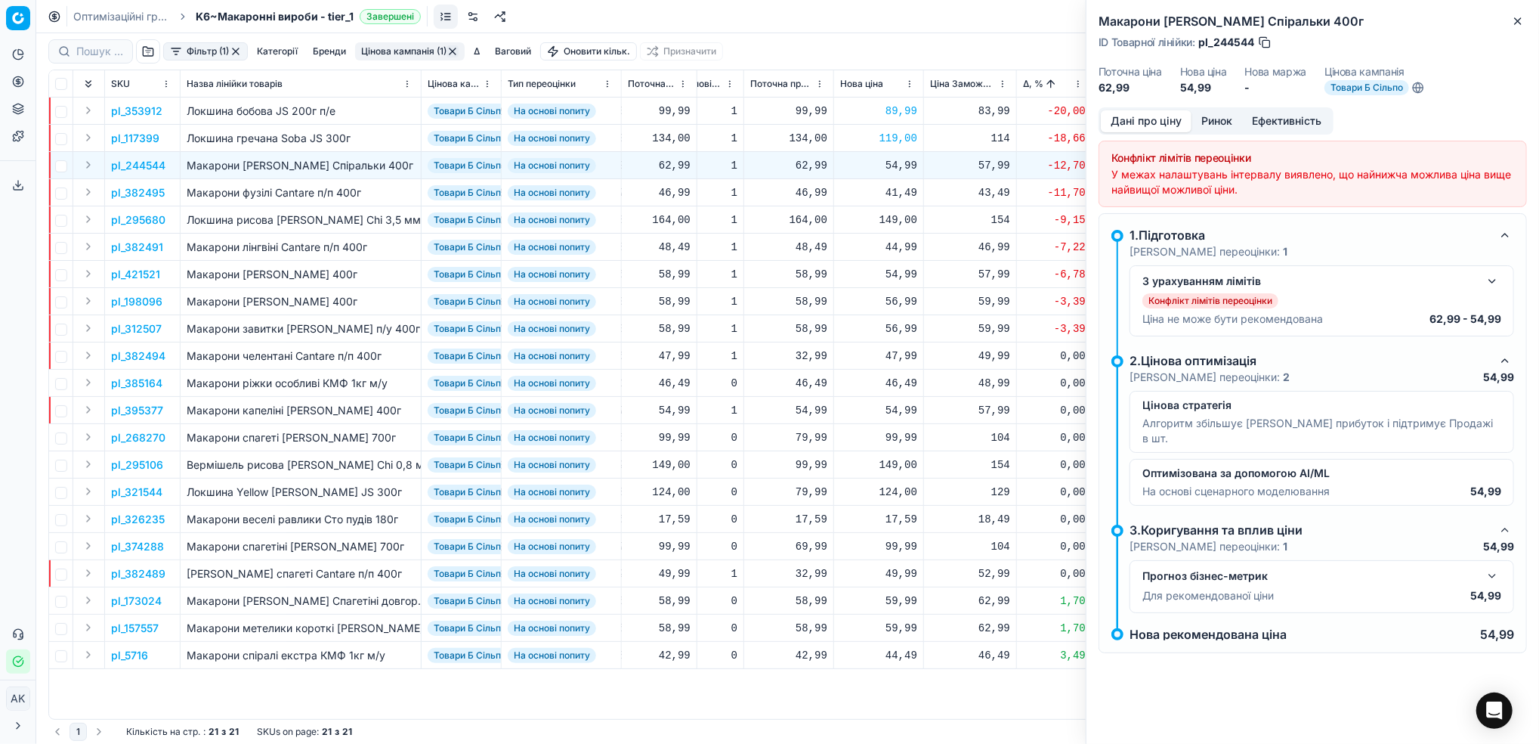
click at [1219, 122] on button "Ринок" at bounding box center [1217, 121] width 51 height 22
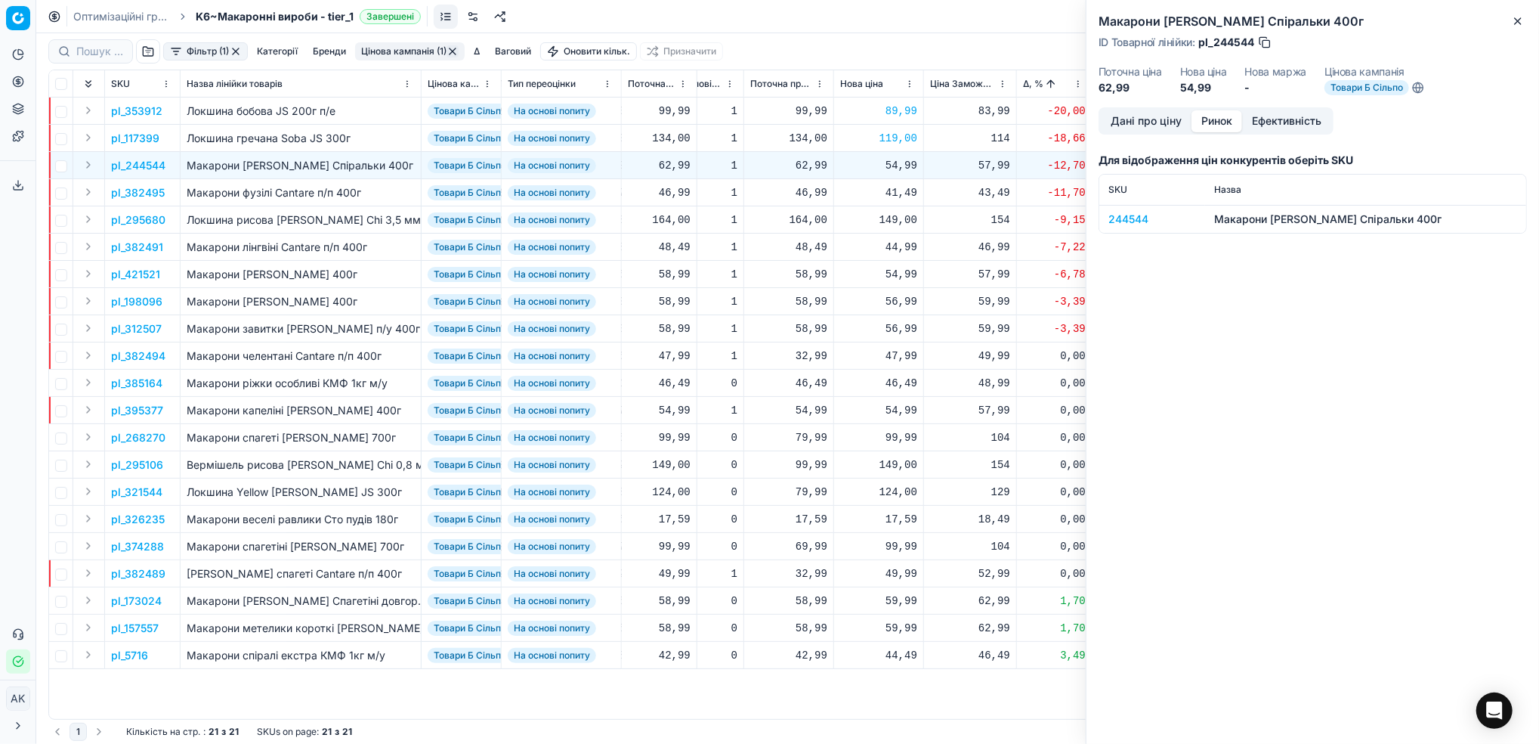
click at [1129, 224] on div "244544" at bounding box center [1153, 219] width 88 height 15
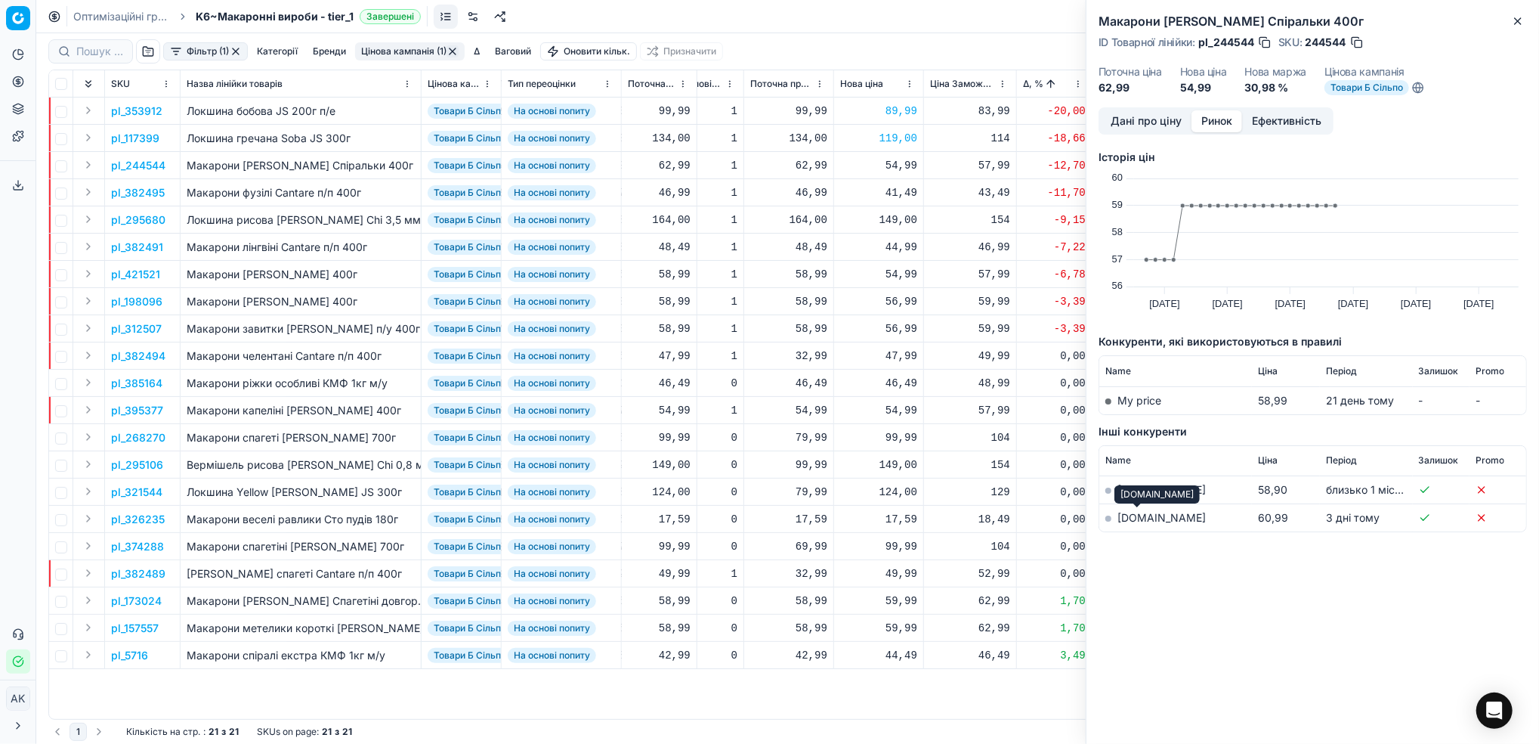
click at [1134, 518] on link "[DOMAIN_NAME]" at bounding box center [1162, 517] width 88 height 13
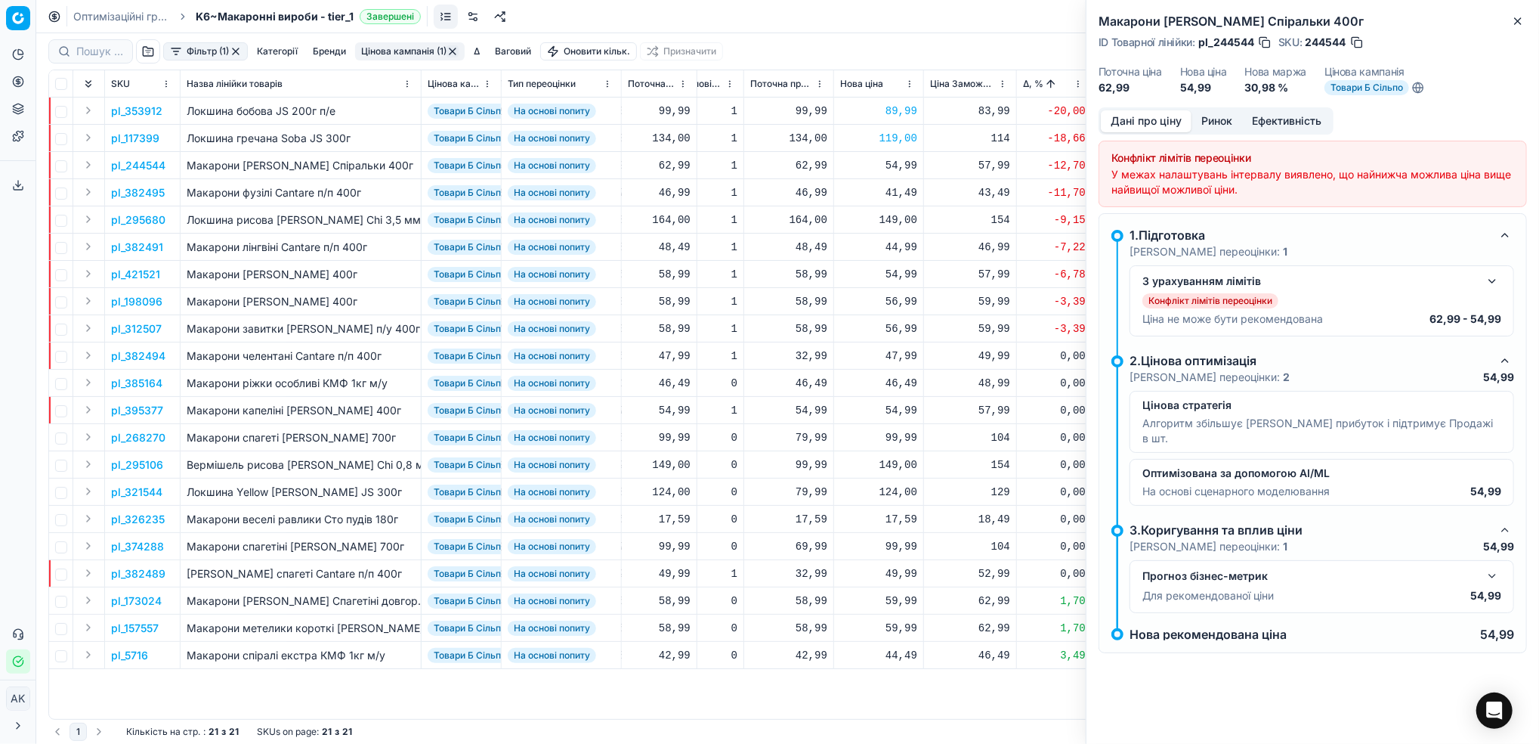
click at [1139, 124] on button "Дані про ціну" at bounding box center [1146, 121] width 91 height 22
click at [1486, 279] on button "button" at bounding box center [1493, 281] width 18 height 18
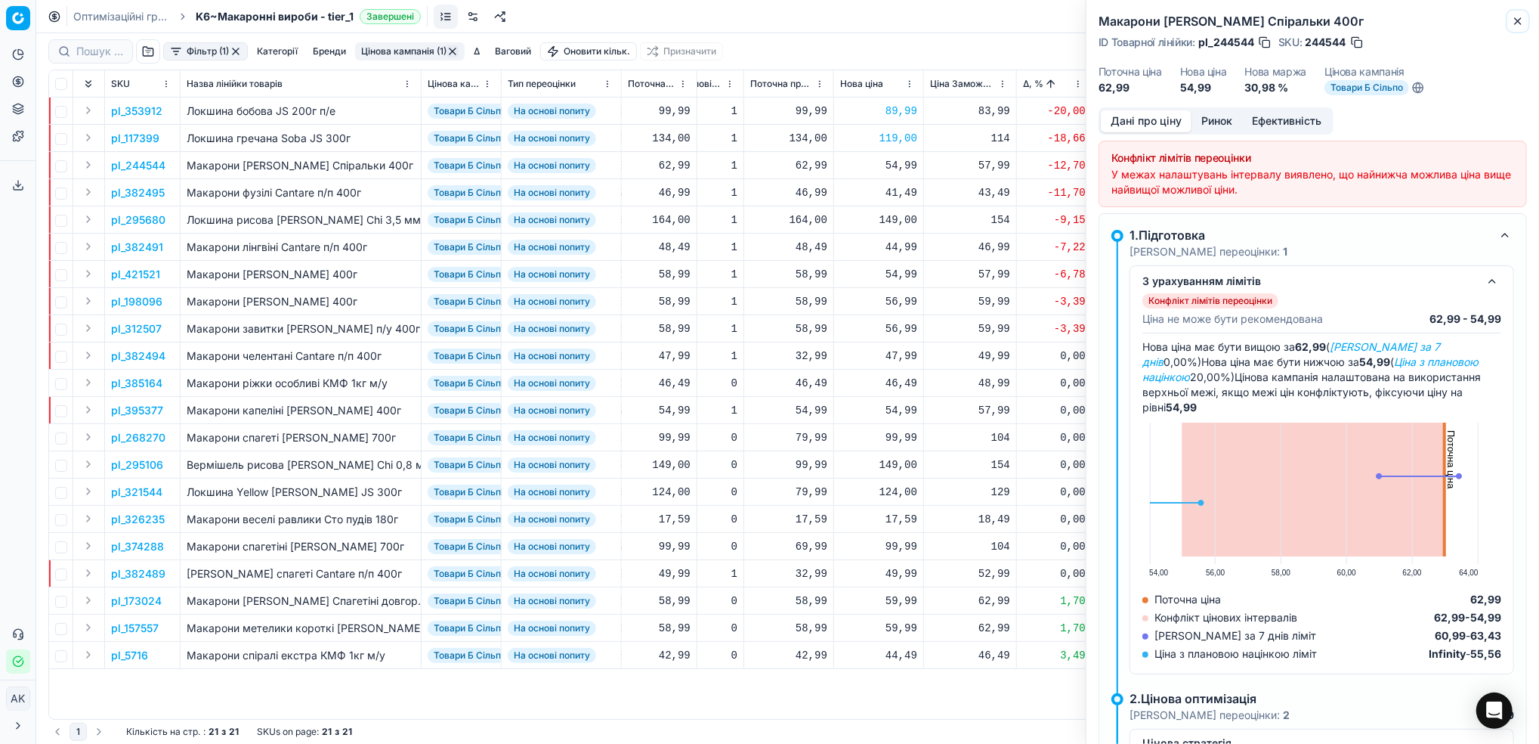
click at [1511, 18] on button "Close" at bounding box center [1518, 21] width 18 height 18
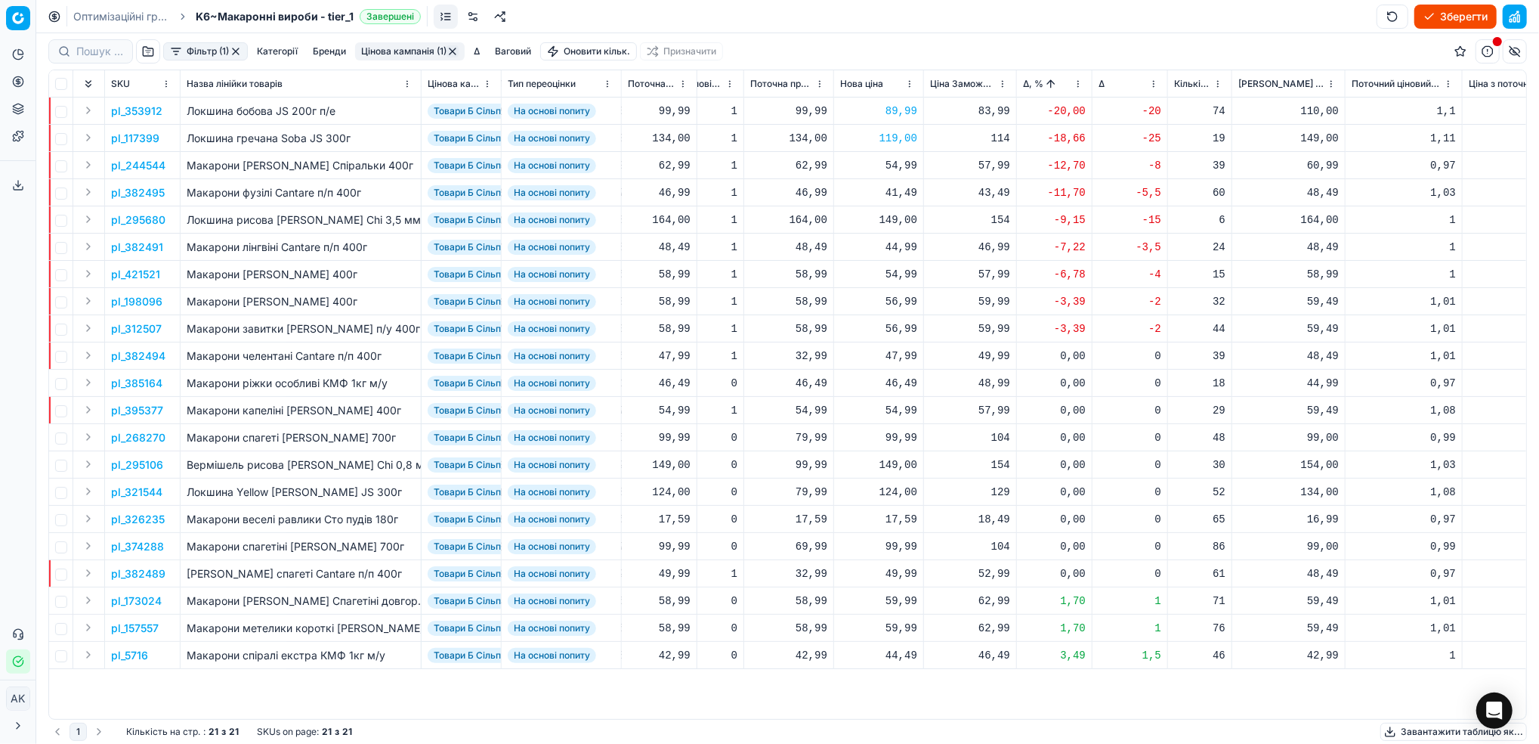
click at [133, 167] on p "pl_244544" at bounding box center [138, 165] width 54 height 15
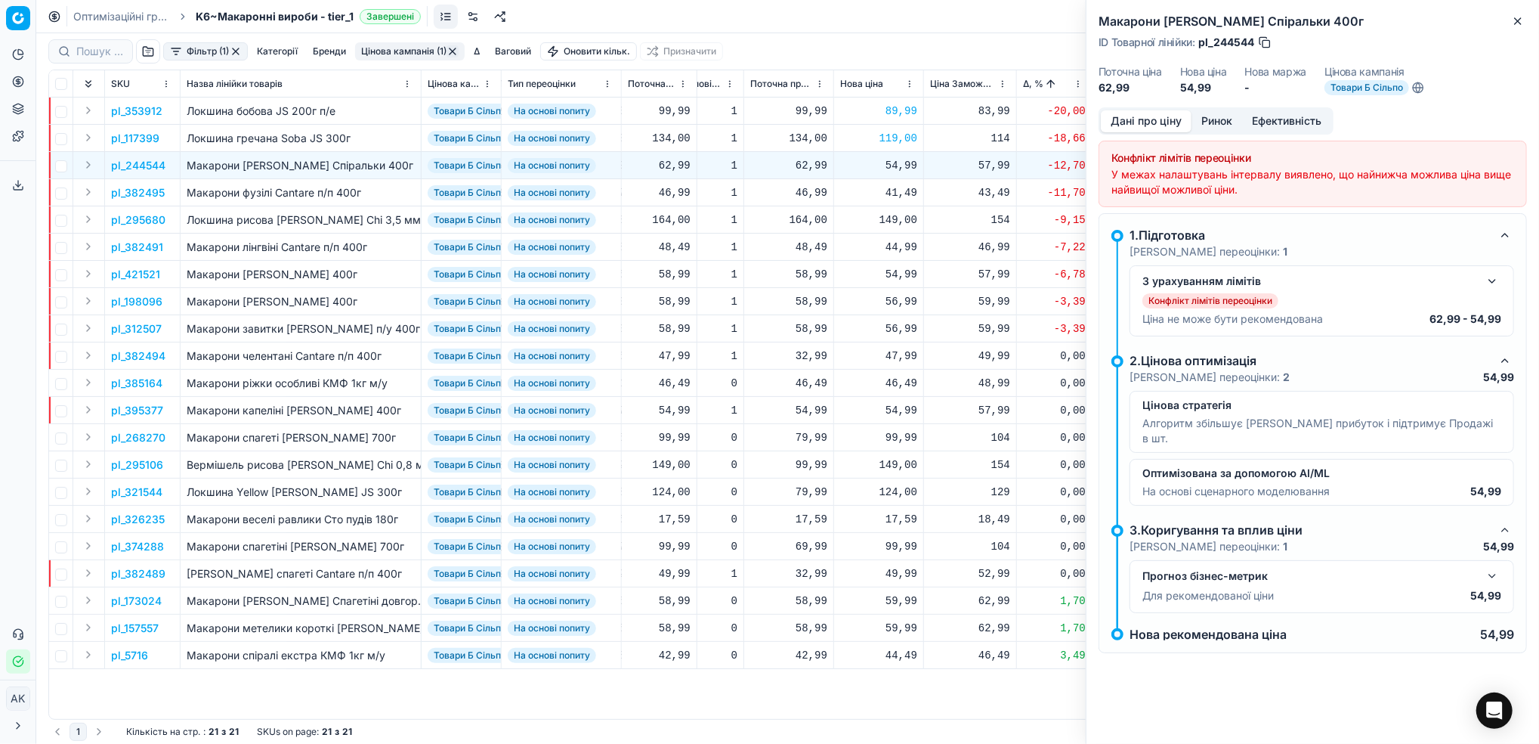
click at [1223, 128] on button "Ринок" at bounding box center [1217, 121] width 51 height 22
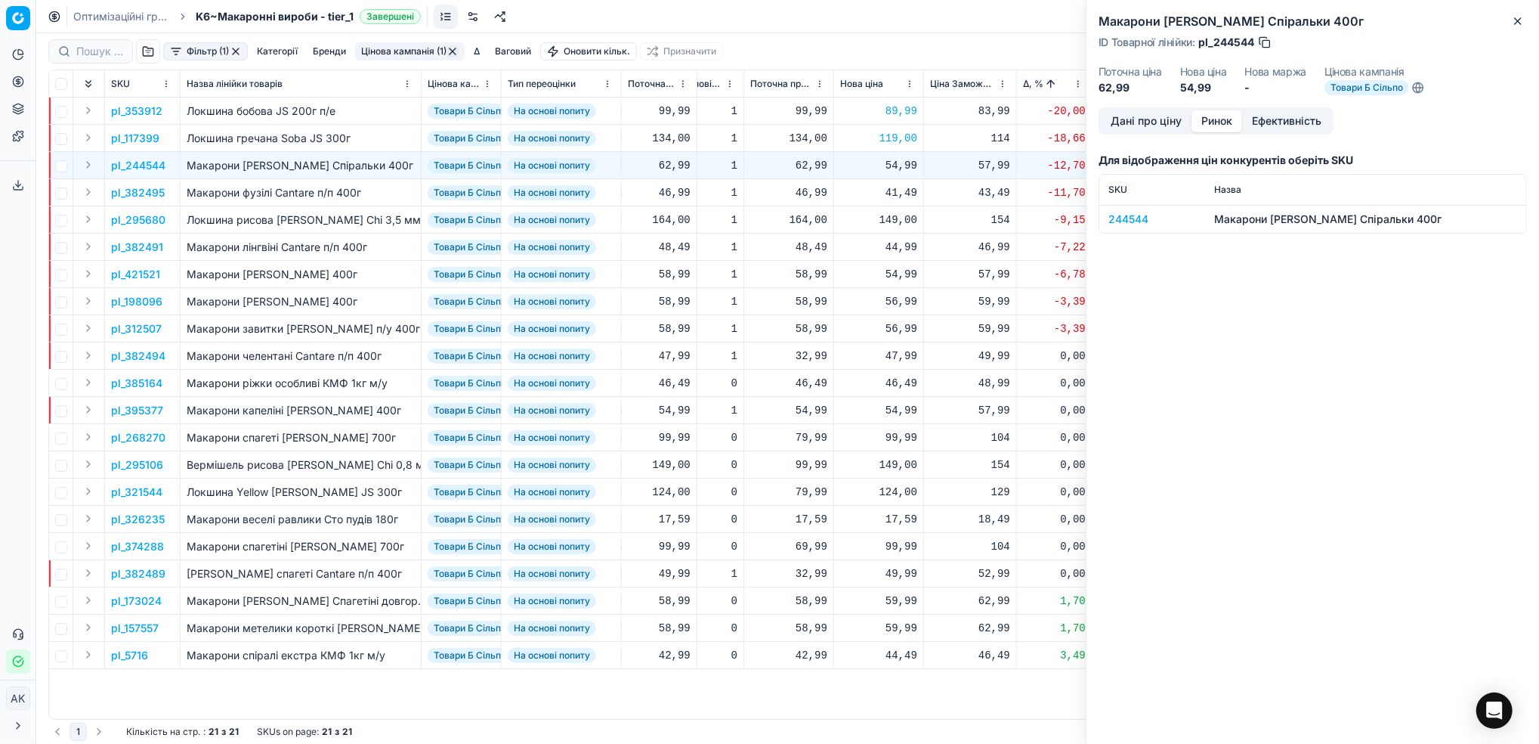
click at [1126, 216] on div "244544" at bounding box center [1153, 219] width 88 height 15
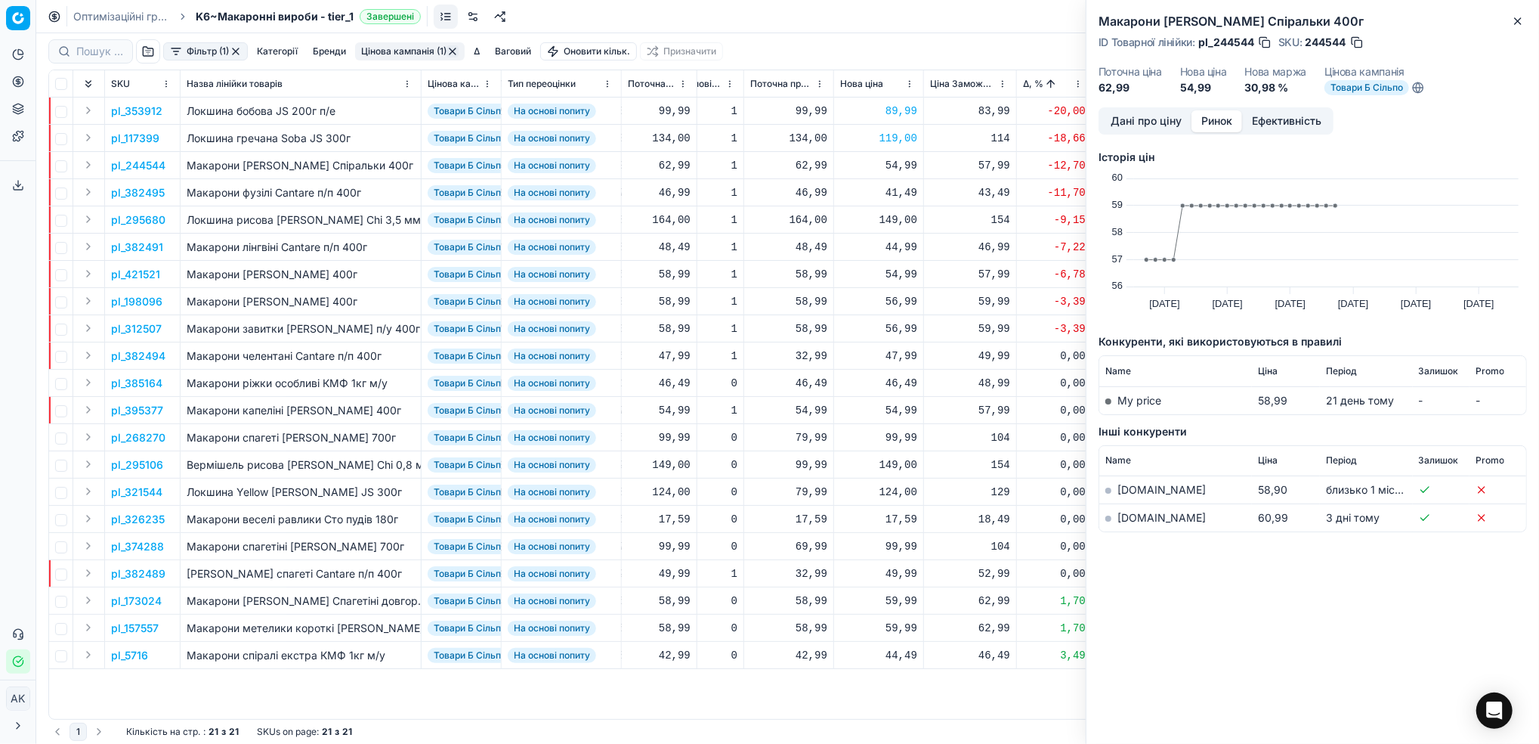
click at [1146, 124] on button "Дані про ціну" at bounding box center [1146, 121] width 91 height 22
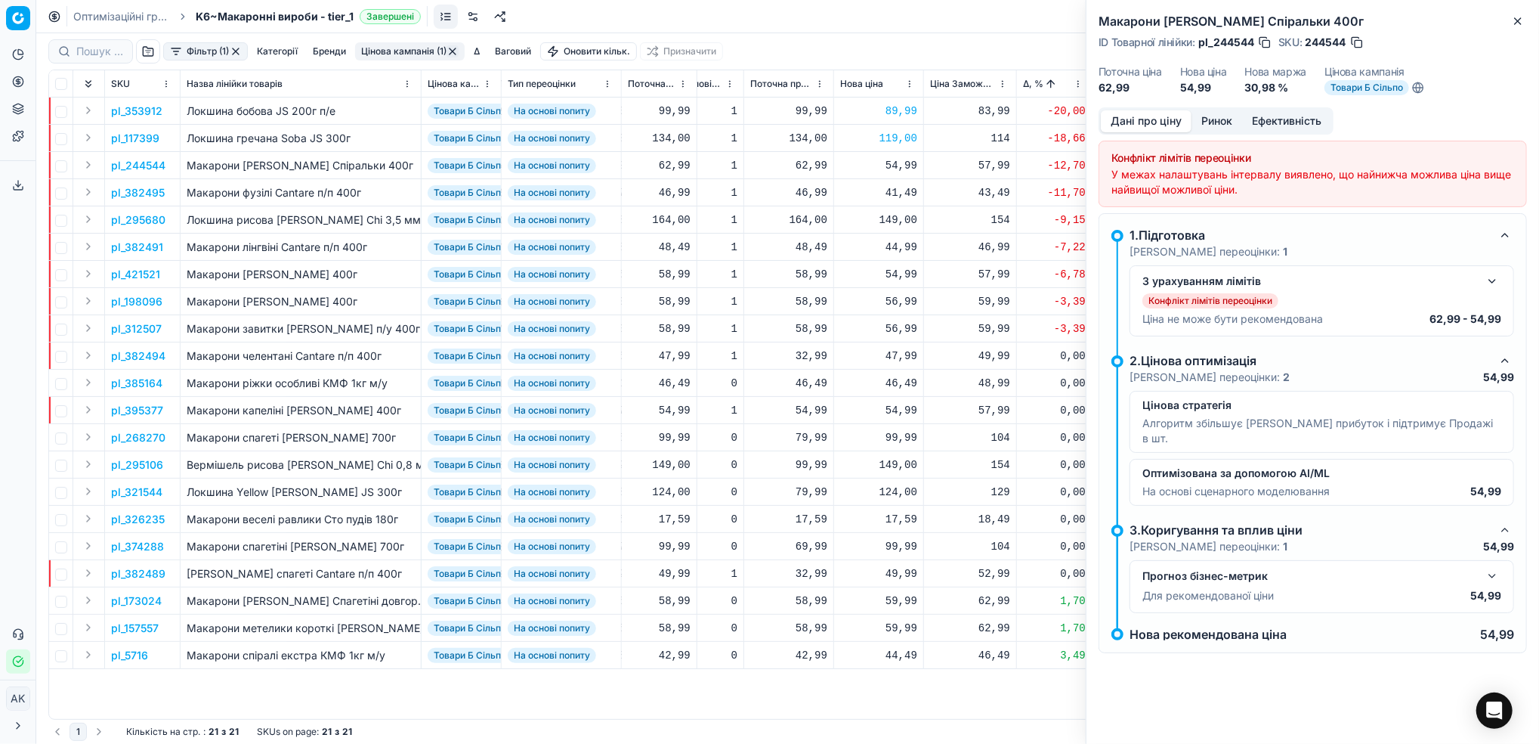
click at [1497, 278] on button "button" at bounding box center [1493, 281] width 18 height 18
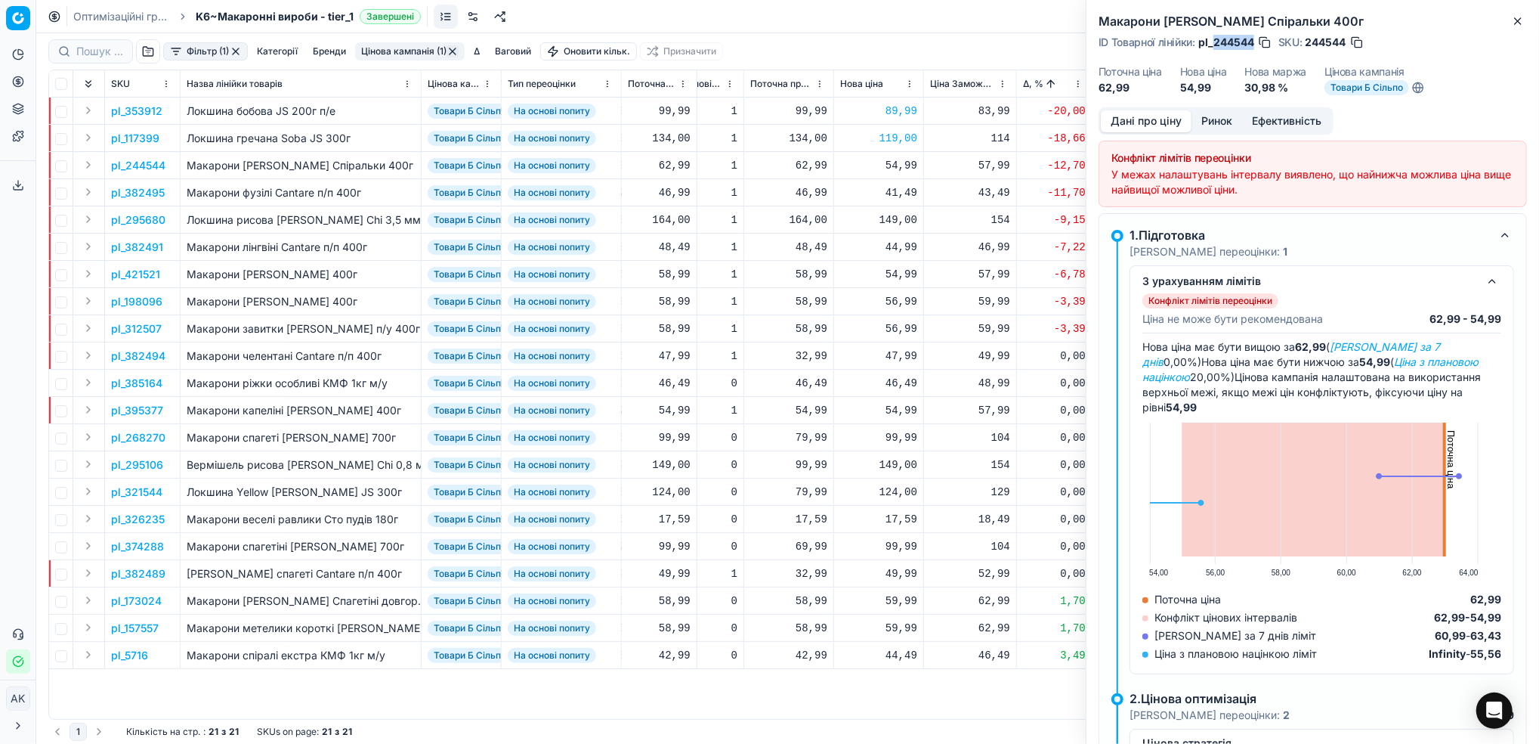
drag, startPoint x: 1253, startPoint y: 47, endPoint x: 1215, endPoint y: 47, distance: 37.8
click at [1215, 47] on span "pl_244544" at bounding box center [1227, 42] width 56 height 15
copy span "244544"
click at [1526, 12] on button "Close" at bounding box center [1518, 21] width 18 height 18
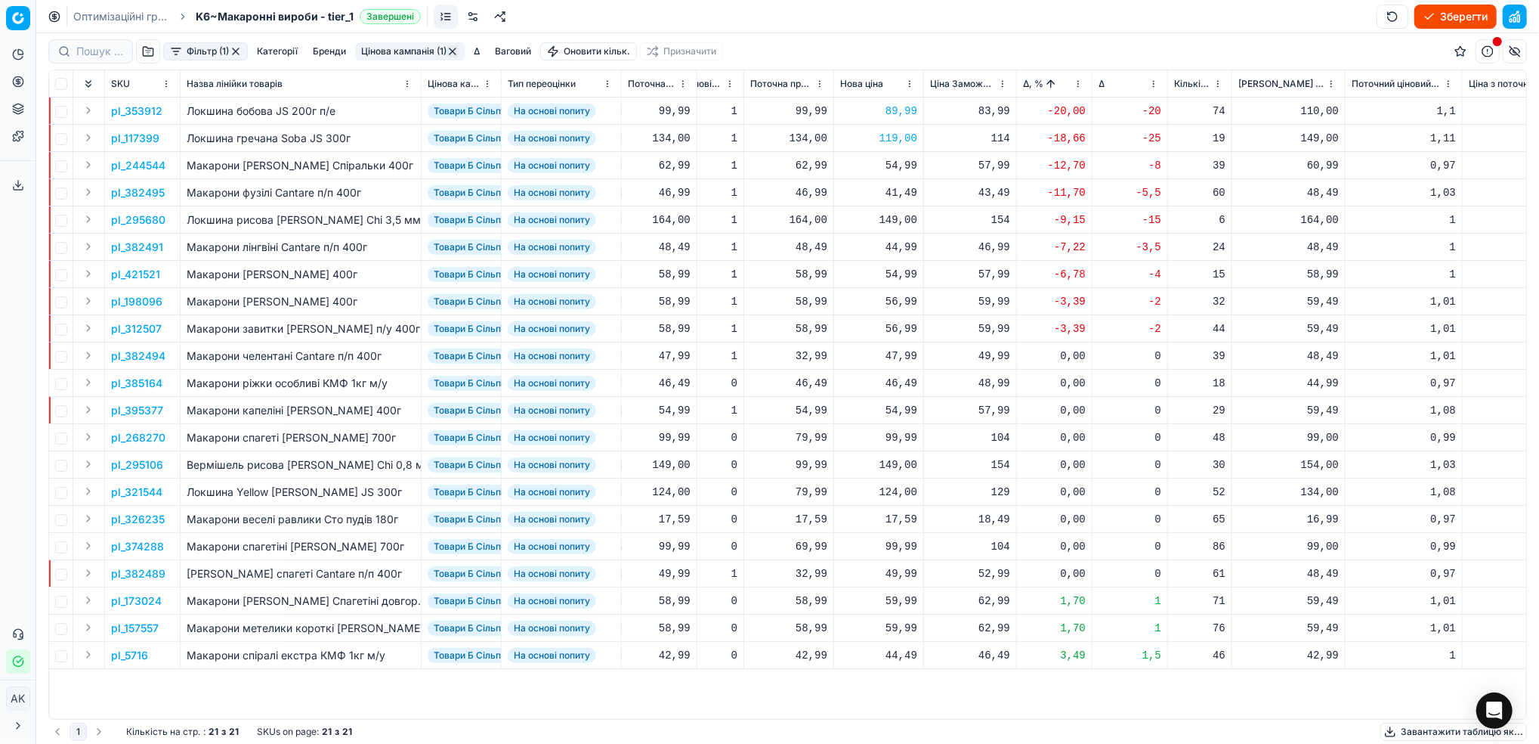
click at [135, 172] on td "pl_244544" at bounding box center [143, 165] width 76 height 27
click at [133, 161] on p "pl_244544" at bounding box center [138, 165] width 54 height 15
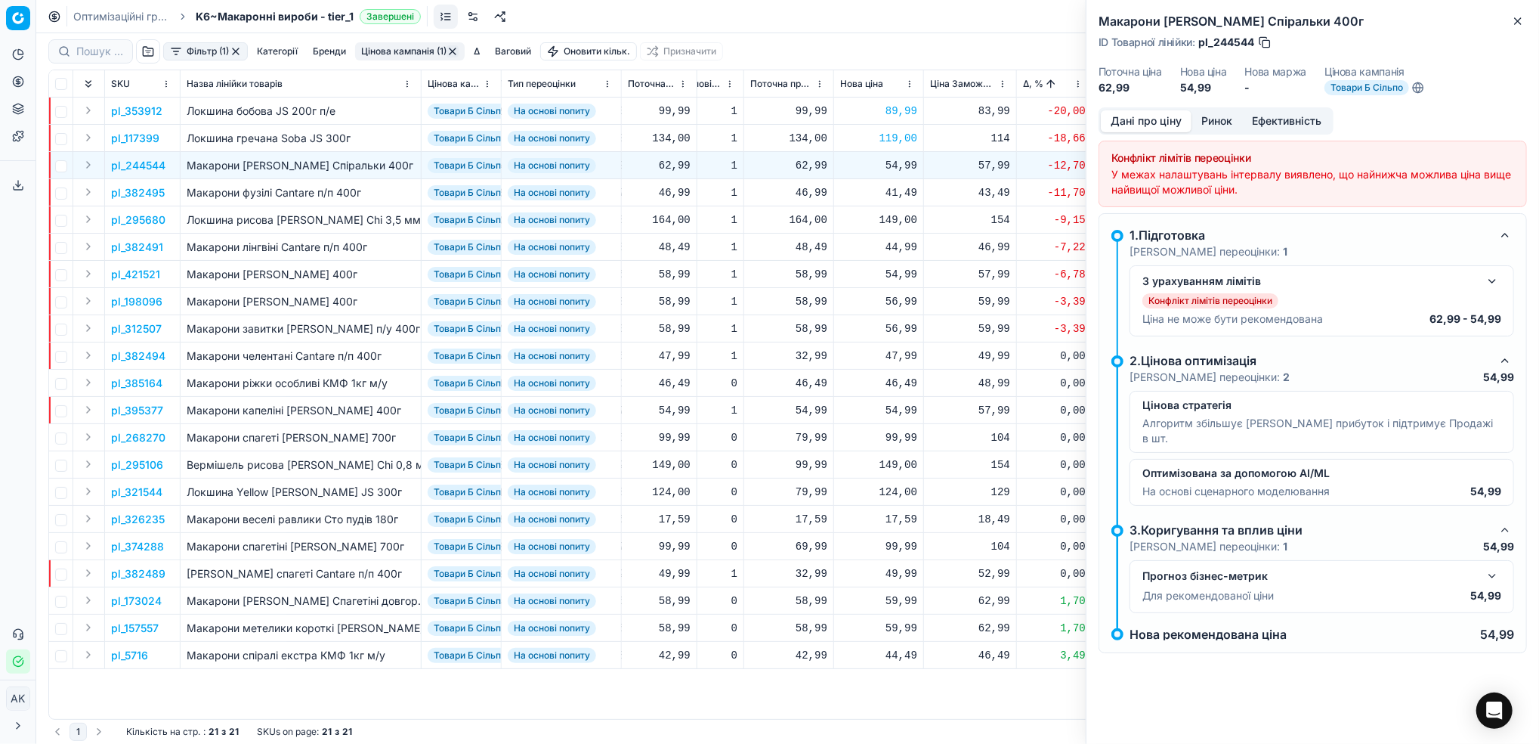
click at [1214, 117] on button "Ринок" at bounding box center [1217, 121] width 51 height 22
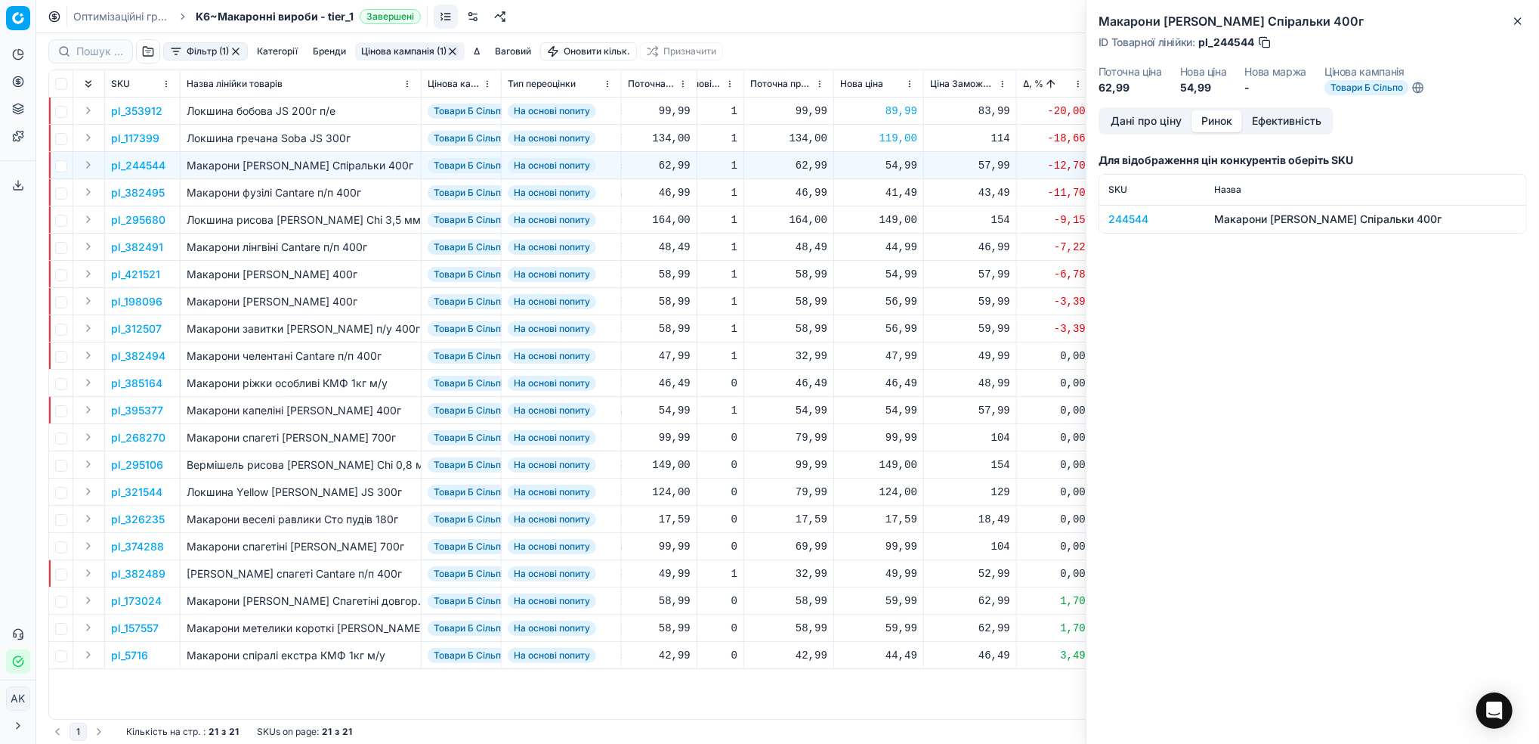
click at [1134, 221] on div "244544" at bounding box center [1153, 219] width 88 height 15
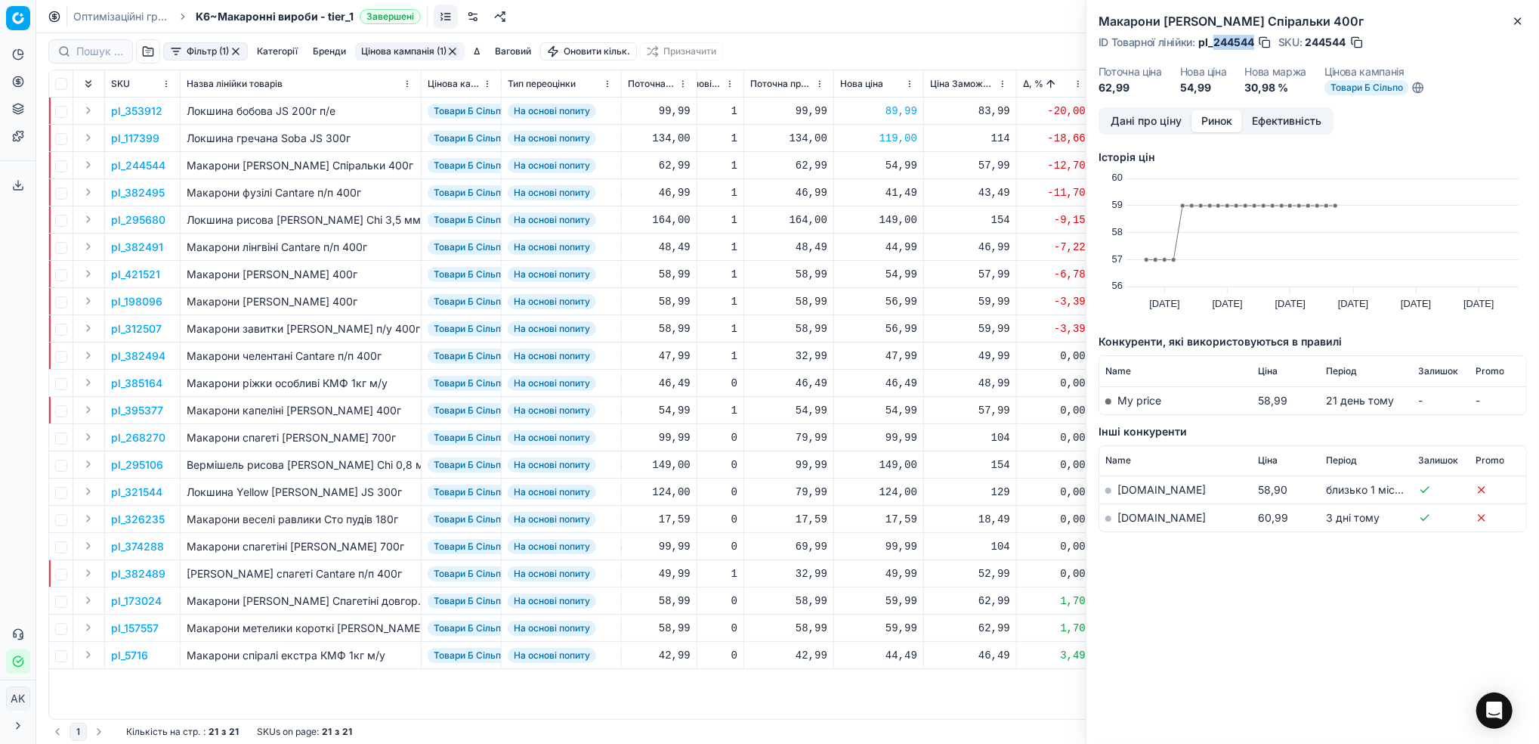
drag, startPoint x: 1255, startPoint y: 40, endPoint x: 1214, endPoint y: 39, distance: 41.6
click at [1214, 39] on div "ID Товарної лінійки : pl_244544" at bounding box center [1186, 42] width 174 height 15
copy span "244544"
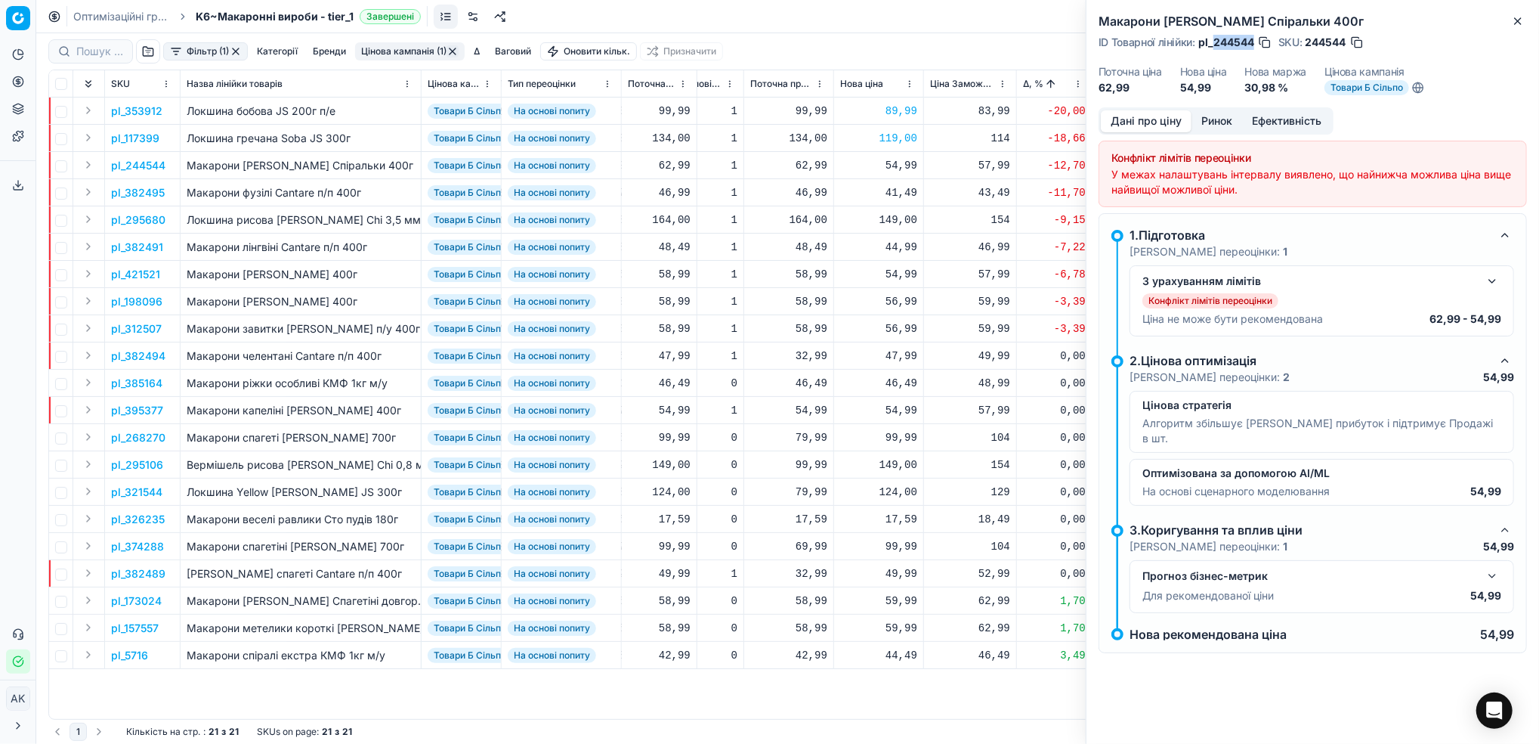
click at [1131, 125] on button "Дані про ціну" at bounding box center [1146, 121] width 91 height 22
click at [1521, 28] on button "Close" at bounding box center [1518, 21] width 18 height 18
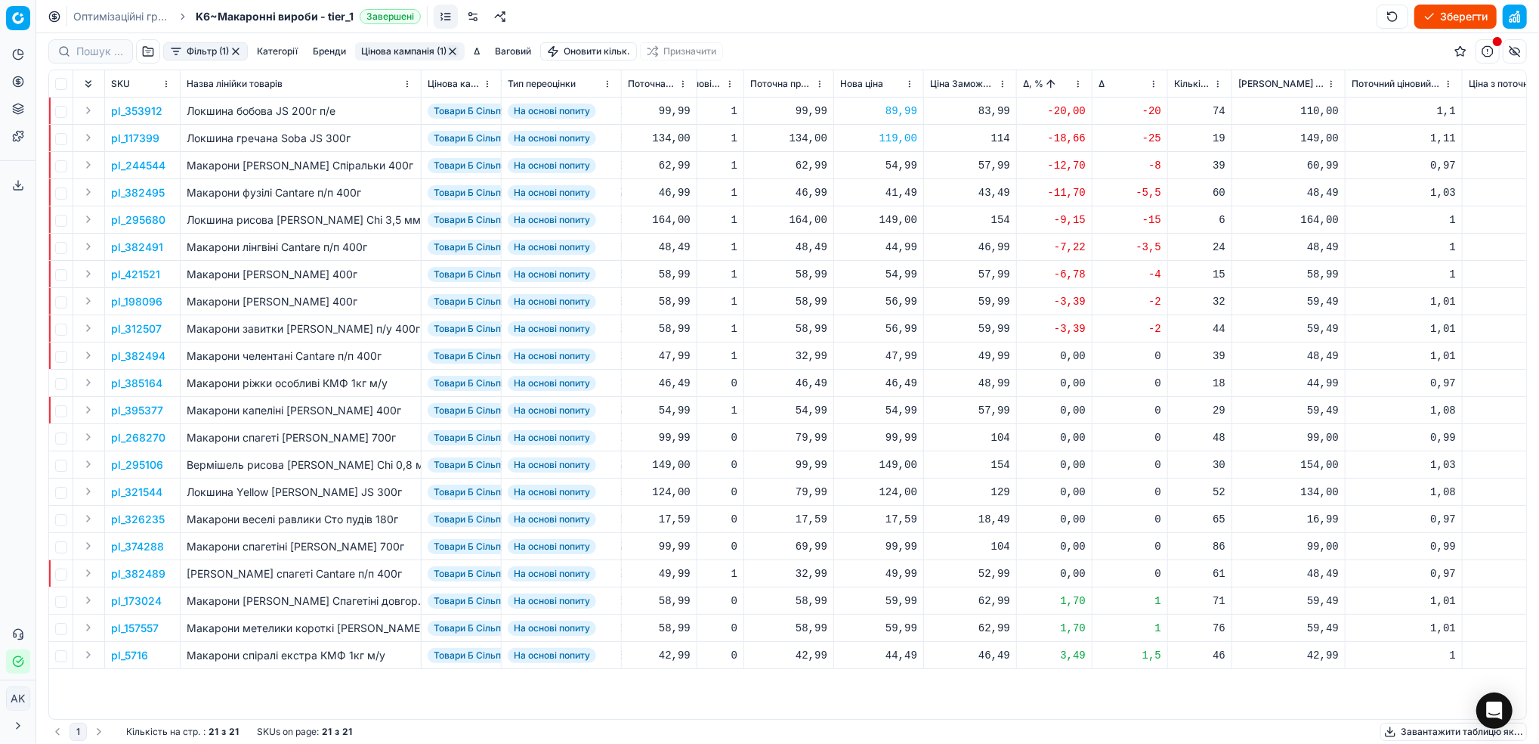
click at [1447, 19] on button "Зберегти" at bounding box center [1456, 17] width 82 height 24
drag, startPoint x: 118, startPoint y: 8, endPoint x: 252, endPoint y: 59, distance: 143.0
click at [118, 9] on link "Оптимізаційні групи" at bounding box center [121, 16] width 97 height 15
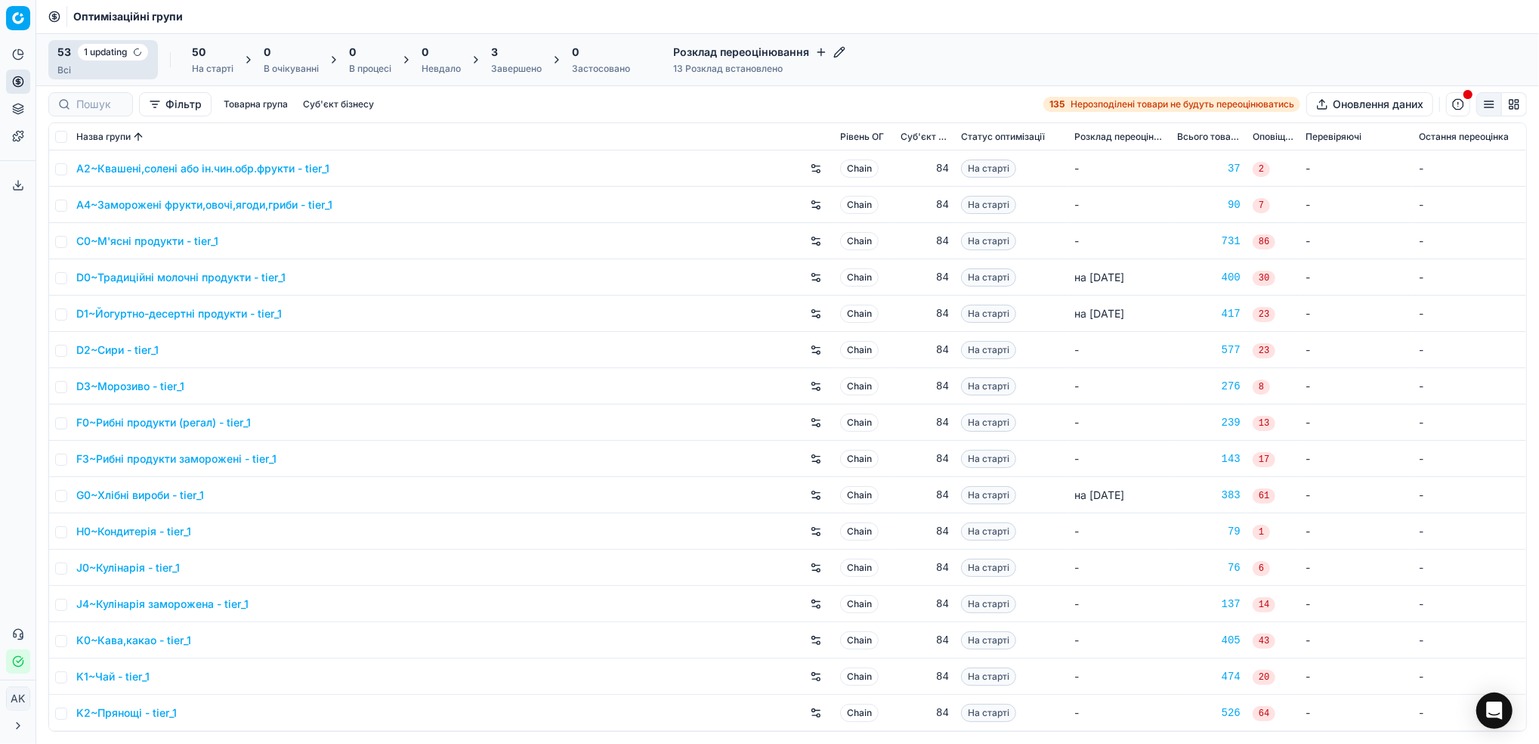
click at [503, 67] on div "Завершено" at bounding box center [516, 69] width 51 height 12
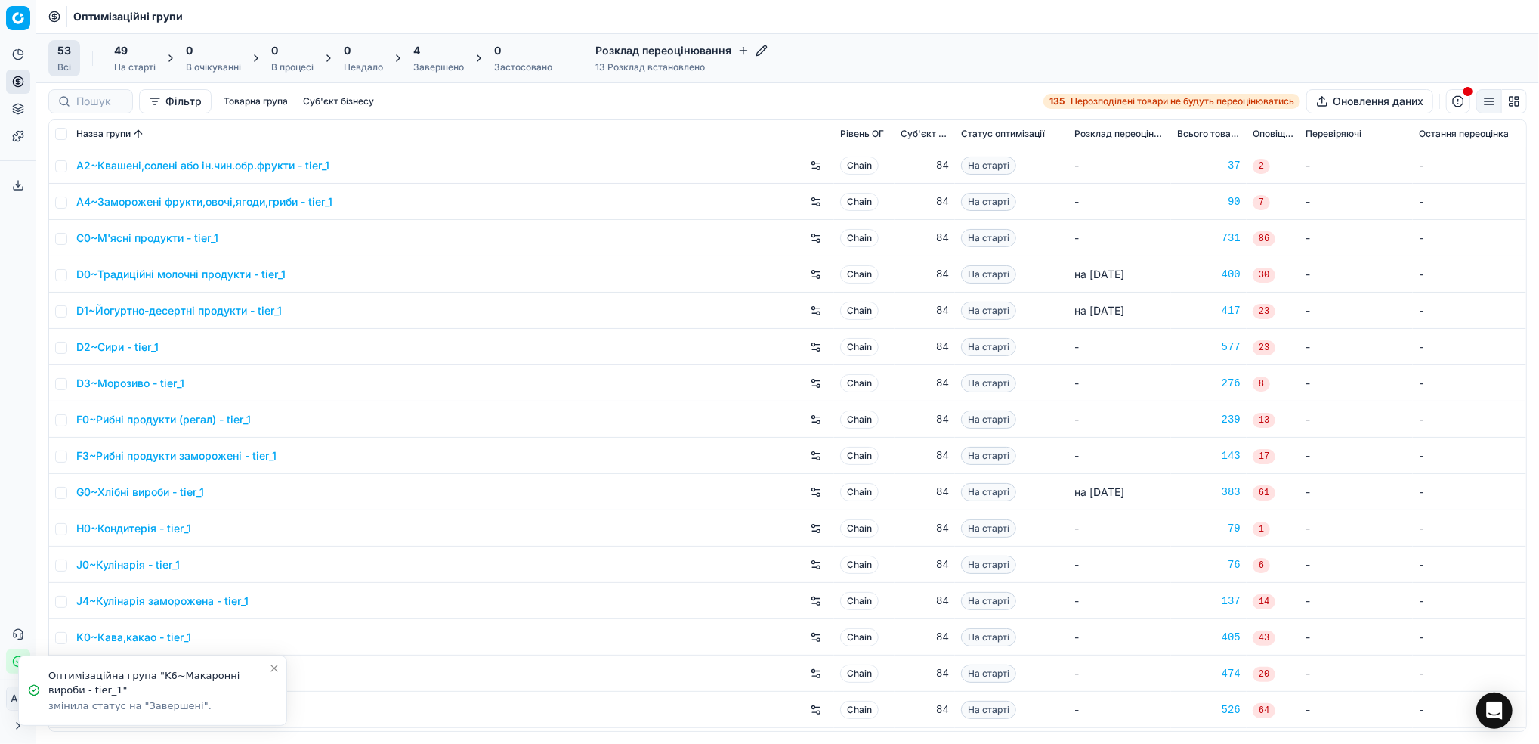
click at [429, 57] on div "4" at bounding box center [438, 50] width 51 height 15
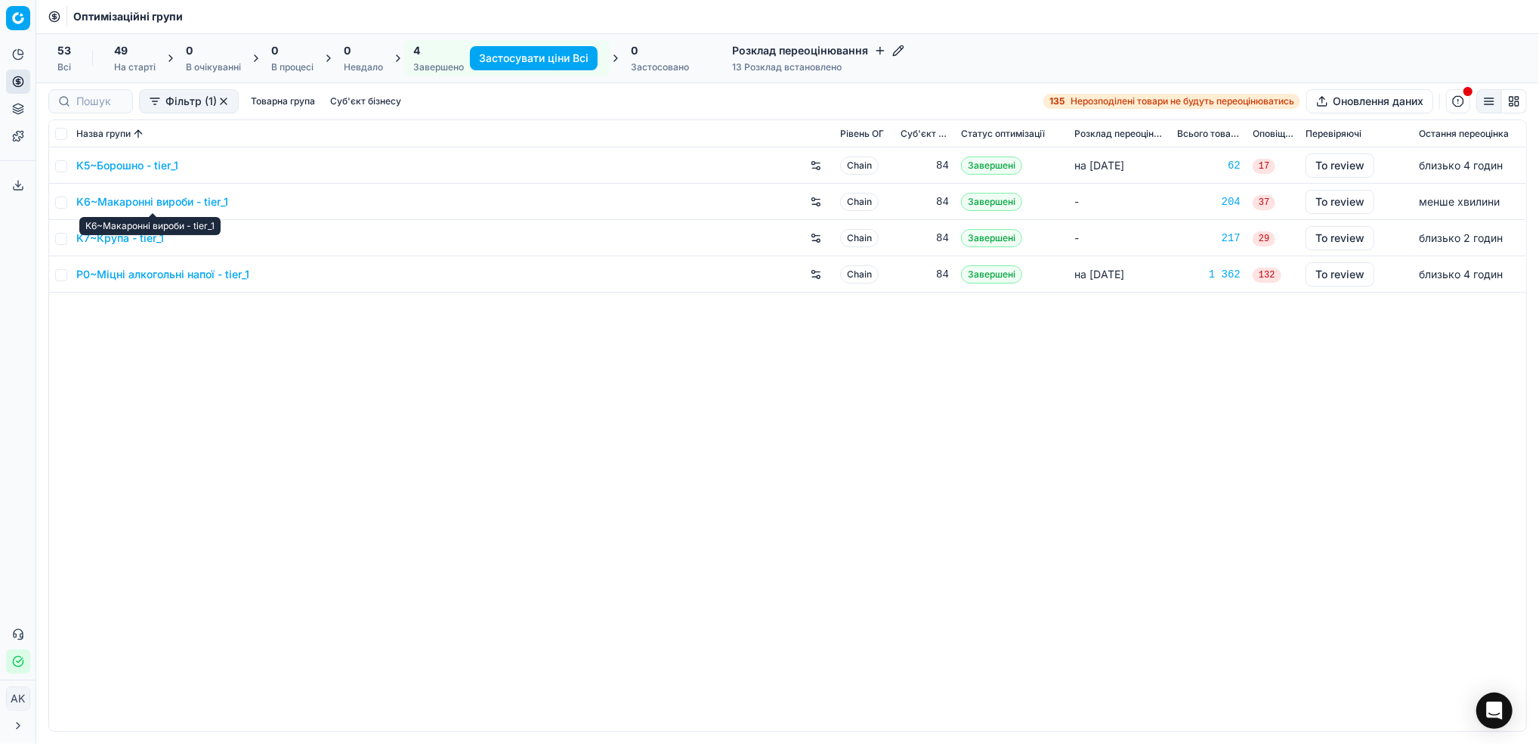
click at [147, 206] on link "K6~Макаронні вироби - tier_1" at bounding box center [152, 201] width 152 height 15
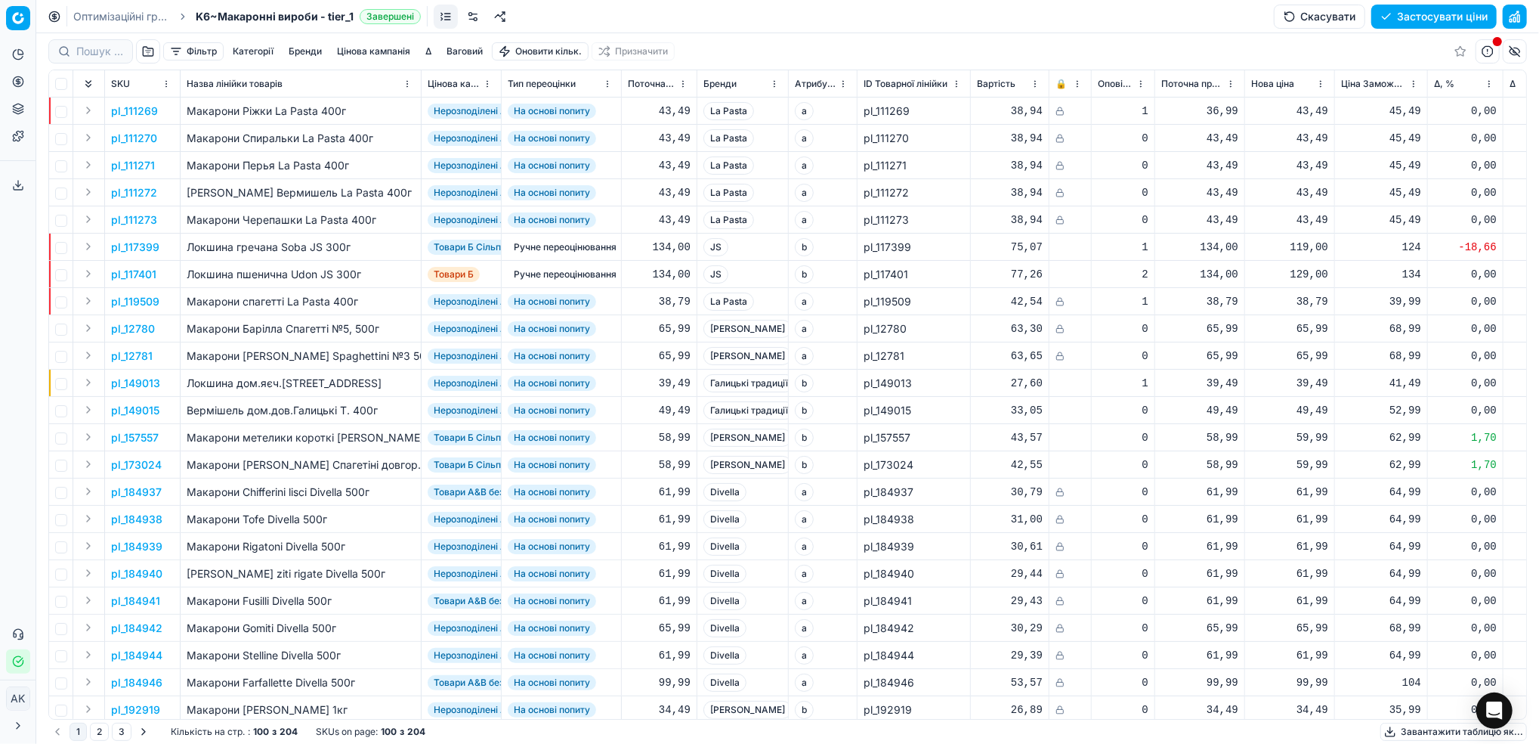
click at [372, 45] on button "Цінова кампанія" at bounding box center [373, 51] width 85 height 18
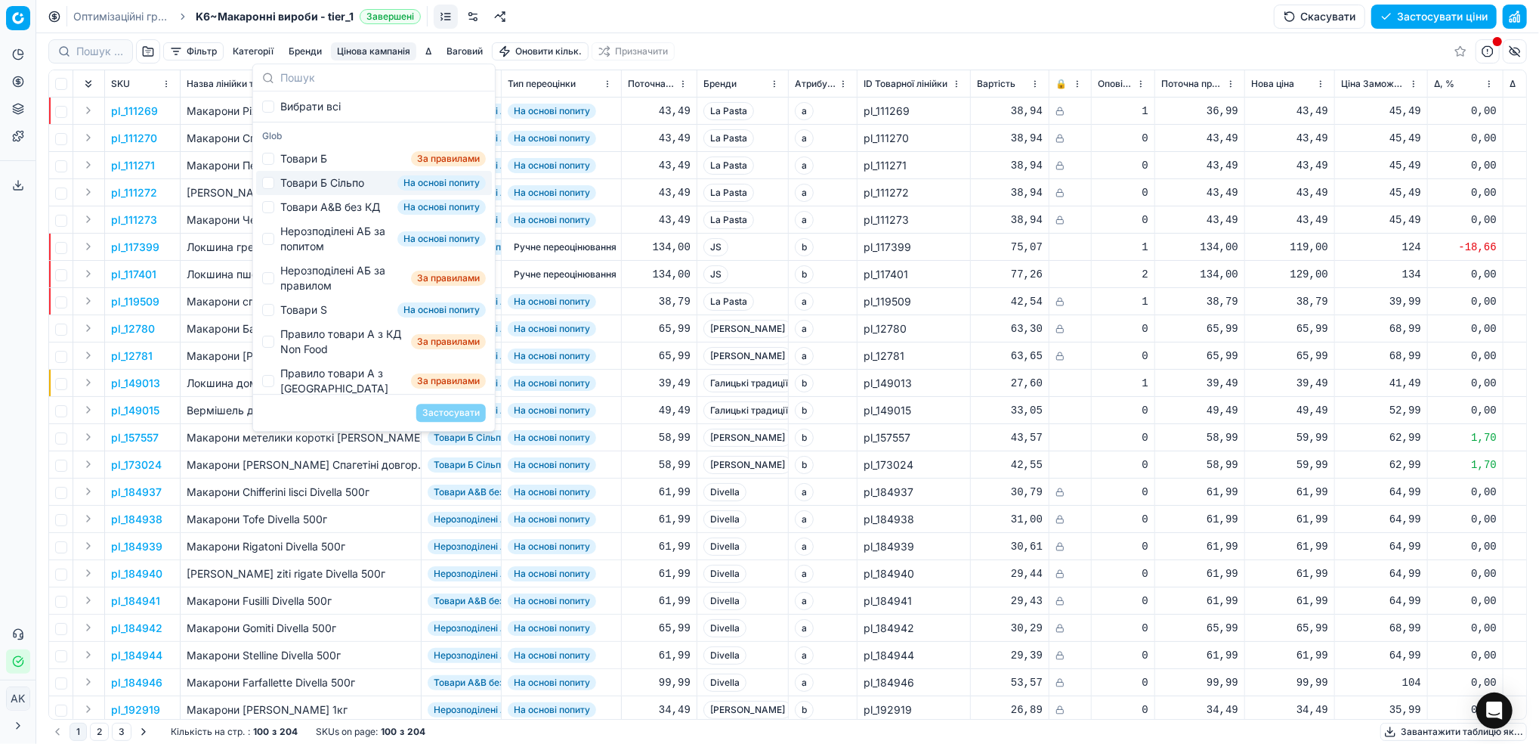
click at [279, 189] on div "Товари Б Сільпо На основі попиту" at bounding box center [374, 183] width 236 height 24
checkbox input "true"
click at [464, 413] on button "Застосувати" at bounding box center [451, 413] width 70 height 18
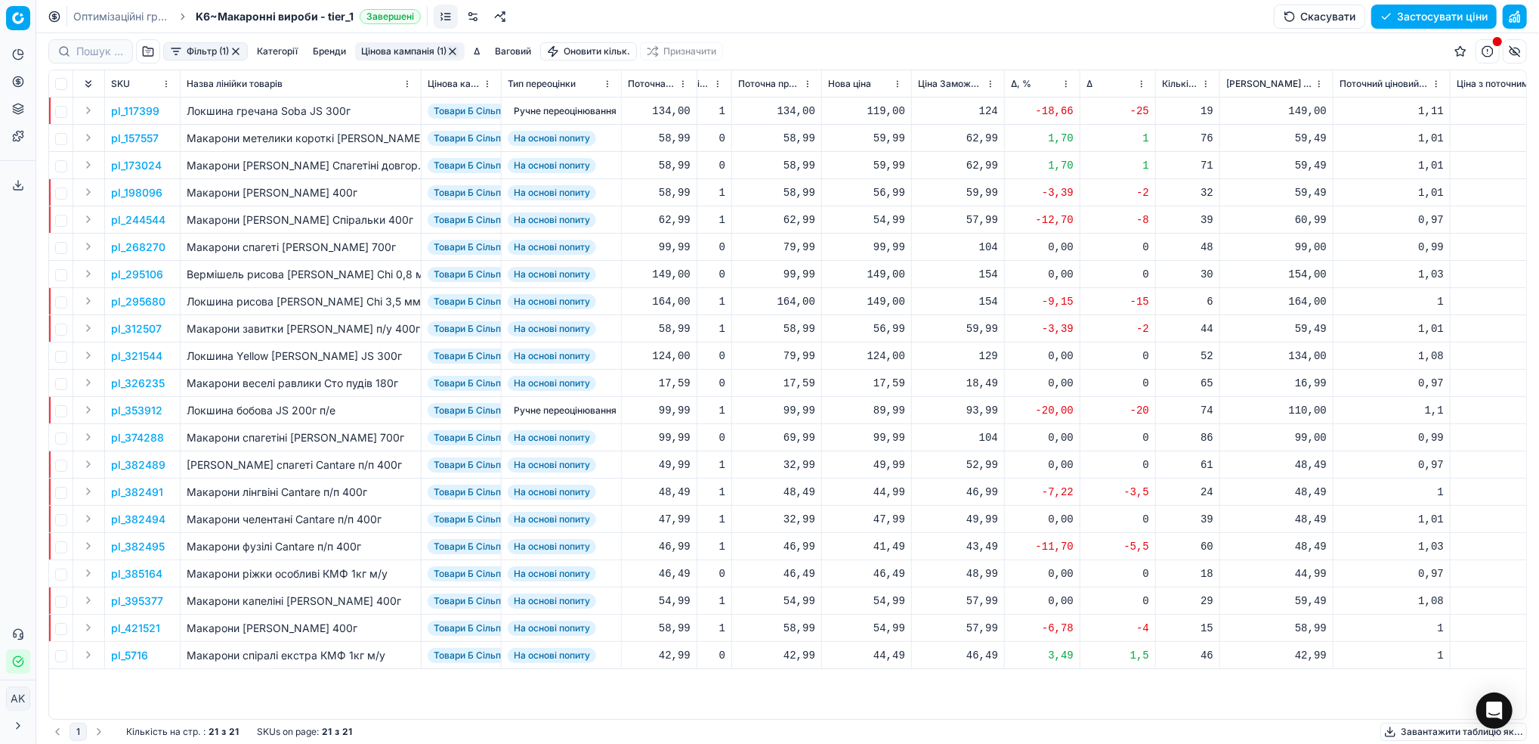
scroll to position [0, 453]
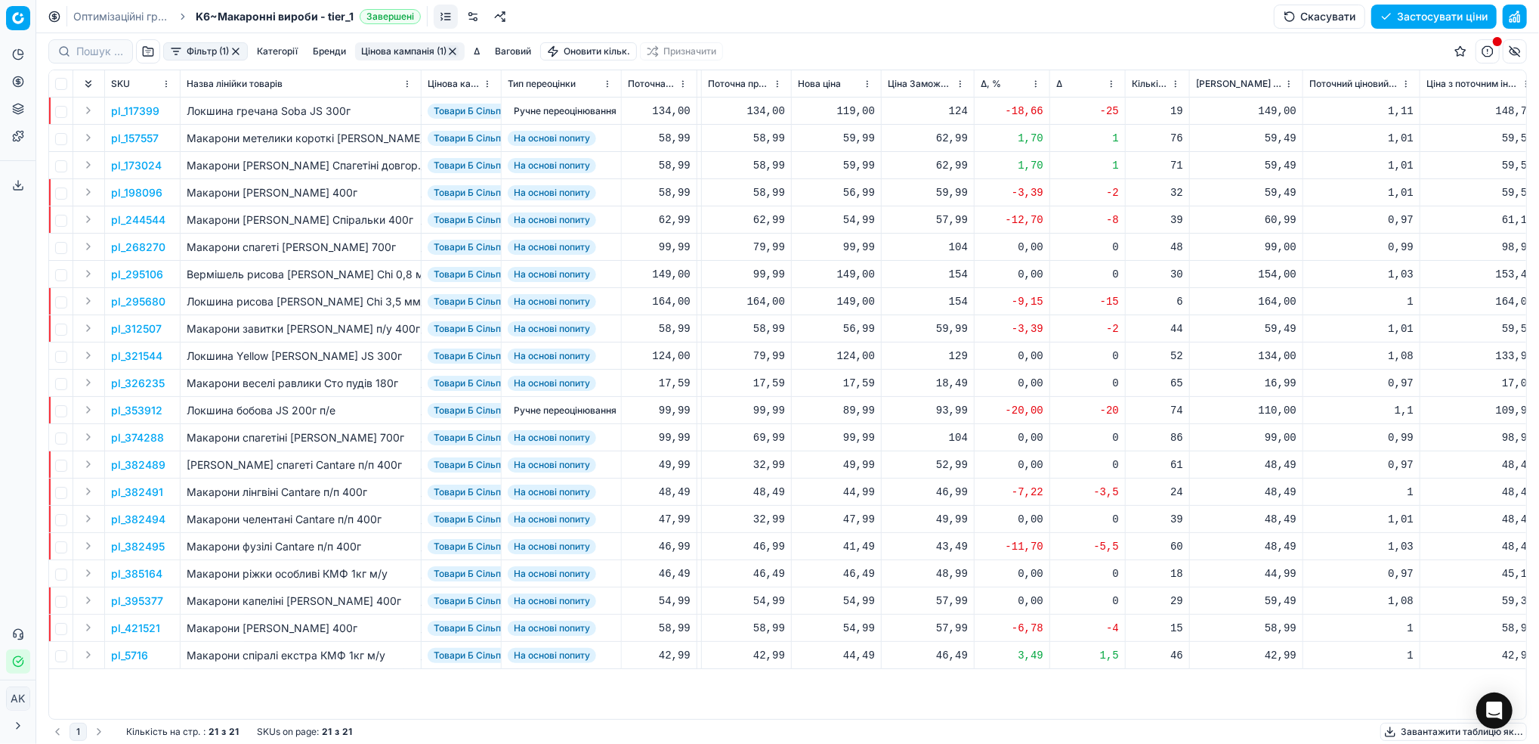
click at [405, 48] on button "Цінова кампанія (1)" at bounding box center [410, 51] width 110 height 18
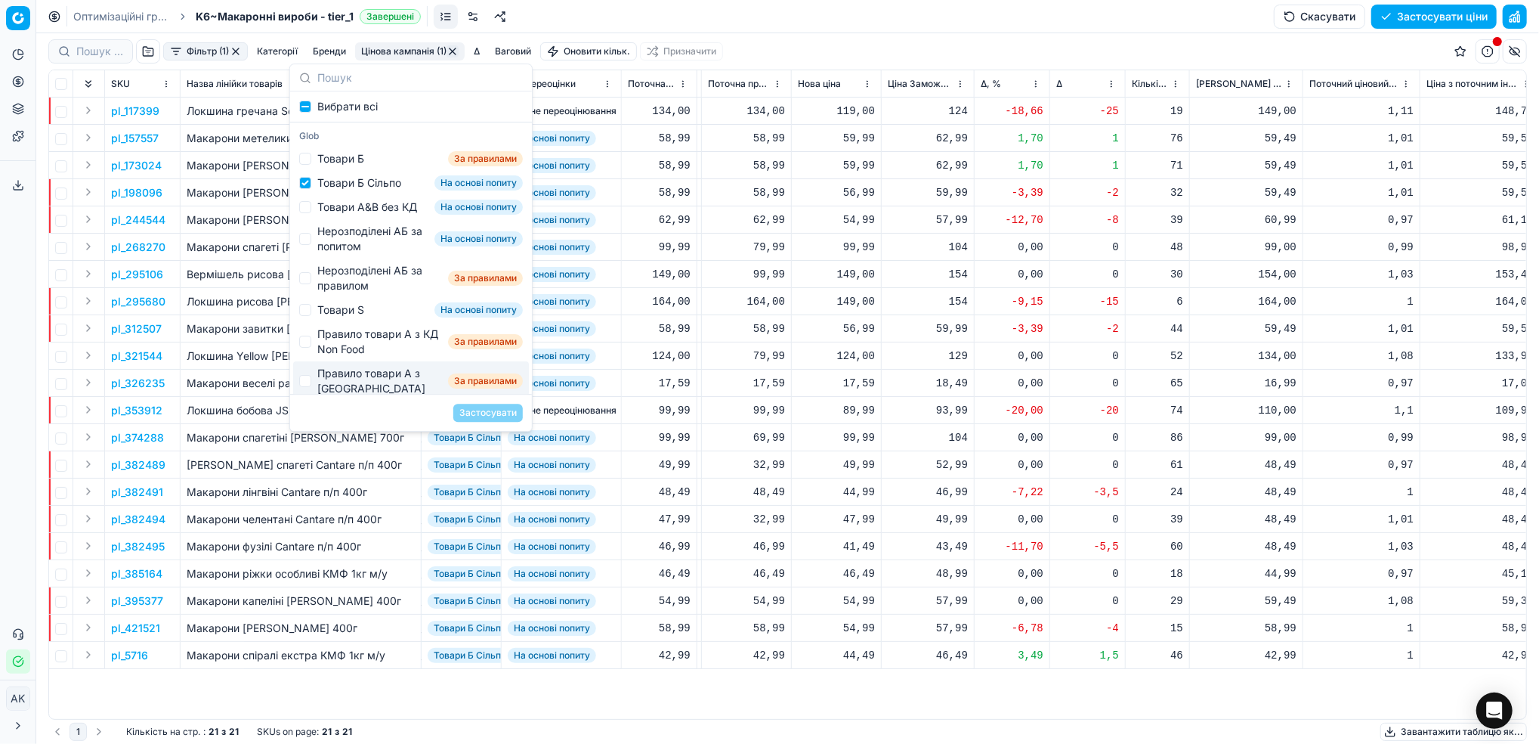
click at [899, 485] on div "46,99" at bounding box center [928, 491] width 80 height 15
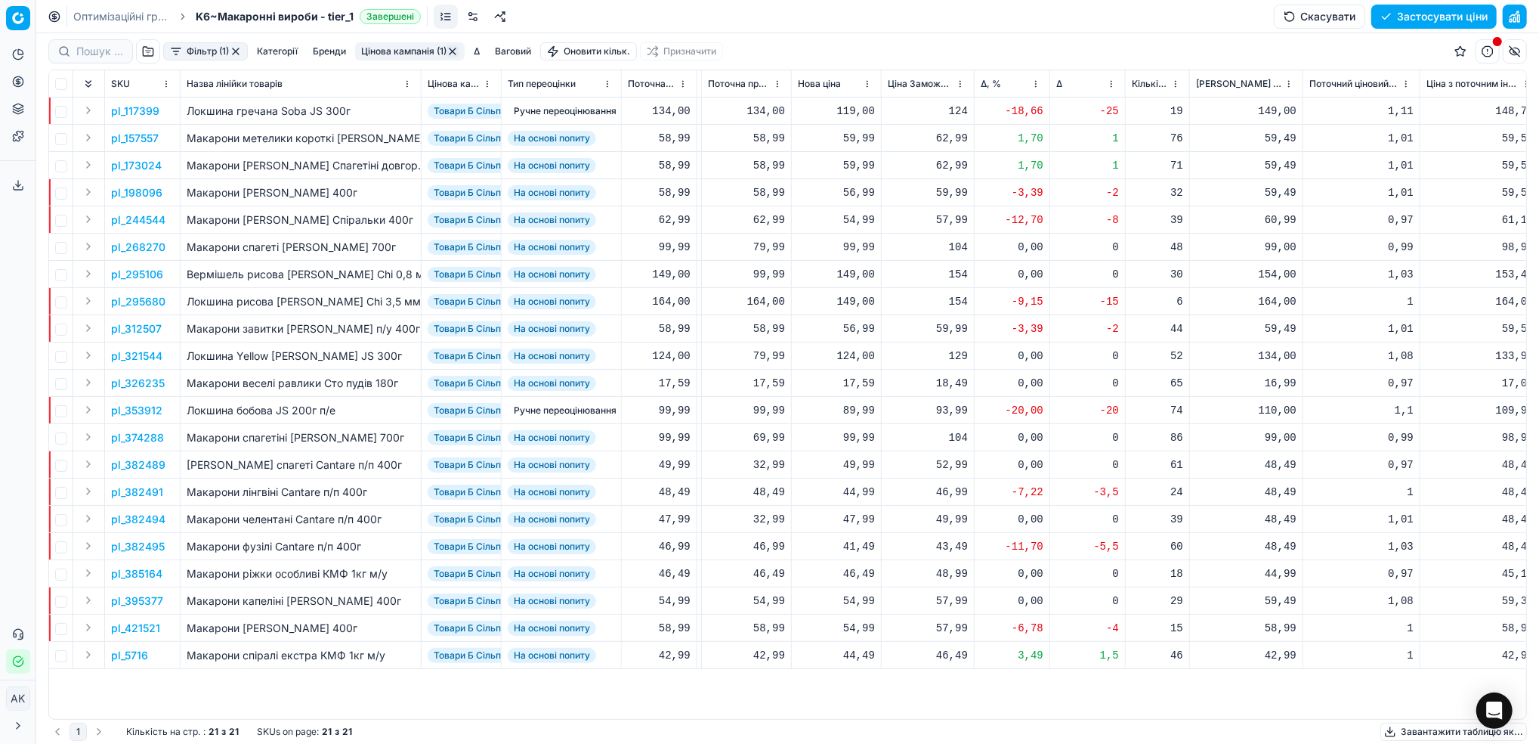
click at [1038, 87] on html "Pricing platform Аналітика Цінова оптимізація Асортимент продукції Шаблони Серв…" at bounding box center [769, 372] width 1539 height 744
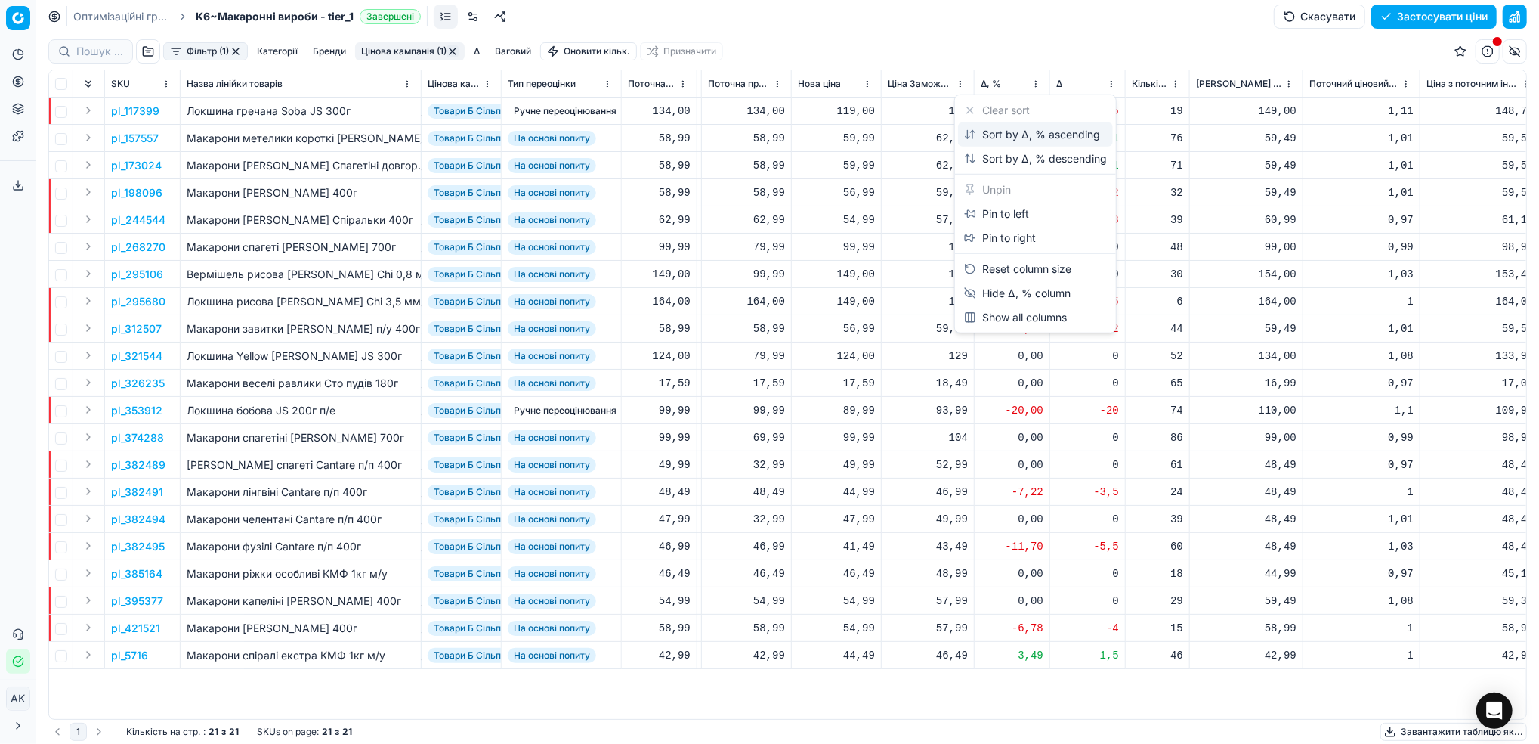
click at [1002, 131] on div "Sort by Δ, % ascending" at bounding box center [1032, 134] width 136 height 15
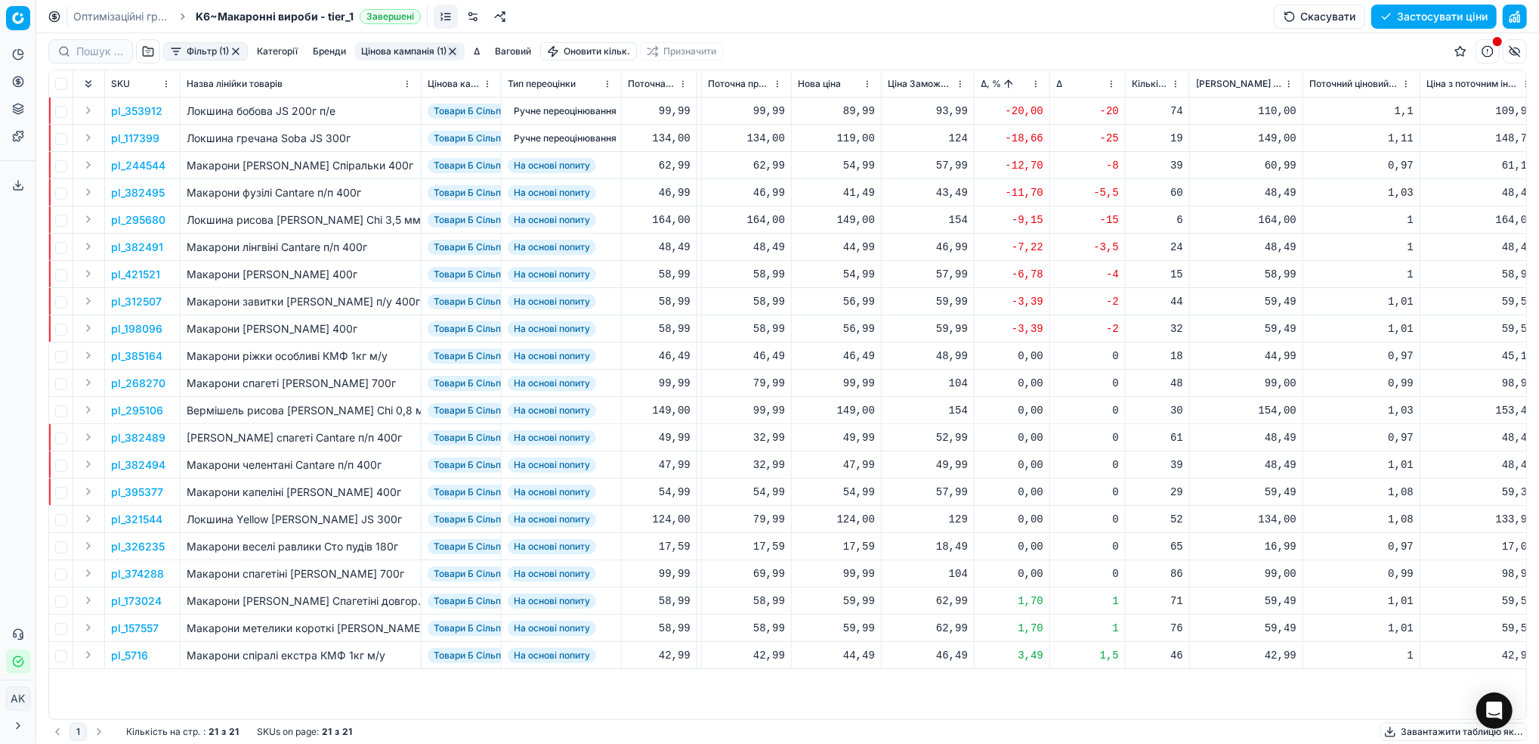
click at [142, 160] on p "pl_244544" at bounding box center [138, 165] width 54 height 15
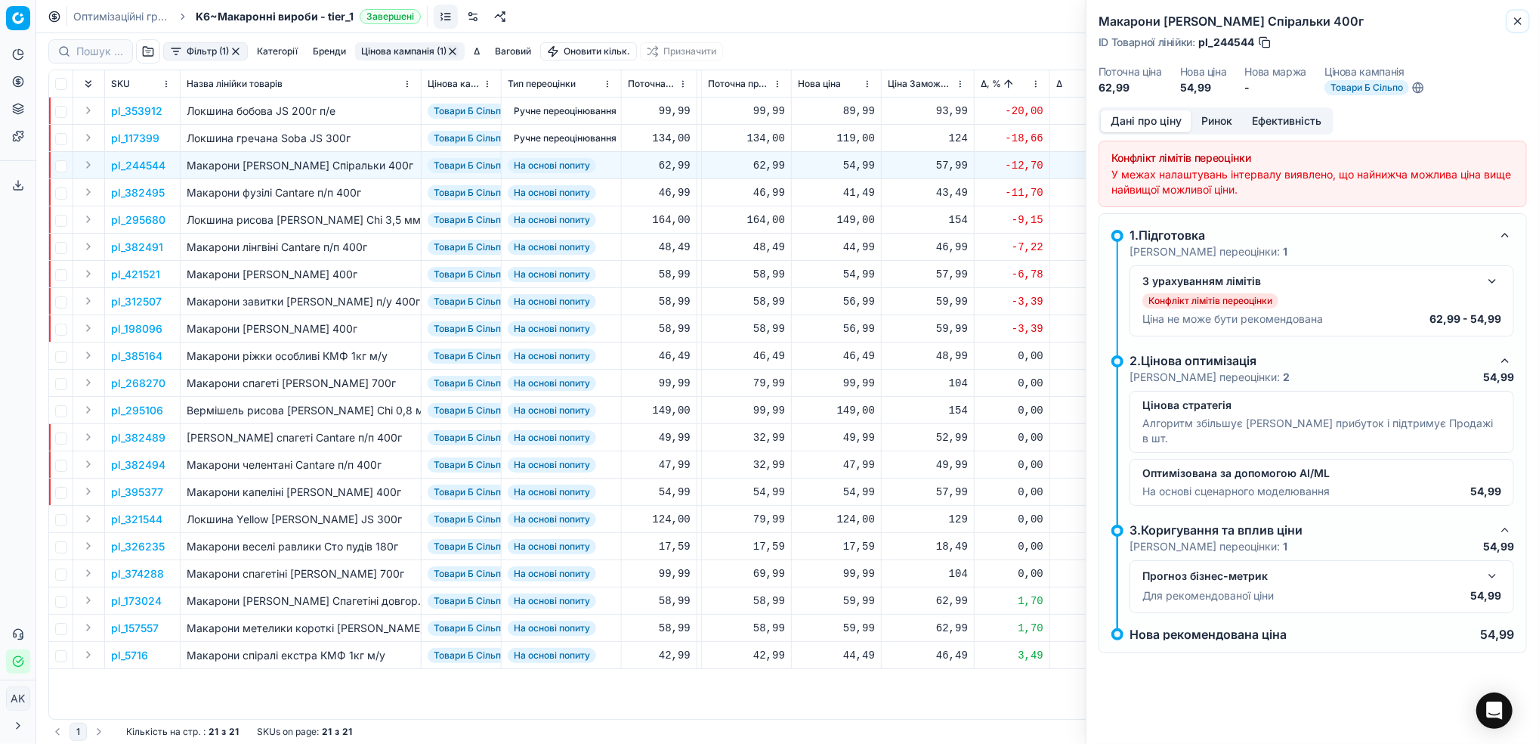
click at [1522, 18] on icon "button" at bounding box center [1518, 21] width 12 height 12
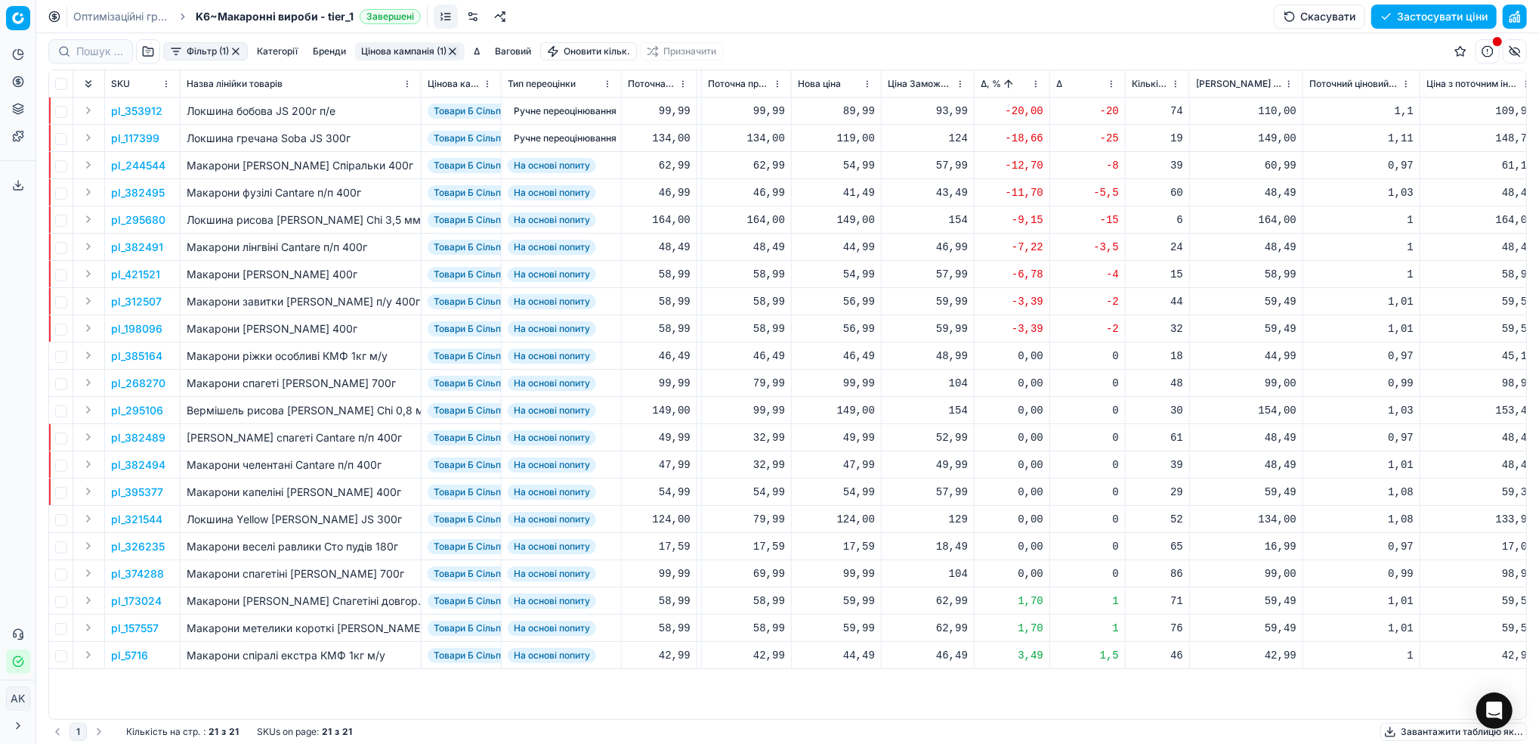
click at [855, 163] on div "54,99" at bounding box center [836, 165] width 77 height 15
click at [240, 275] on div "Макарони [PERSON_NAME] 400г" at bounding box center [301, 274] width 228 height 15
click at [152, 193] on p "pl_382495" at bounding box center [138, 192] width 54 height 15
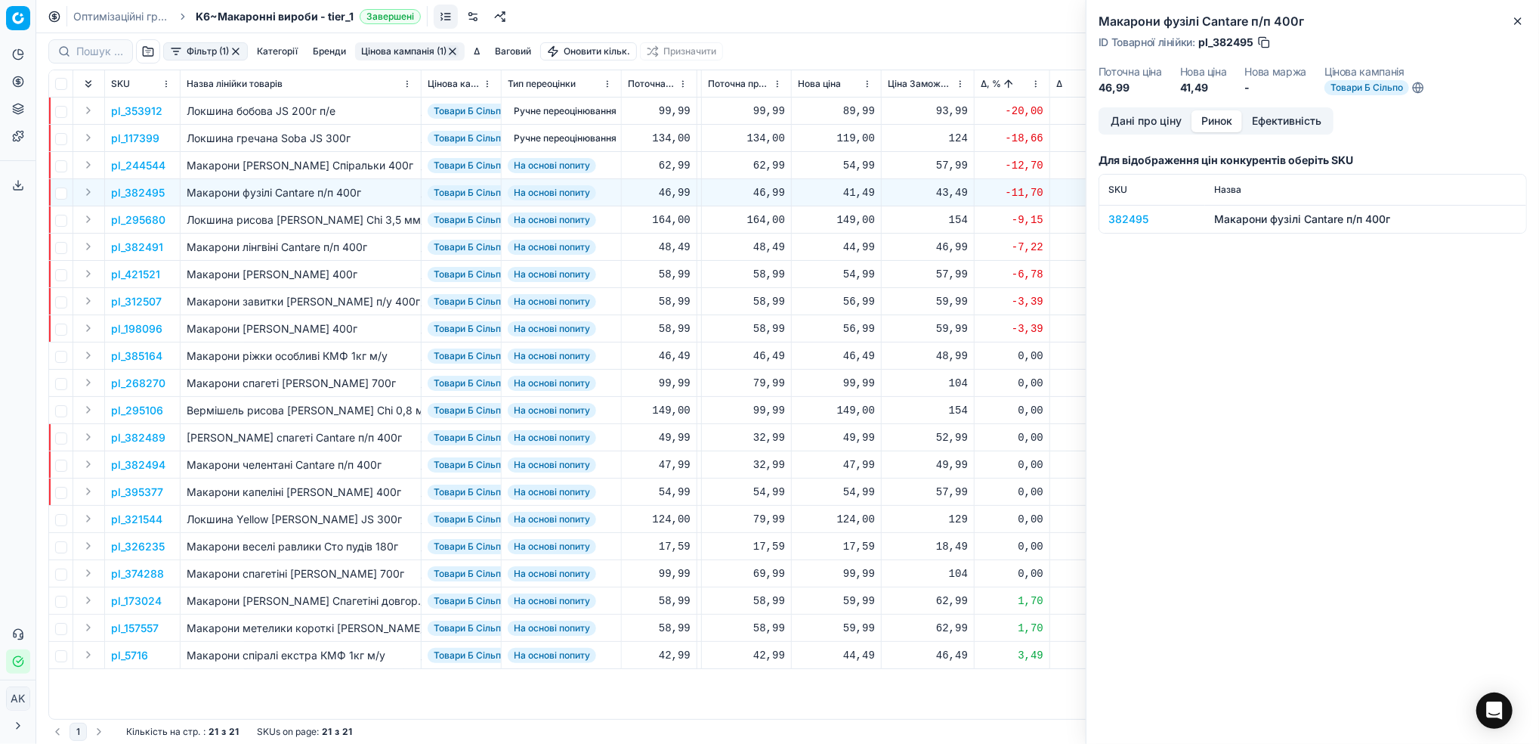
click at [1211, 125] on button "Ринок" at bounding box center [1217, 121] width 51 height 22
click at [1122, 212] on div "382495" at bounding box center [1153, 219] width 88 height 15
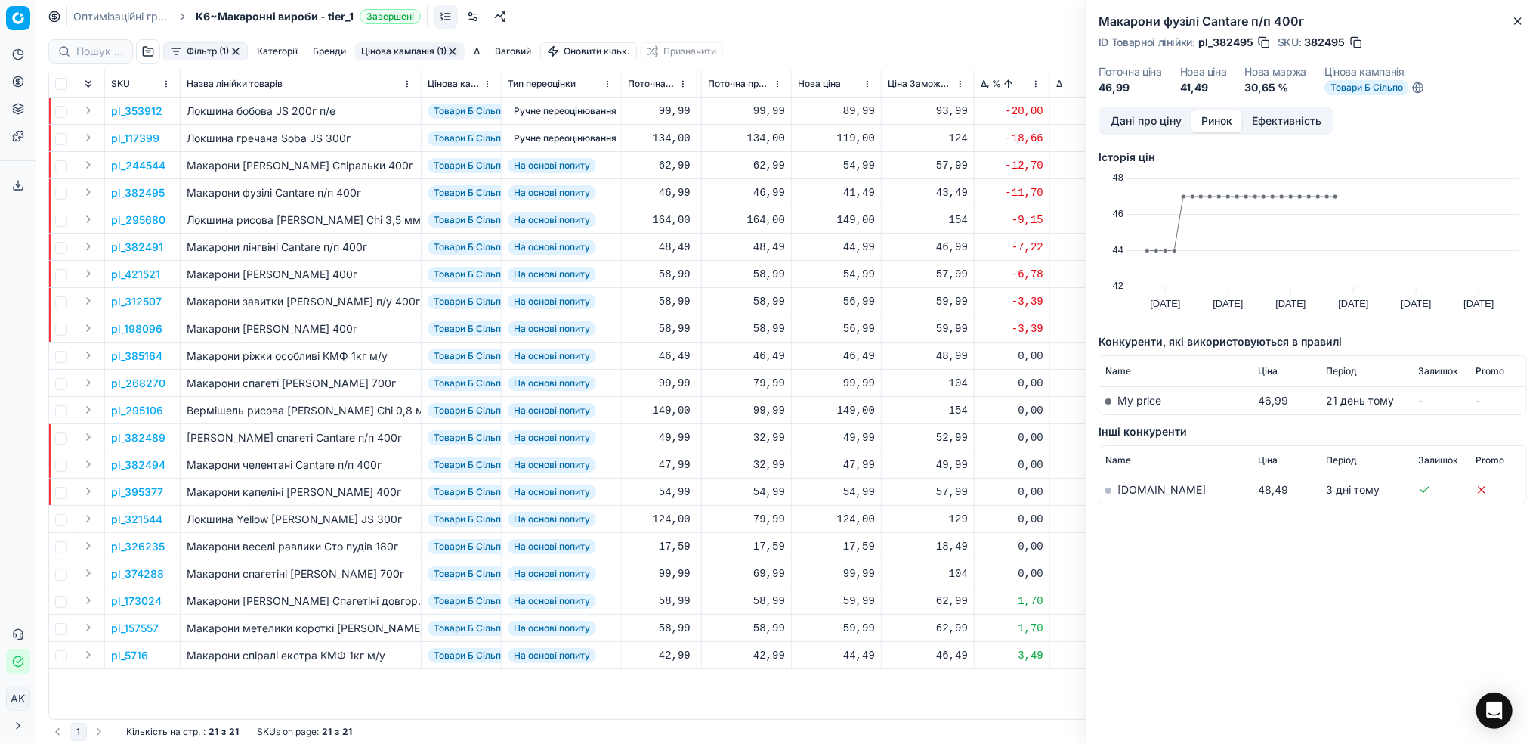
click at [1133, 490] on link "[DOMAIN_NAME]" at bounding box center [1162, 489] width 88 height 13
click at [1370, 91] on span "Товари Б Сільпо" at bounding box center [1367, 87] width 85 height 15
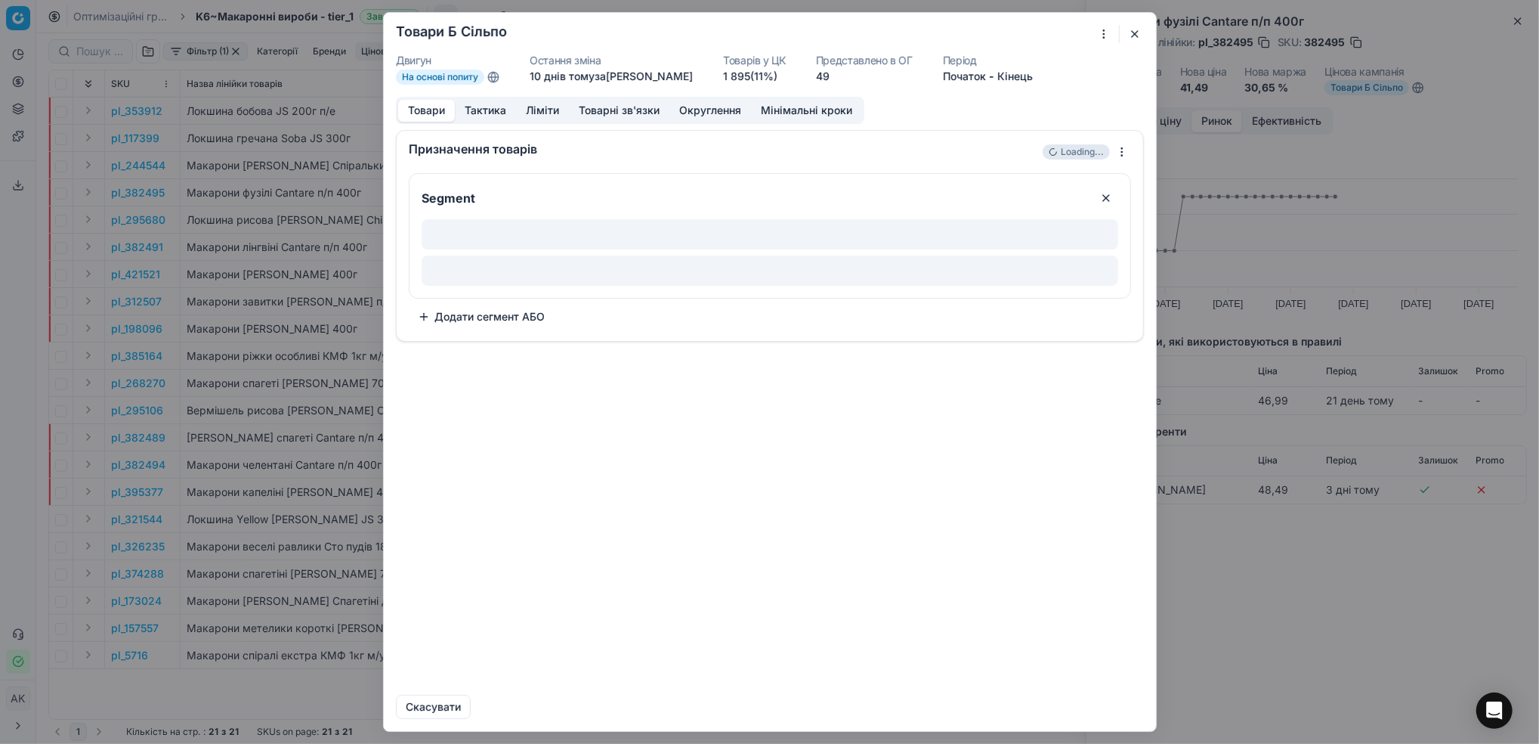
click at [547, 109] on button "Ліміти" at bounding box center [542, 111] width 53 height 22
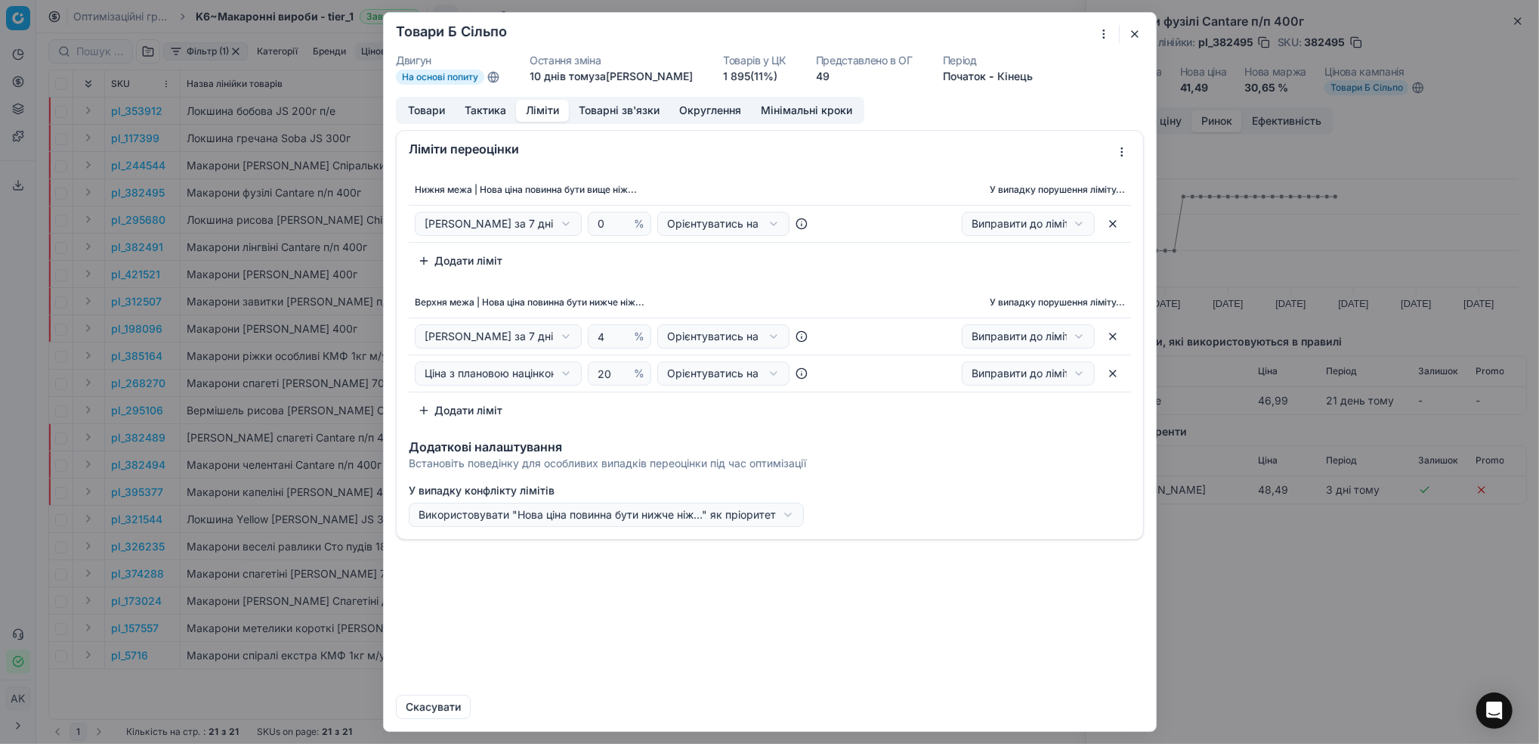
click at [1133, 39] on button "button" at bounding box center [1135, 34] width 18 height 18
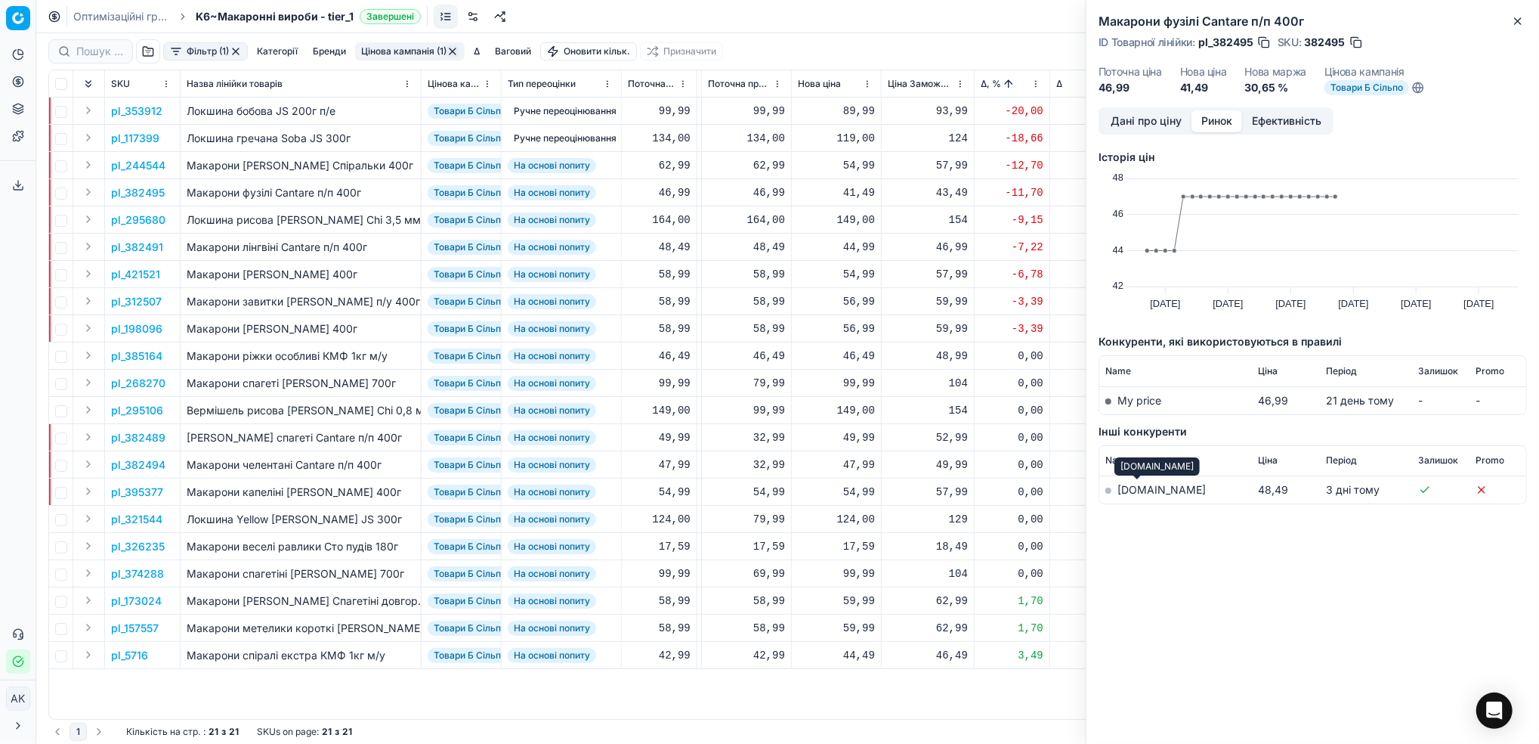
click at [1140, 488] on link "[DOMAIN_NAME]" at bounding box center [1162, 489] width 88 height 13
click at [1137, 120] on button "Дані про ціну" at bounding box center [1146, 121] width 91 height 22
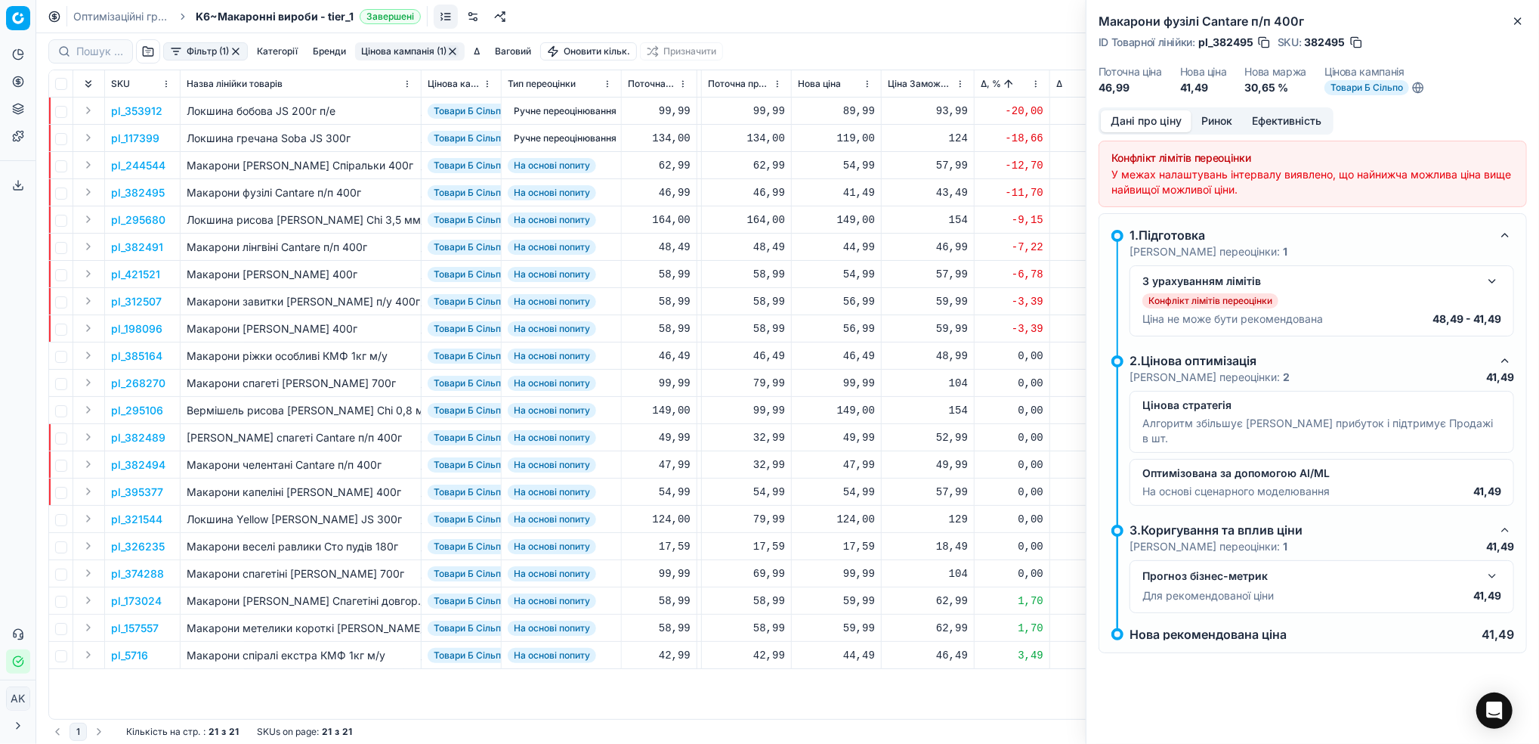
click at [1357, 41] on button "button" at bounding box center [1356, 42] width 15 height 15
click at [1517, 23] on icon "button" at bounding box center [1518, 21] width 6 height 6
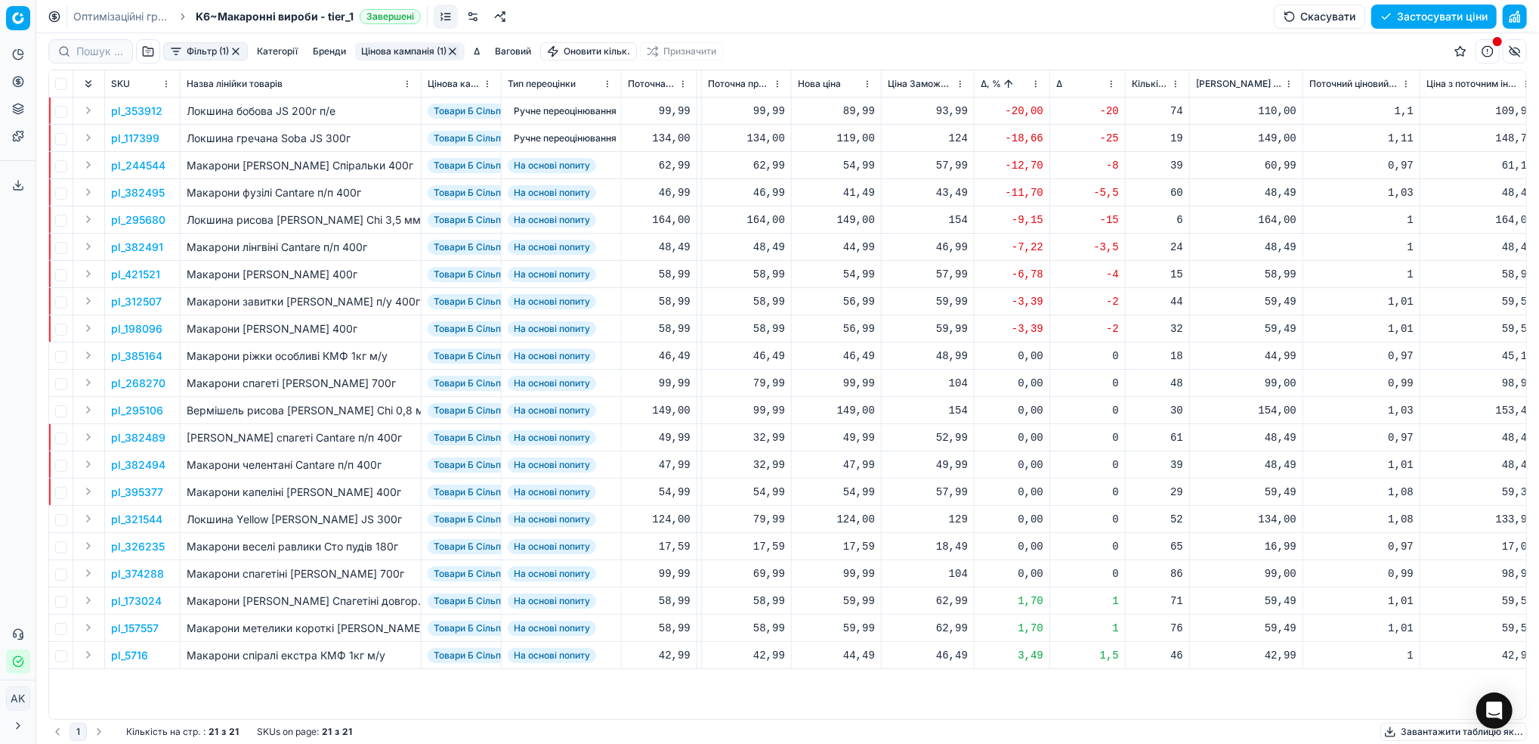
click at [854, 189] on div "41,49" at bounding box center [836, 192] width 77 height 15
click at [853, 328] on input "41.49" at bounding box center [890, 326] width 109 height 24
click at [864, 326] on input "48.49" at bounding box center [890, 326] width 109 height 24
type input "48.99"
click at [134, 224] on p "pl_295680" at bounding box center [138, 219] width 54 height 15
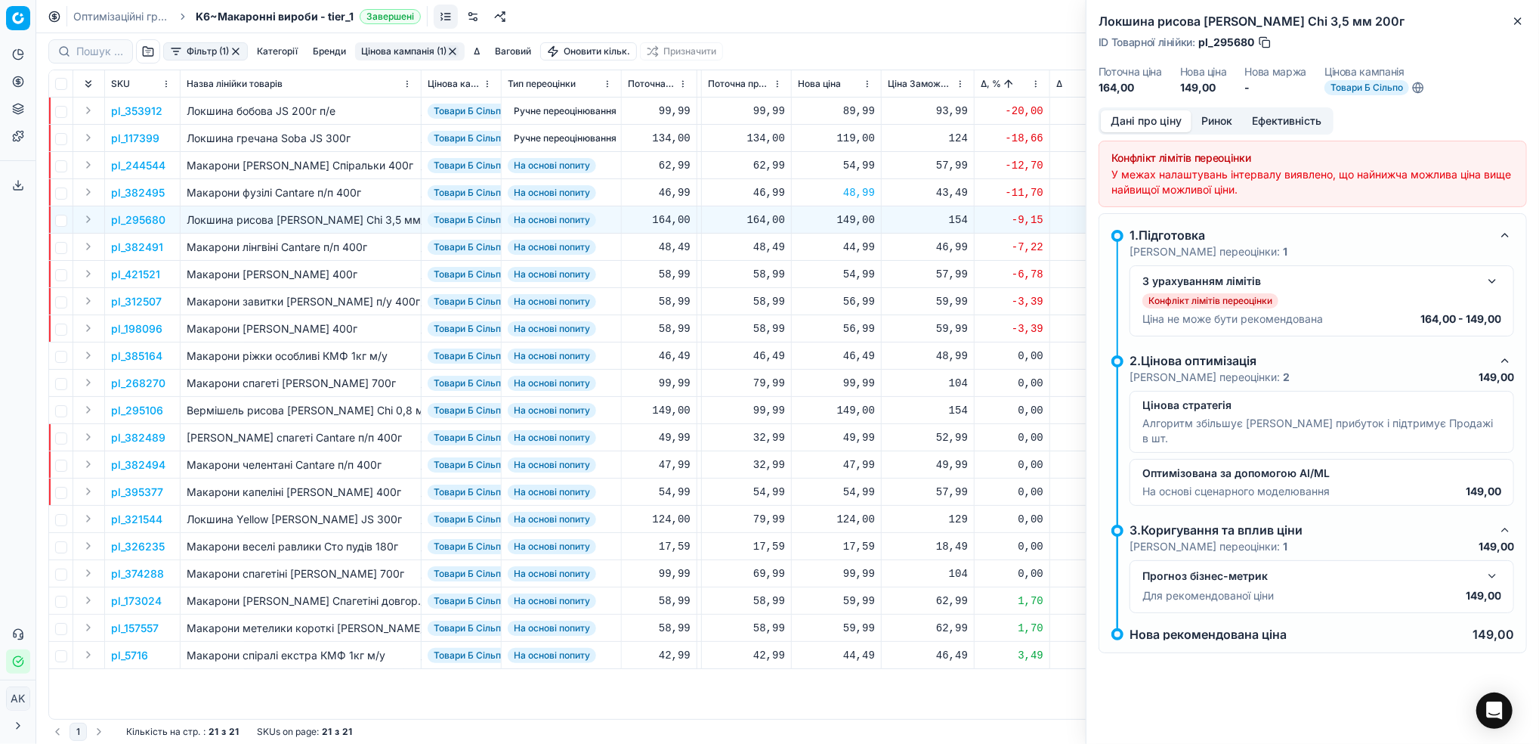
click at [1490, 279] on button "button" at bounding box center [1493, 281] width 18 height 18
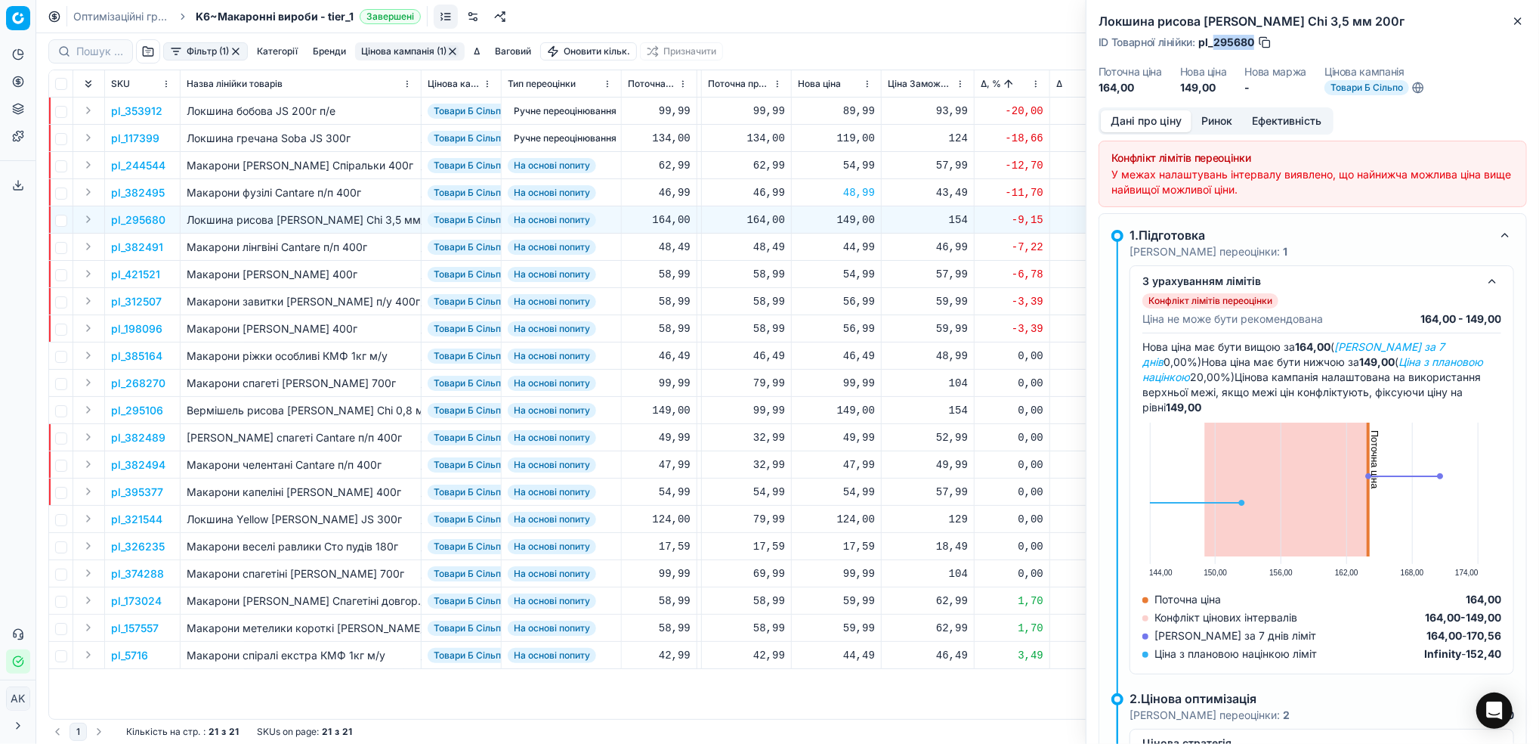
drag, startPoint x: 1255, startPoint y: 38, endPoint x: 1216, endPoint y: 45, distance: 39.1
click at [1216, 45] on div "ID Товарної лінійки : pl_295680" at bounding box center [1186, 42] width 174 height 15
copy span "295680"
click at [1514, 26] on icon "button" at bounding box center [1518, 21] width 12 height 12
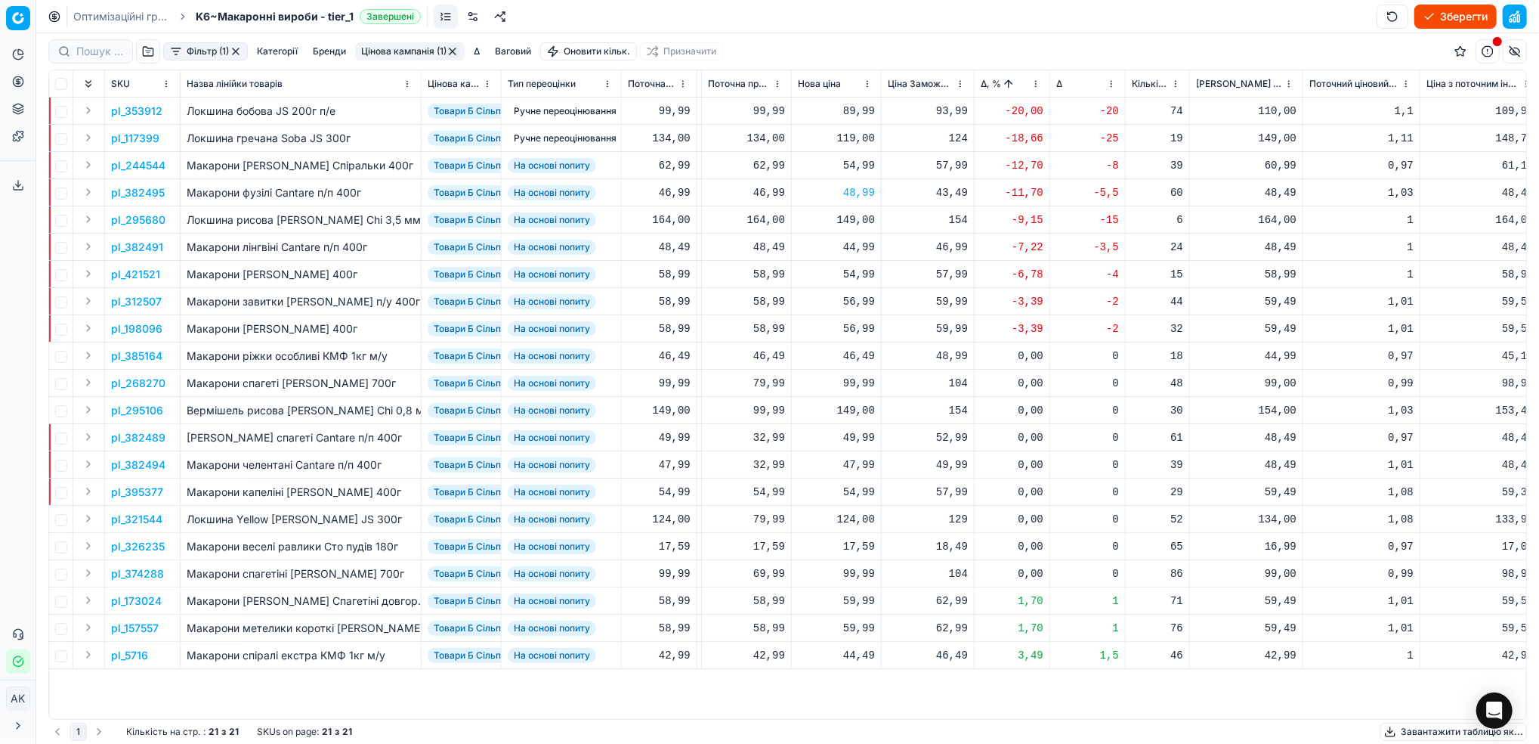
click at [1436, 20] on button "Зберегти" at bounding box center [1456, 17] width 82 height 24
drag, startPoint x: 88, startPoint y: 12, endPoint x: 279, endPoint y: 165, distance: 244.1
click at [89, 12] on link "Оптимізаційні групи" at bounding box center [121, 16] width 97 height 15
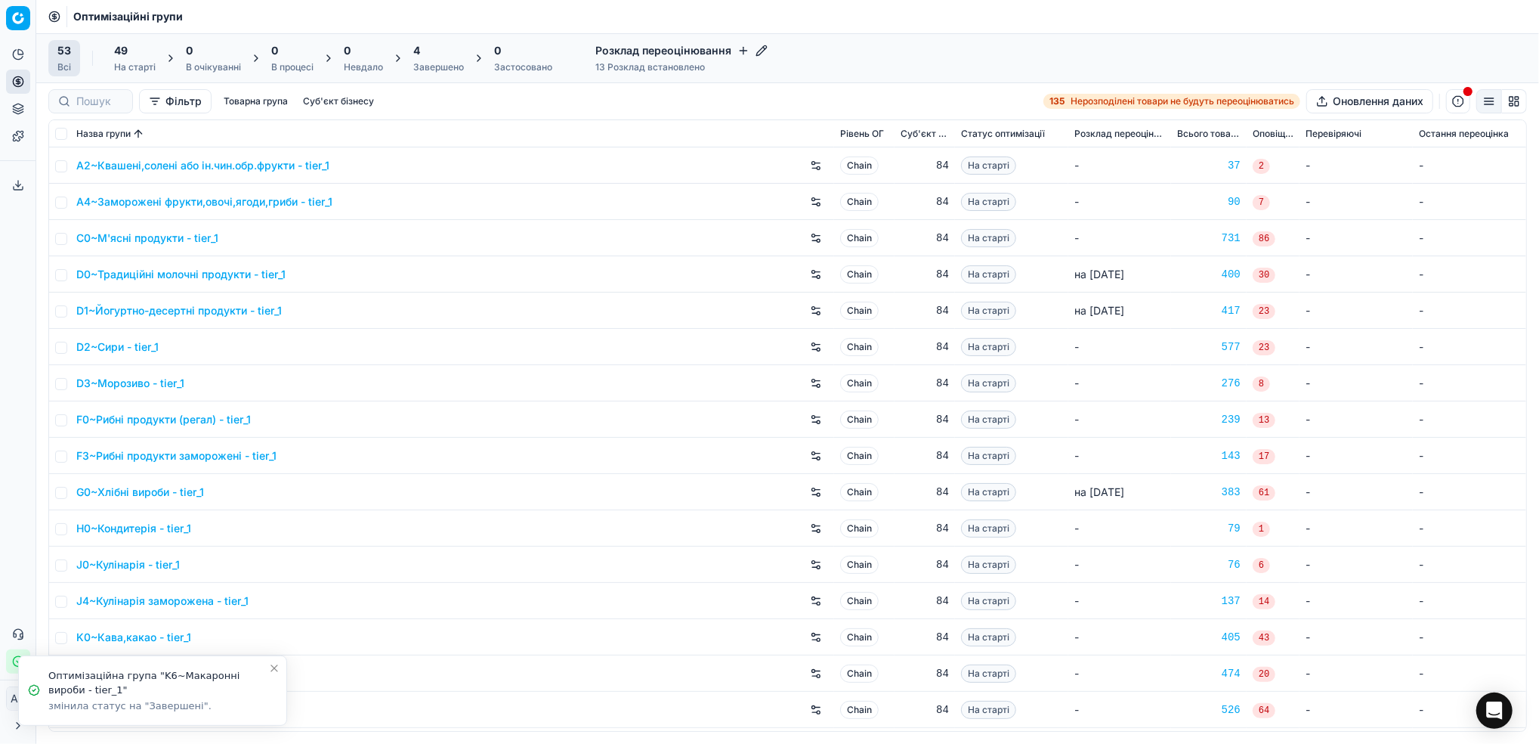
click at [273, 672] on icon "Close toast" at bounding box center [274, 668] width 12 height 12
